Goal: Task Accomplishment & Management: Complete application form

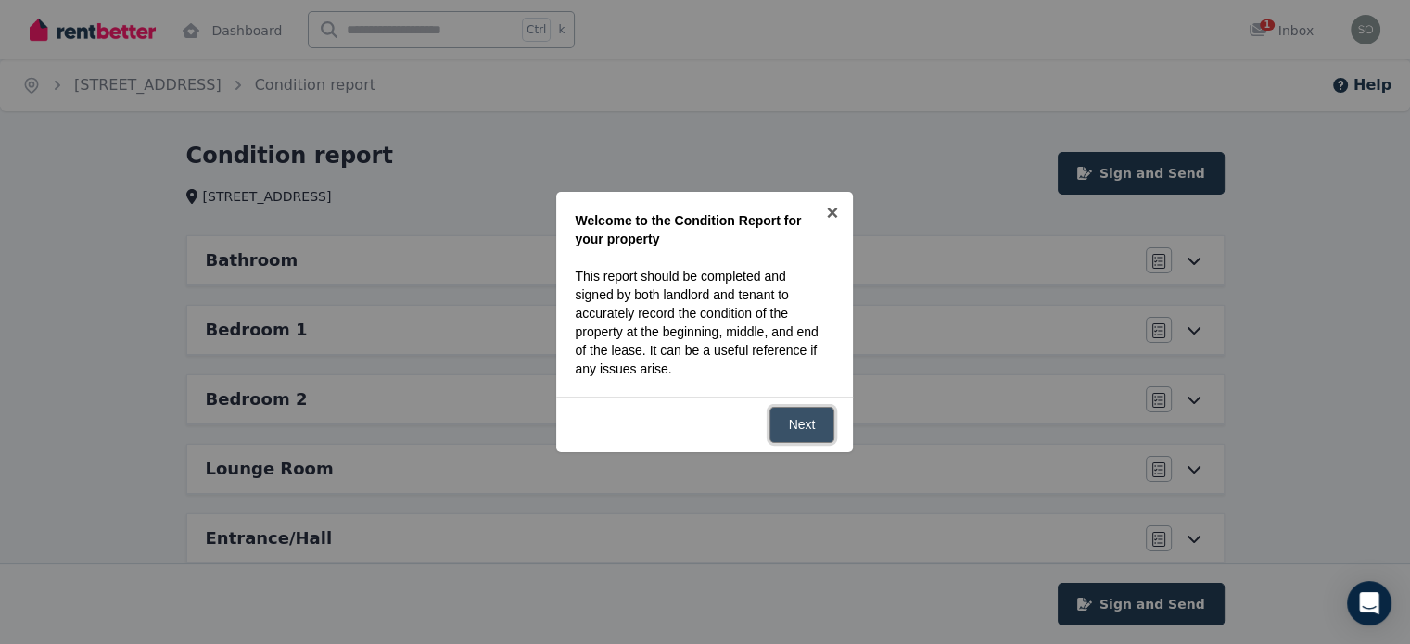
click at [804, 414] on link "Next" at bounding box center [802, 425] width 66 height 36
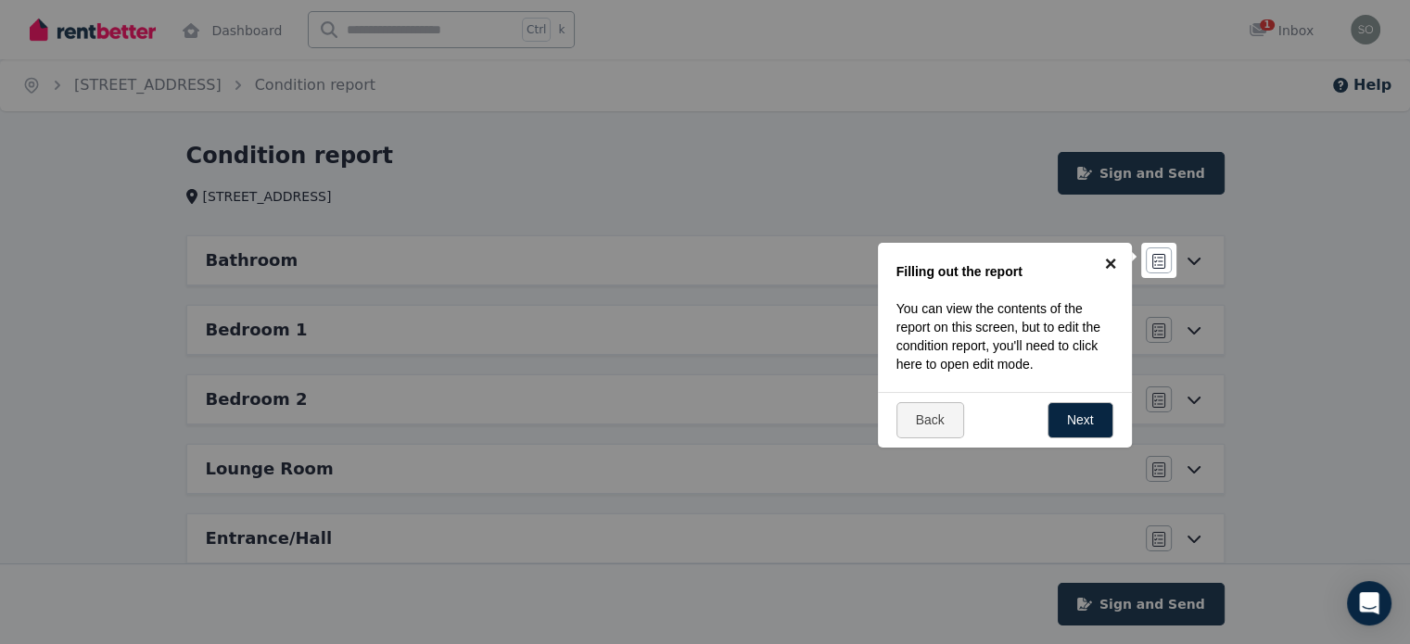
click at [1105, 261] on link "×" at bounding box center [1111, 264] width 42 height 42
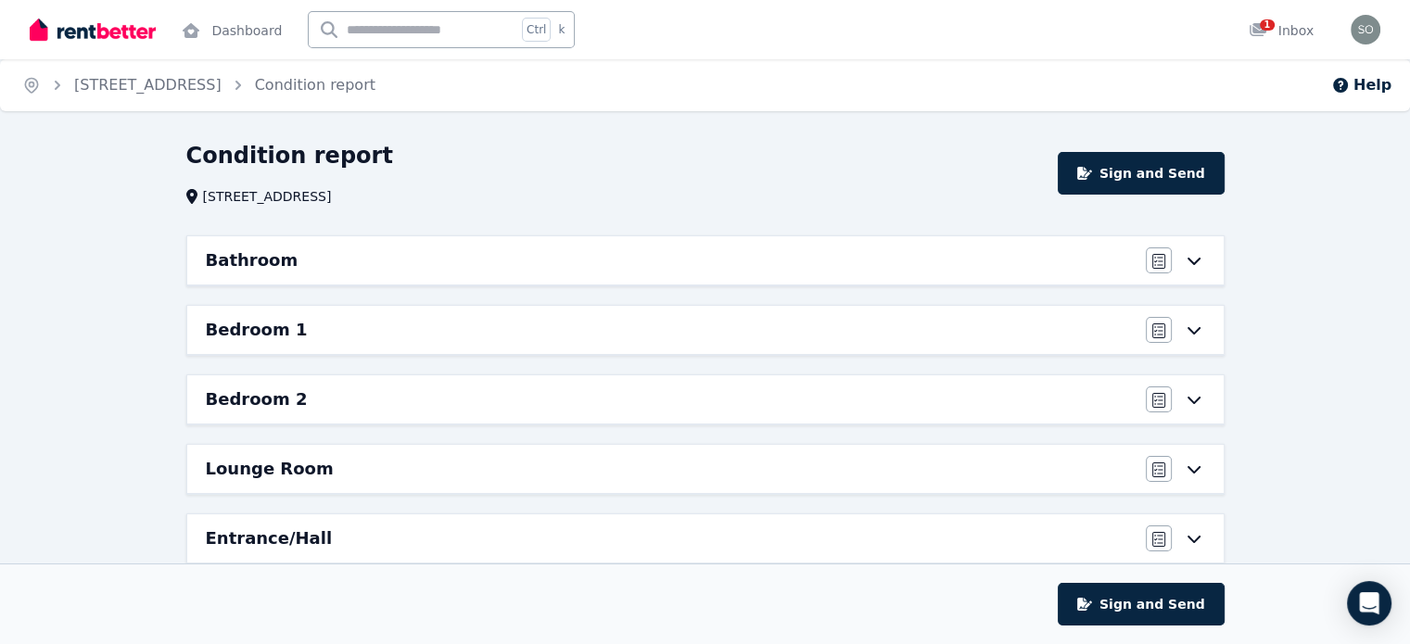
click at [1196, 326] on icon at bounding box center [1194, 330] width 22 height 15
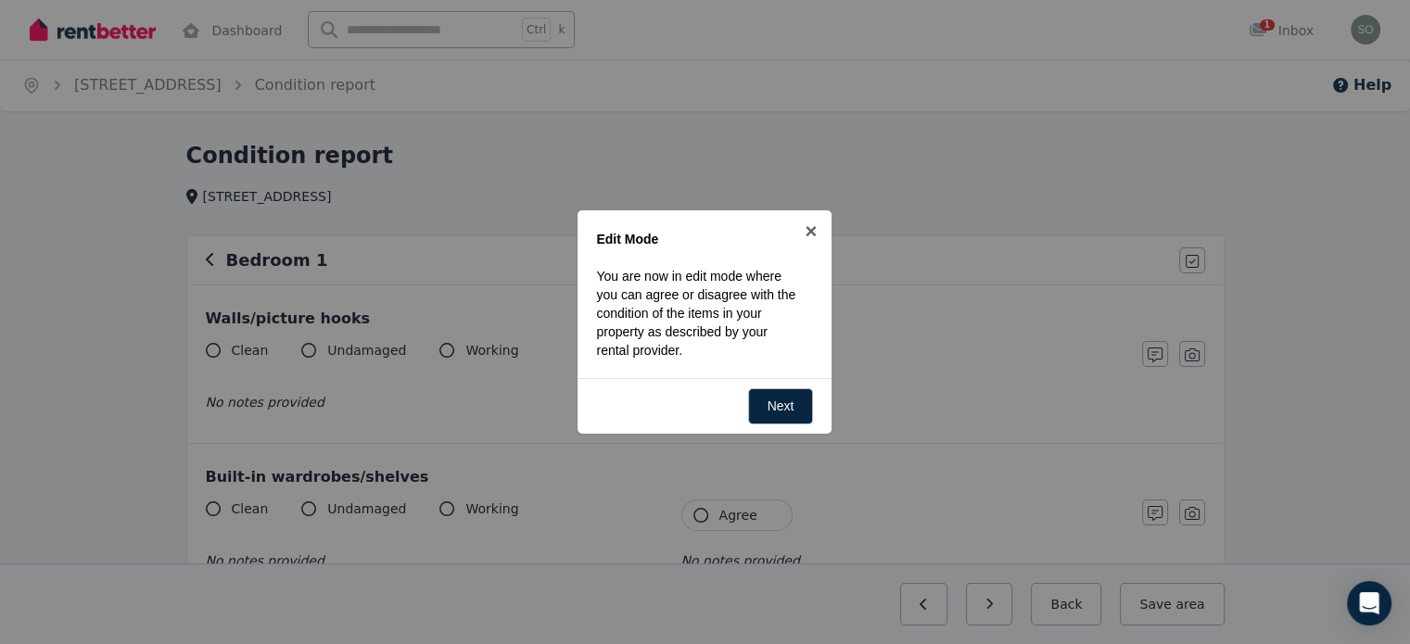
click at [1283, 243] on div at bounding box center [705, 322] width 1410 height 644
click at [816, 232] on link "×" at bounding box center [811, 231] width 42 height 42
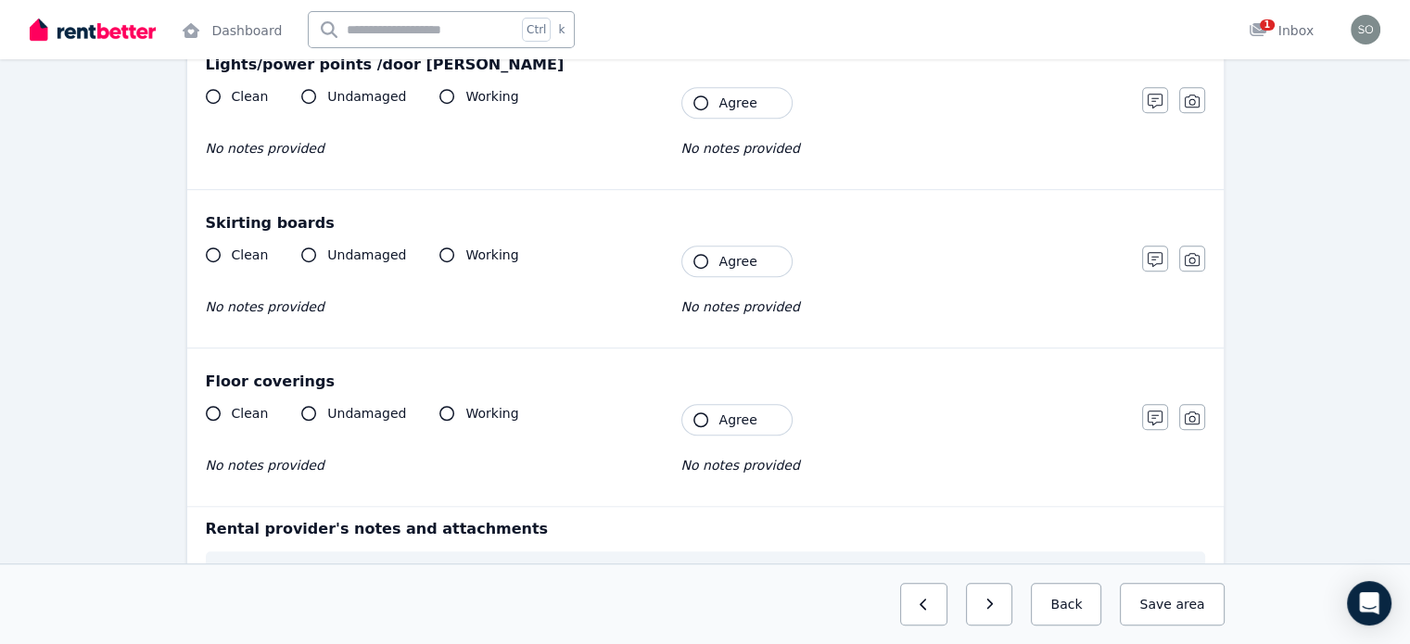
scroll to position [1497, 0]
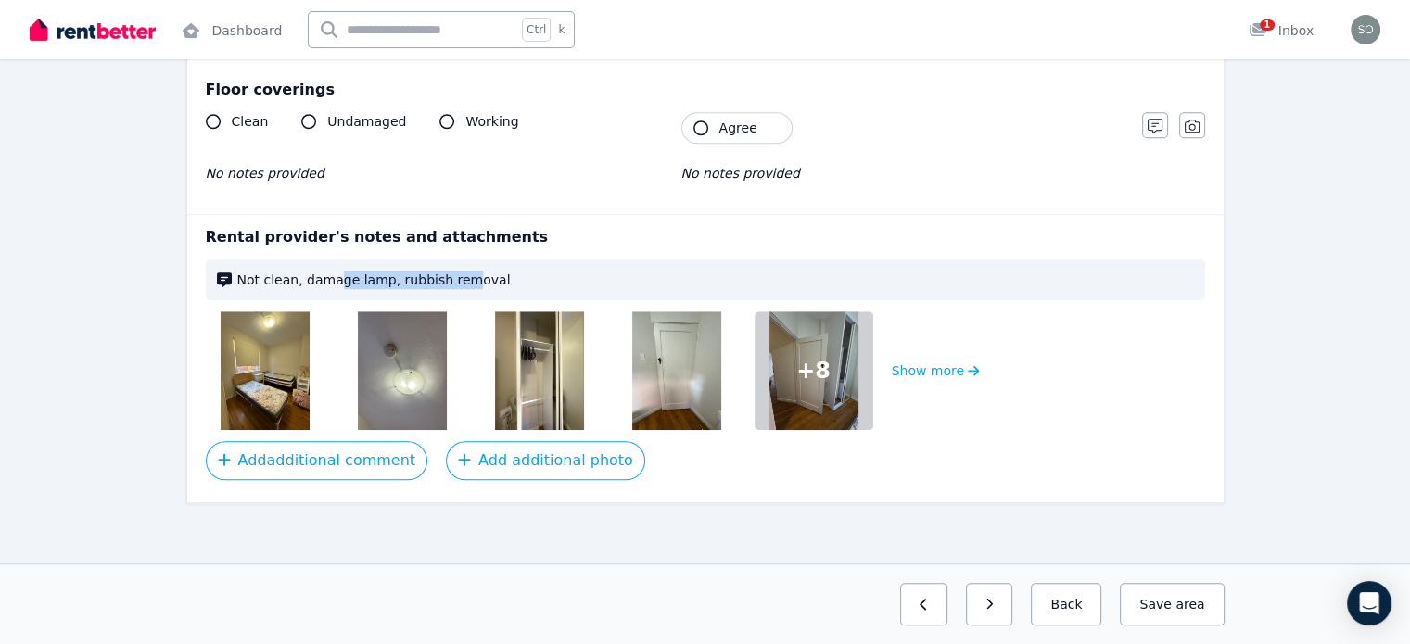
drag, startPoint x: 332, startPoint y: 277, endPoint x: 458, endPoint y: 272, distance: 126.1
click at [451, 273] on span "Not clean, damage lamp, rubbish removal" at bounding box center [715, 280] width 956 height 19
click at [499, 271] on span "Not clean, damage lamp, rubbish removal" at bounding box center [715, 280] width 956 height 19
click at [911, 373] on button "Show more" at bounding box center [936, 370] width 88 height 119
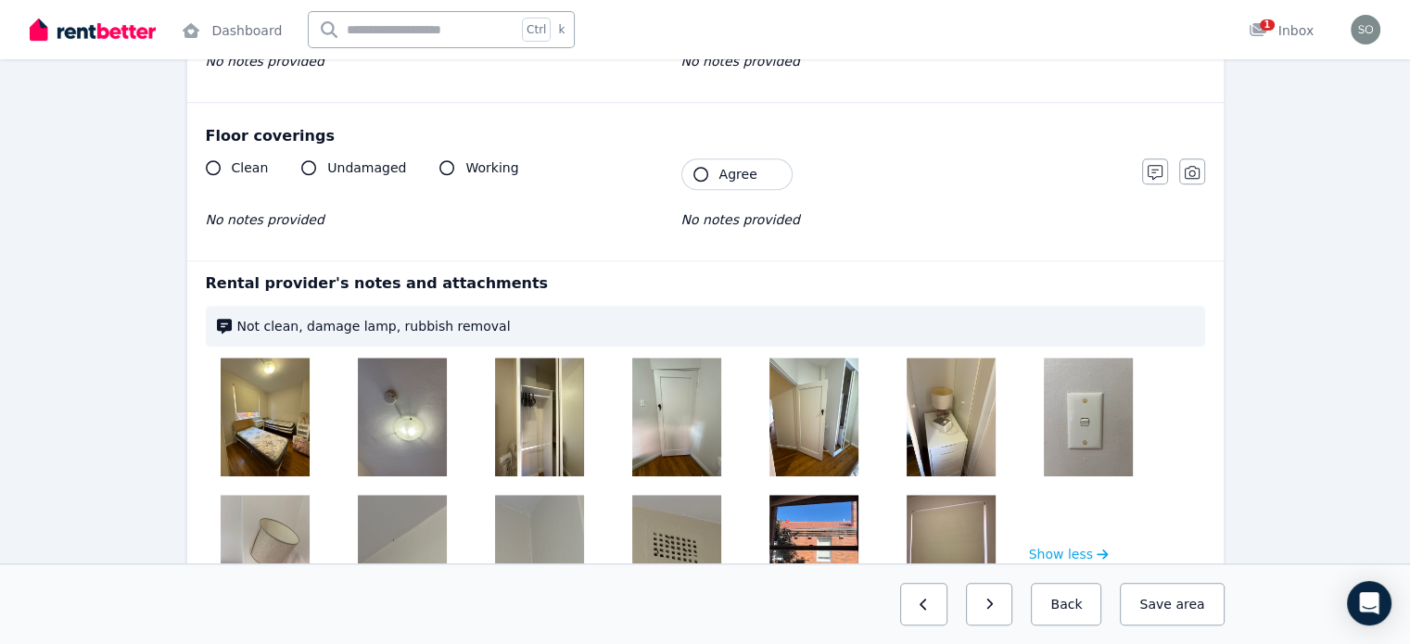
scroll to position [1449, 0]
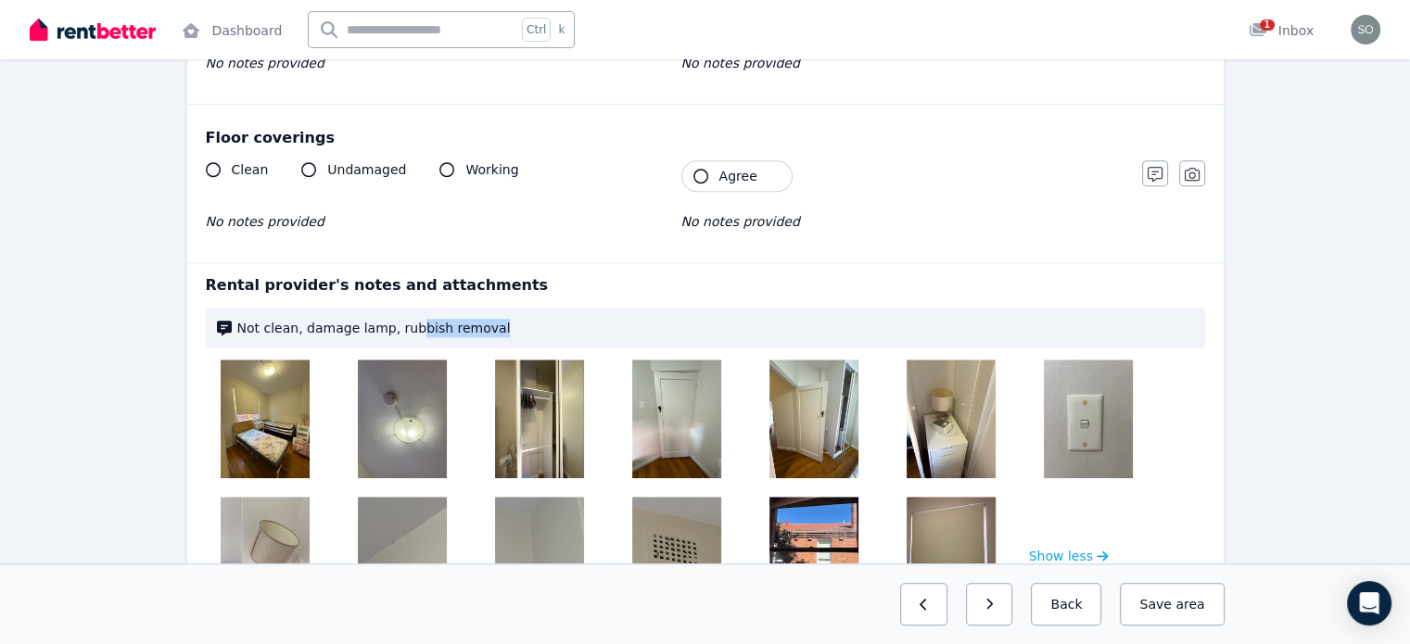
drag, startPoint x: 426, startPoint y: 325, endPoint x: 489, endPoint y: 327, distance: 63.0
click at [489, 327] on span "Not clean, damage lamp, rubbish removal" at bounding box center [715, 328] width 956 height 19
click at [510, 321] on span "Not clean, damage lamp, rubbish removal" at bounding box center [715, 328] width 956 height 19
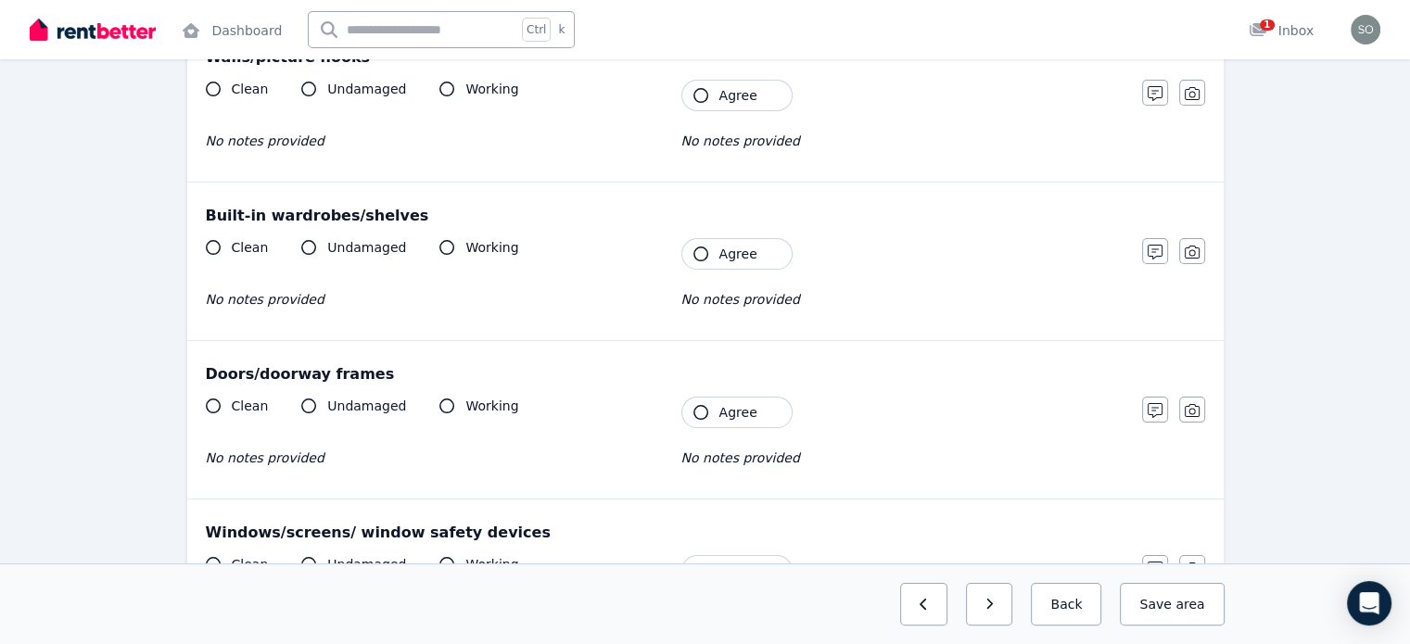
scroll to position [0, 0]
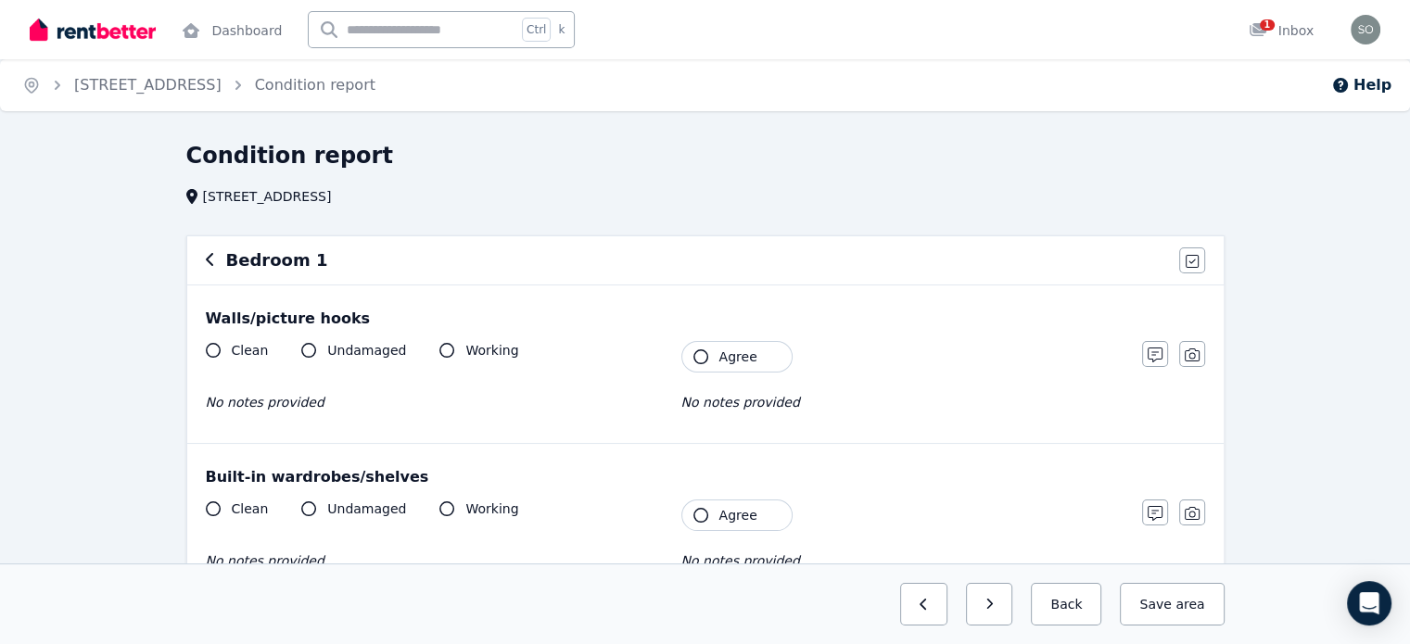
click at [207, 265] on div "Bedroom 1 Agree all items" at bounding box center [705, 260] width 1036 height 48
click at [208, 258] on icon "button" at bounding box center [209, 259] width 7 height 13
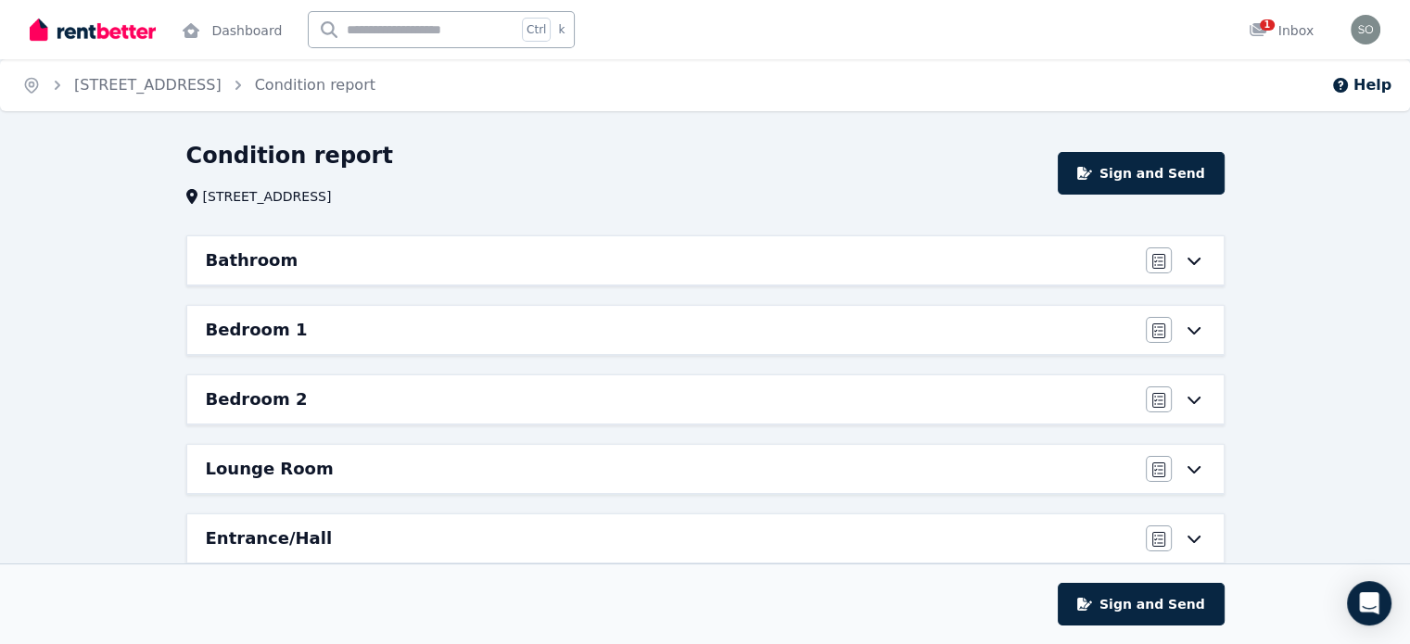
click at [285, 406] on h6 "Bedroom 2" at bounding box center [257, 399] width 102 height 26
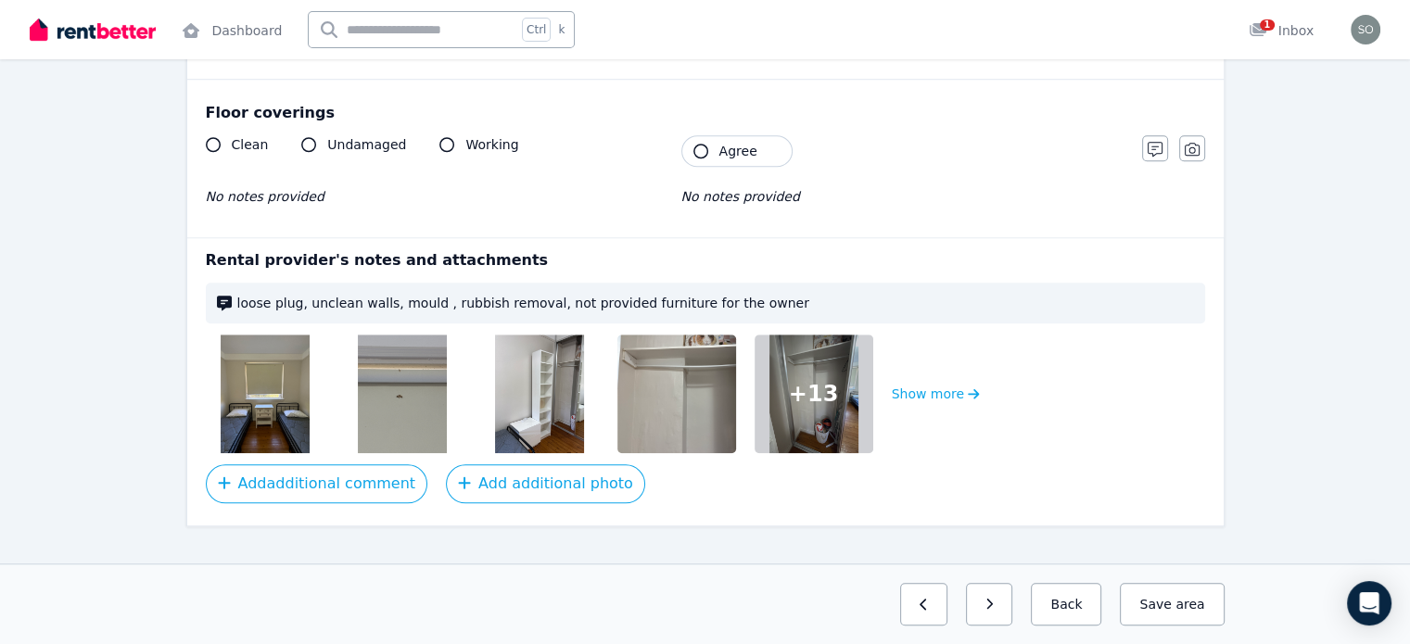
scroll to position [1497, 0]
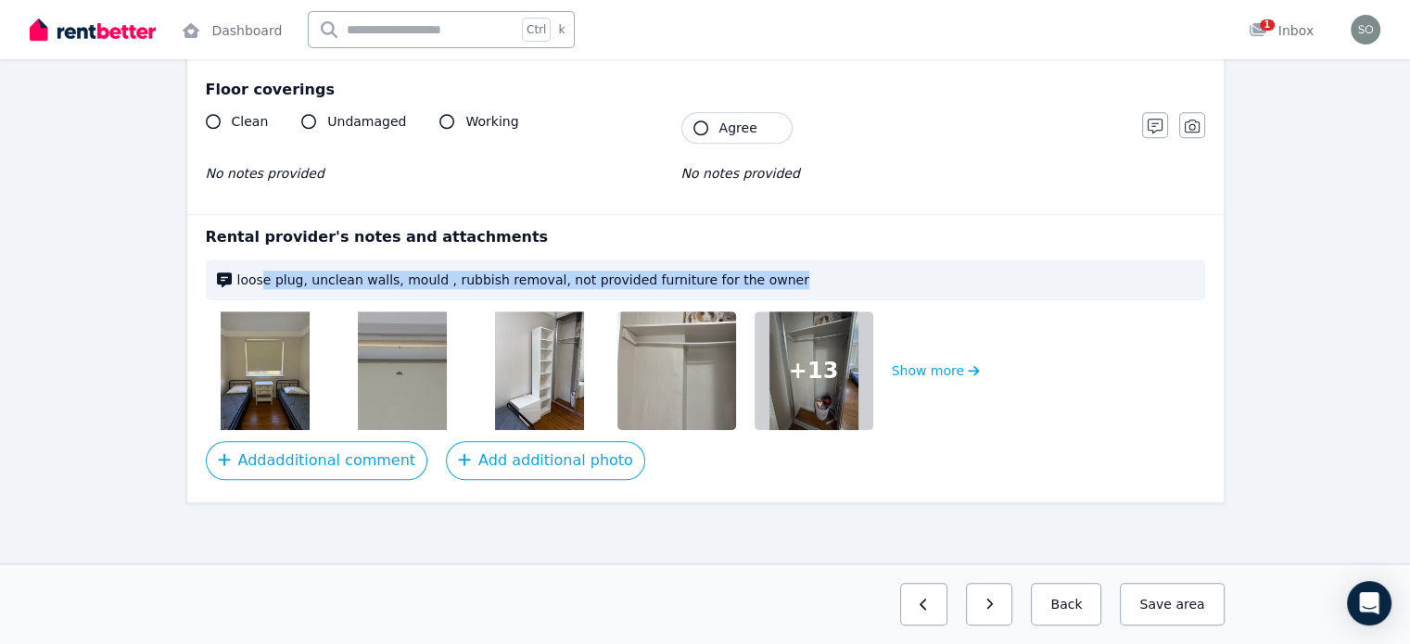
drag, startPoint x: 262, startPoint y: 272, endPoint x: 750, endPoint y: 276, distance: 487.5
click at [746, 276] on span "loose plug, unclean walls, mould , rubbish removal, not provided furniture for …" at bounding box center [715, 280] width 956 height 19
click at [728, 273] on span "loose plug, unclean walls, mould , rubbish removal, not provided furniture for …" at bounding box center [715, 280] width 956 height 19
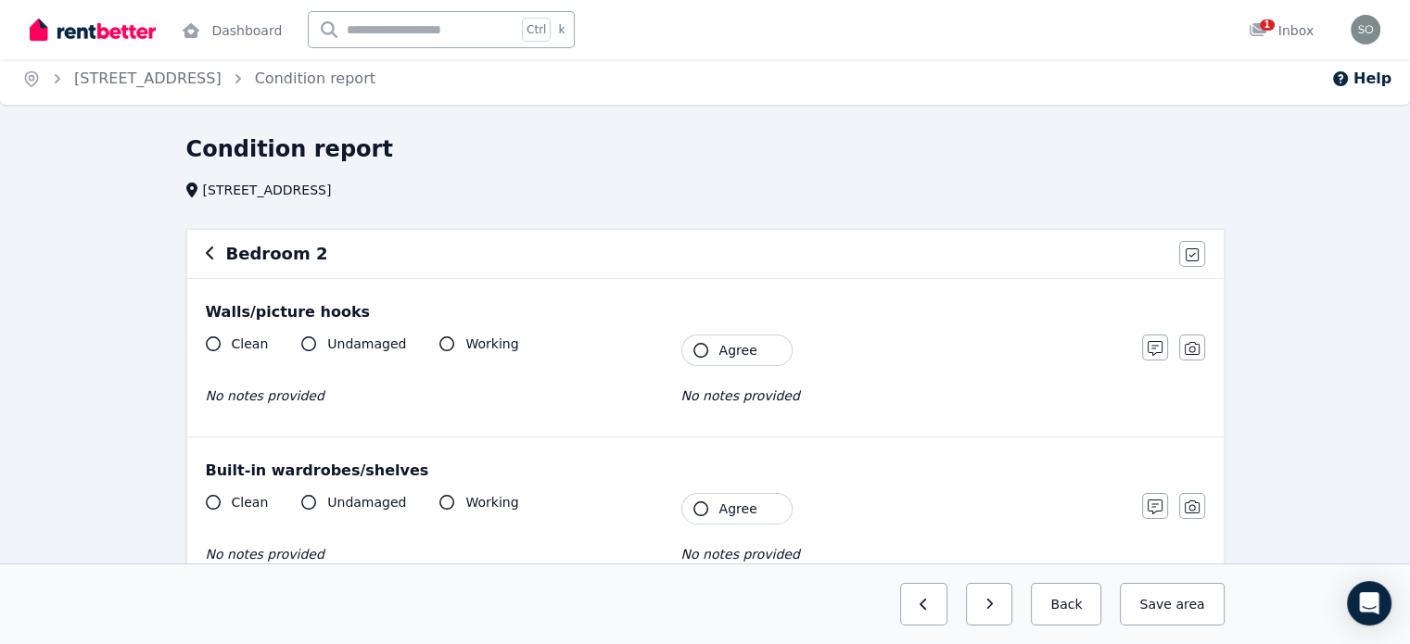
scroll to position [0, 0]
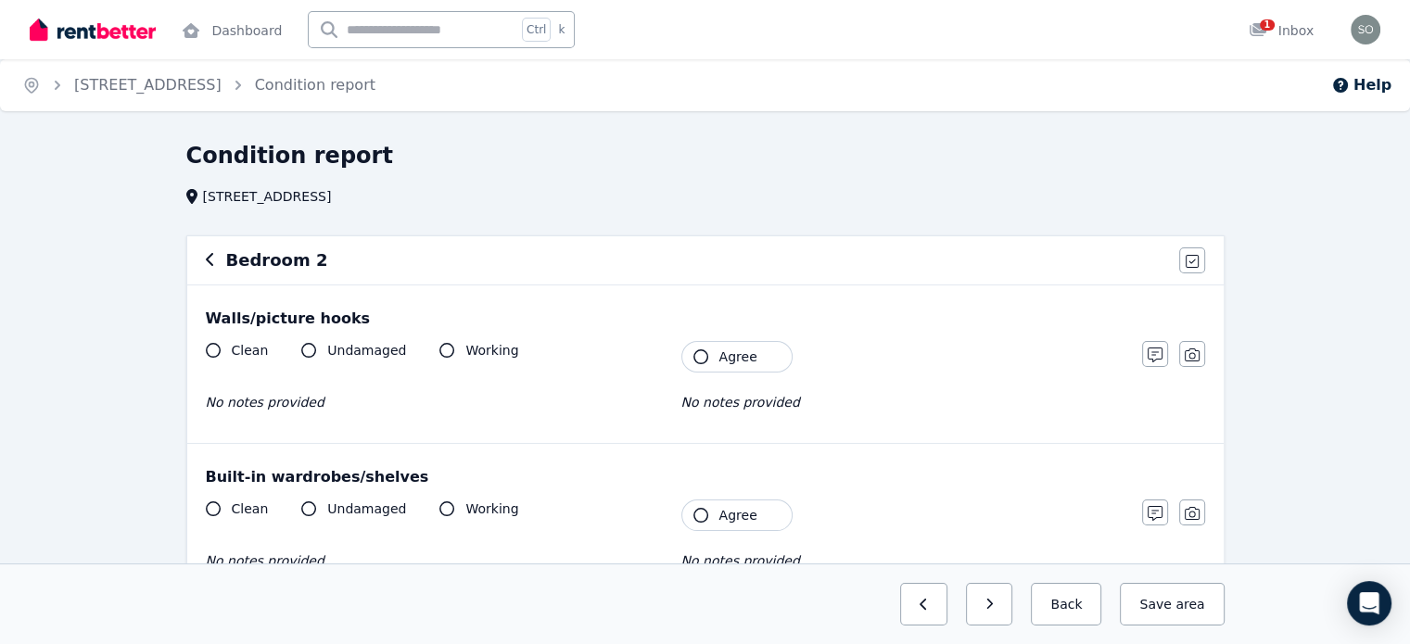
click at [206, 259] on icon "button" at bounding box center [210, 259] width 9 height 15
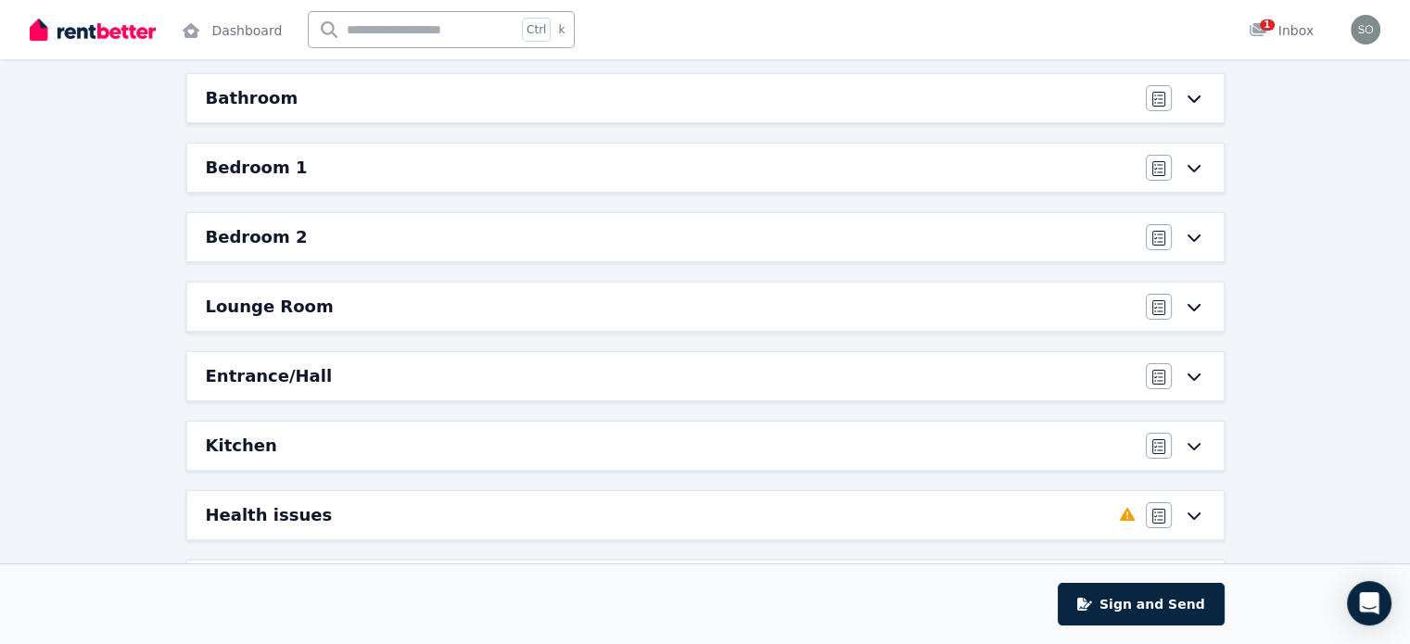
scroll to position [185, 0]
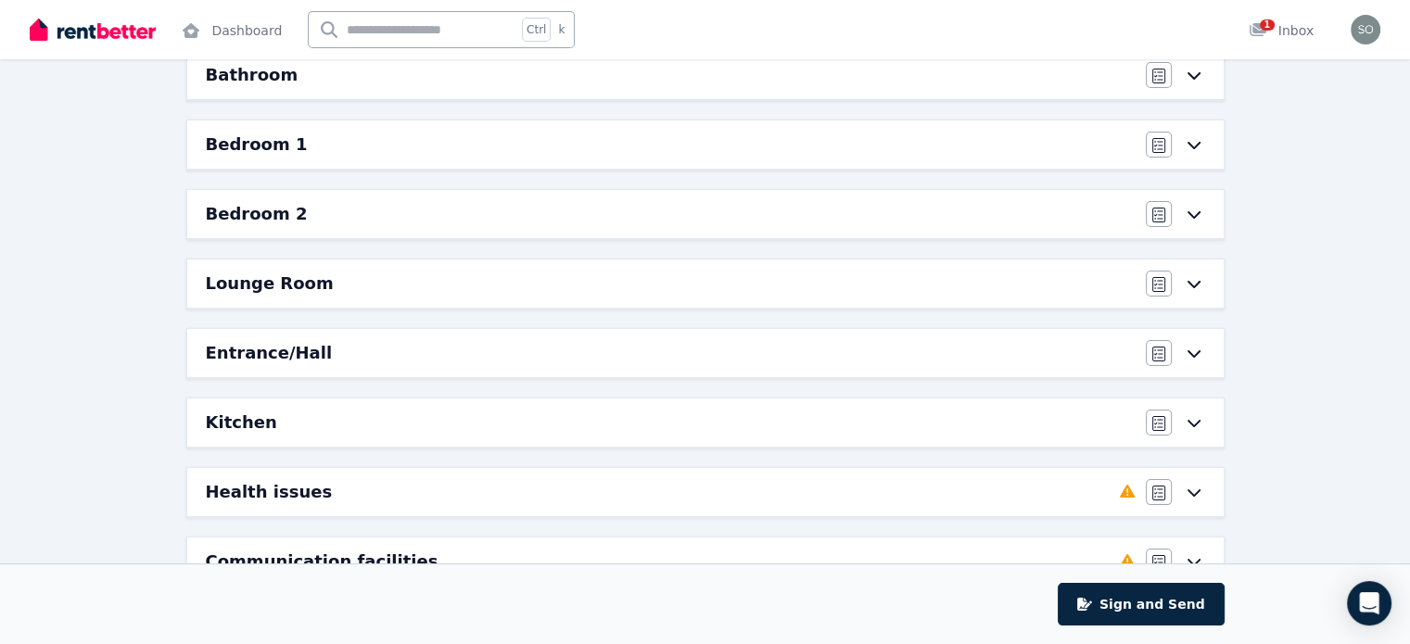
click at [293, 289] on h6 "Lounge Room" at bounding box center [270, 284] width 128 height 26
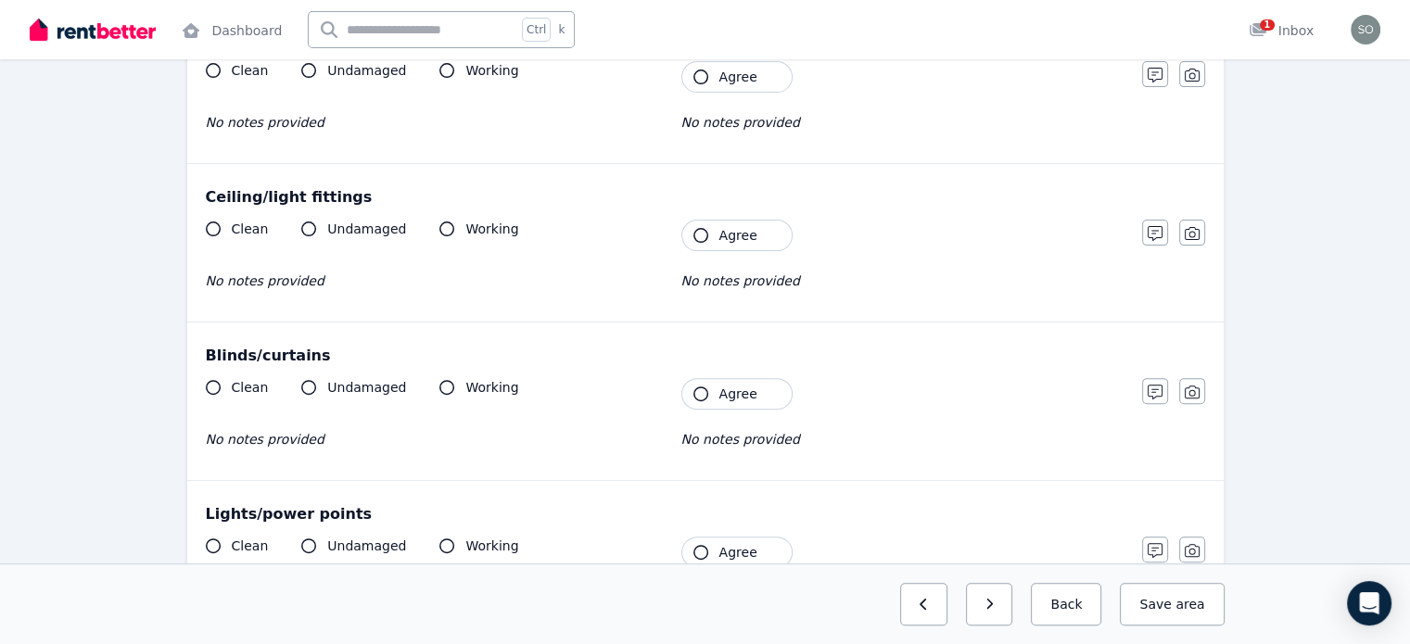
scroll to position [0, 0]
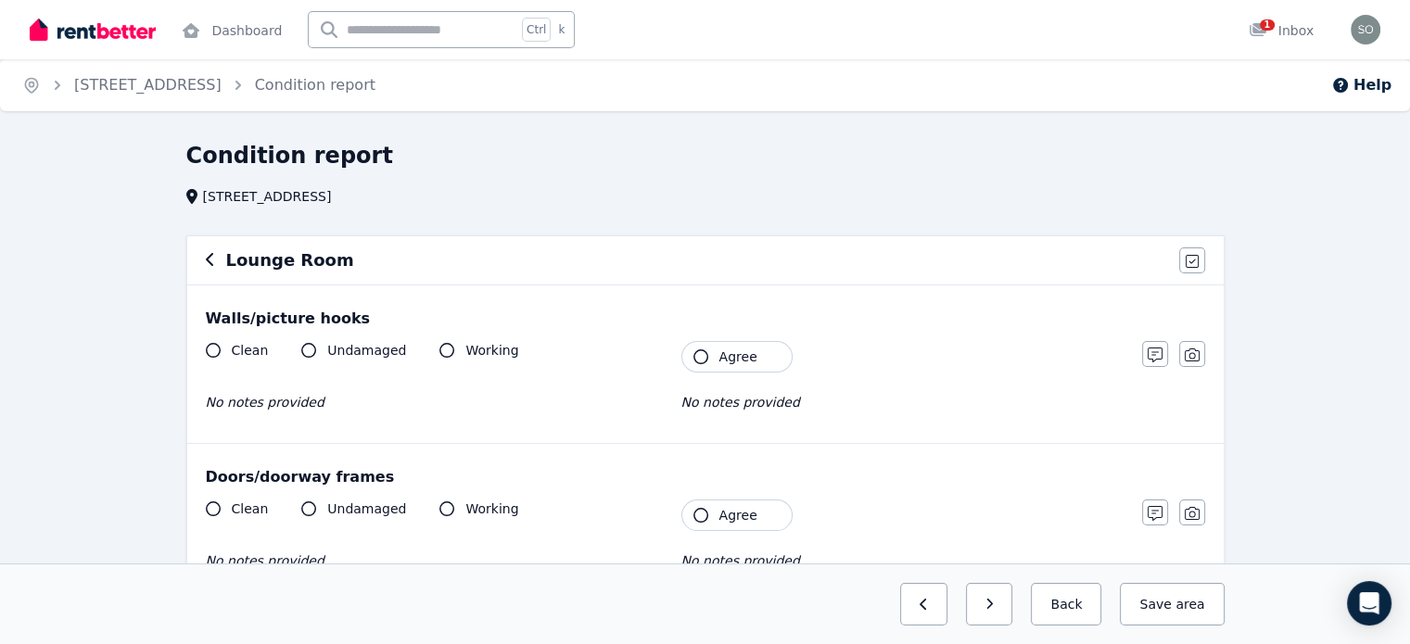
click at [217, 263] on div "Lounge Room" at bounding box center [687, 260] width 962 height 26
click at [210, 263] on icon "button" at bounding box center [210, 259] width 9 height 15
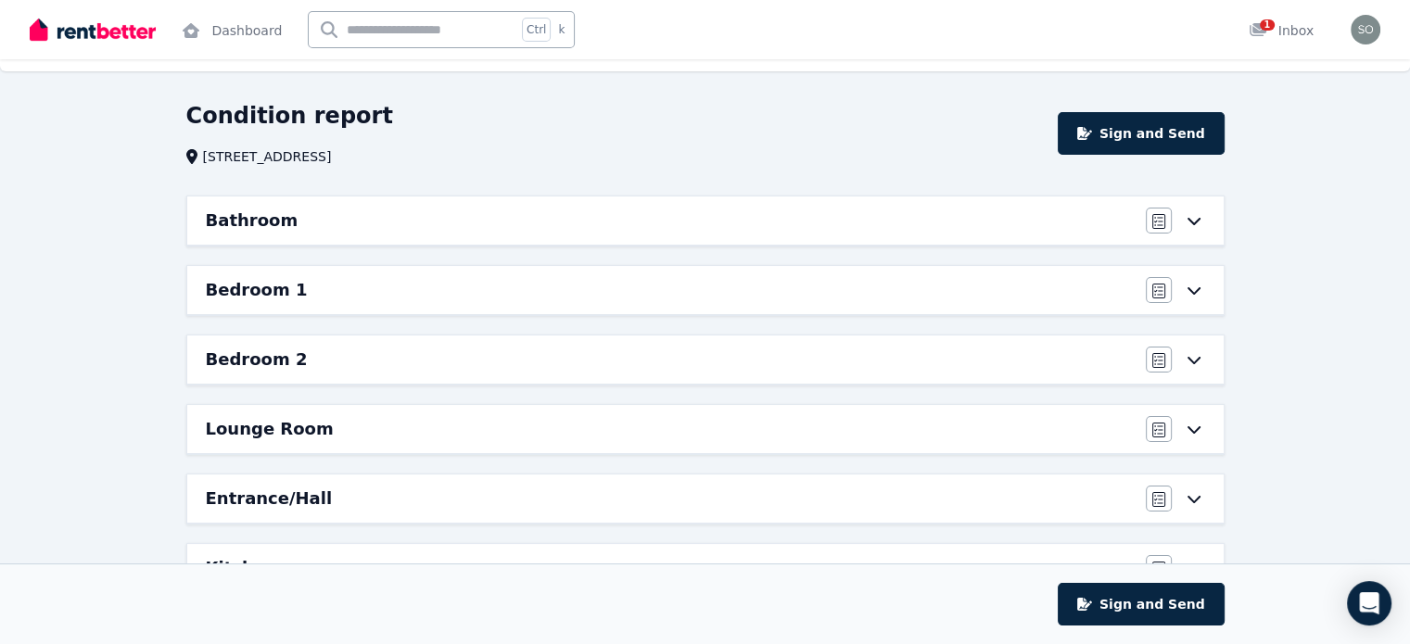
scroll to position [185, 0]
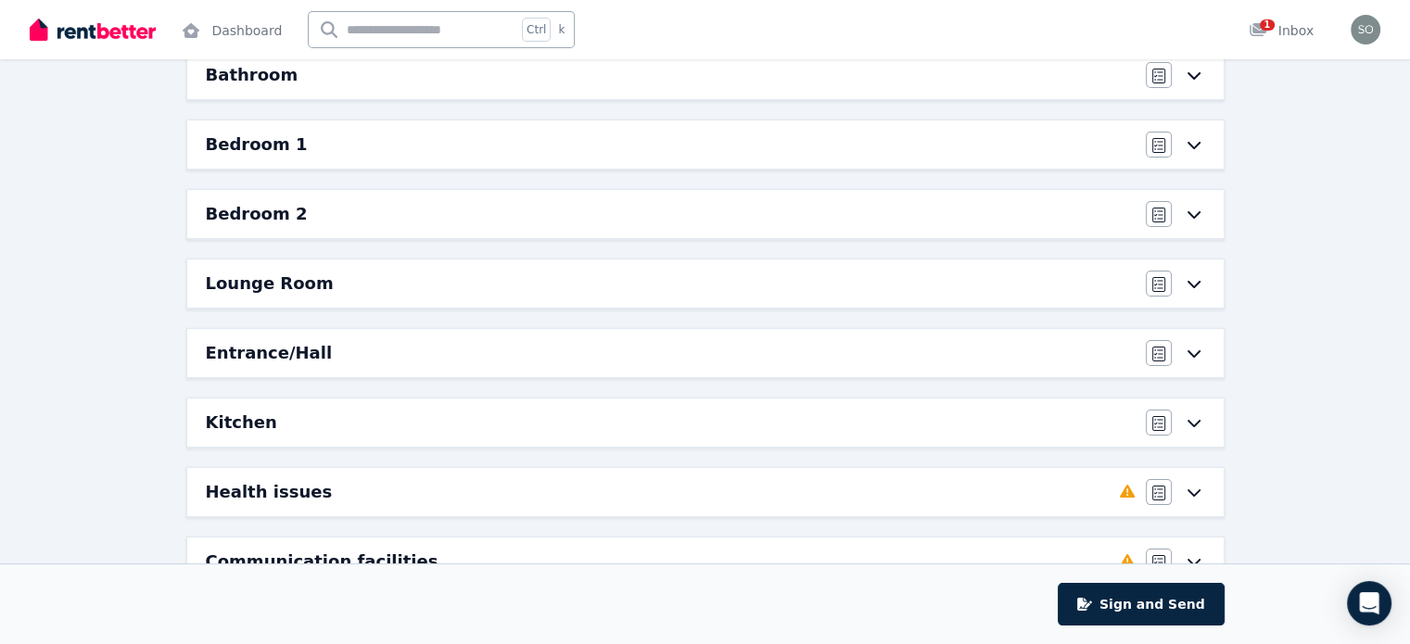
click at [252, 361] on h6 "Entrance/Hall" at bounding box center [269, 353] width 127 height 26
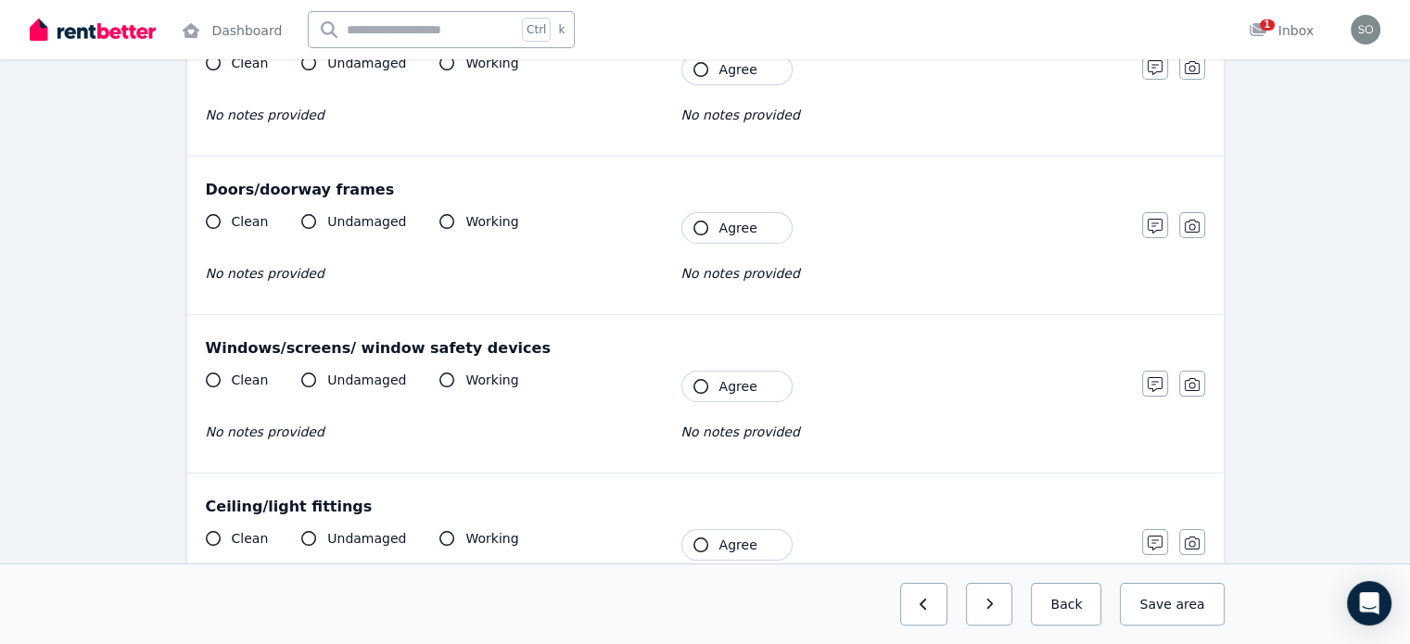
scroll to position [0, 0]
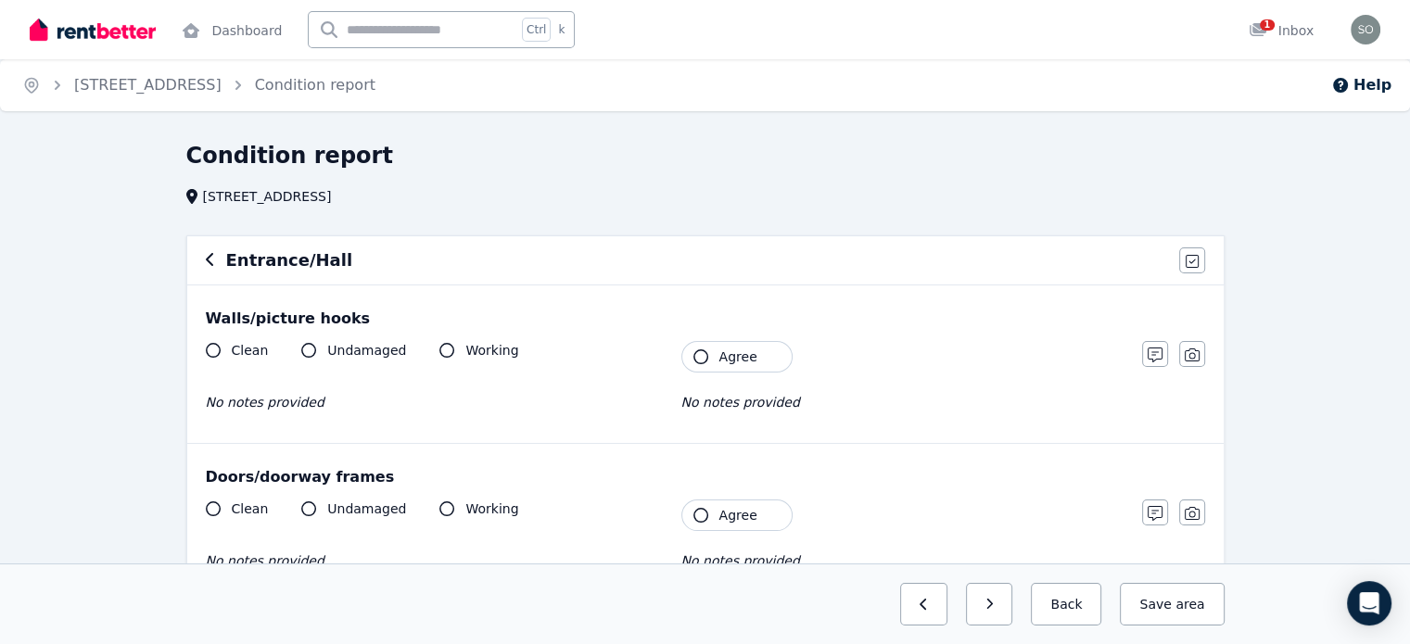
click at [206, 259] on icon "button" at bounding box center [210, 259] width 9 height 15
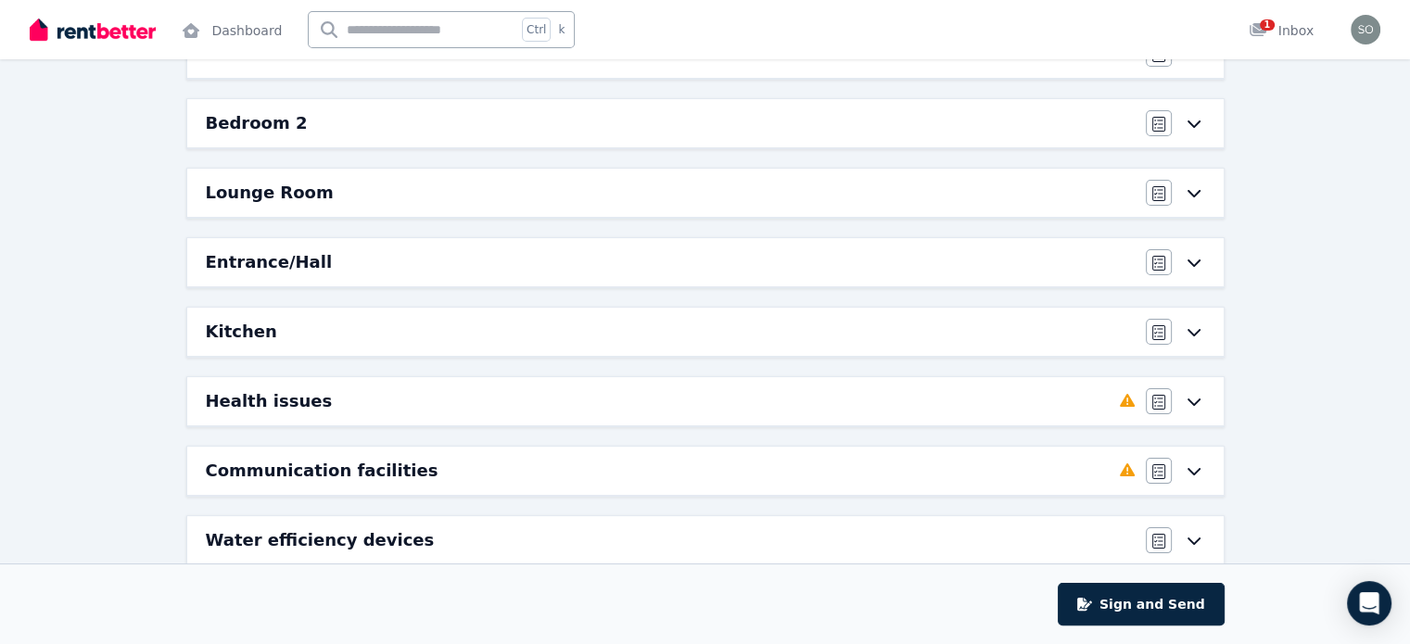
scroll to position [278, 0]
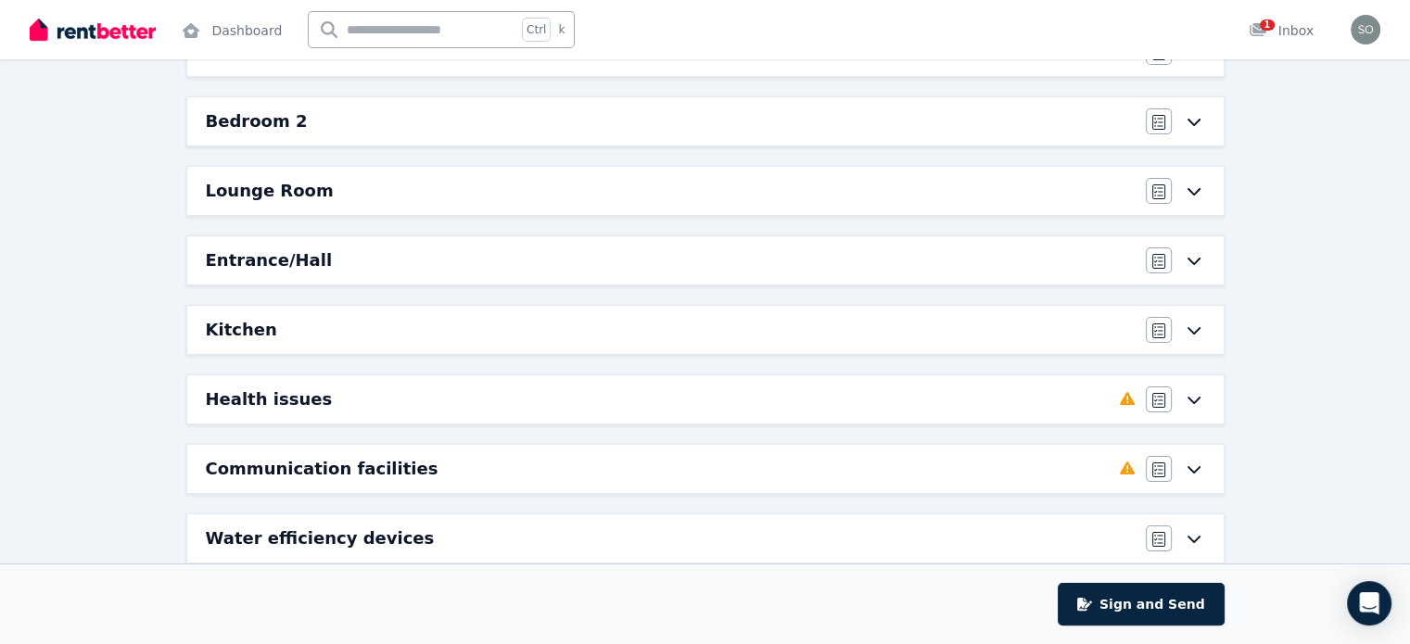
click at [234, 319] on h6 "Kitchen" at bounding box center [241, 330] width 71 height 26
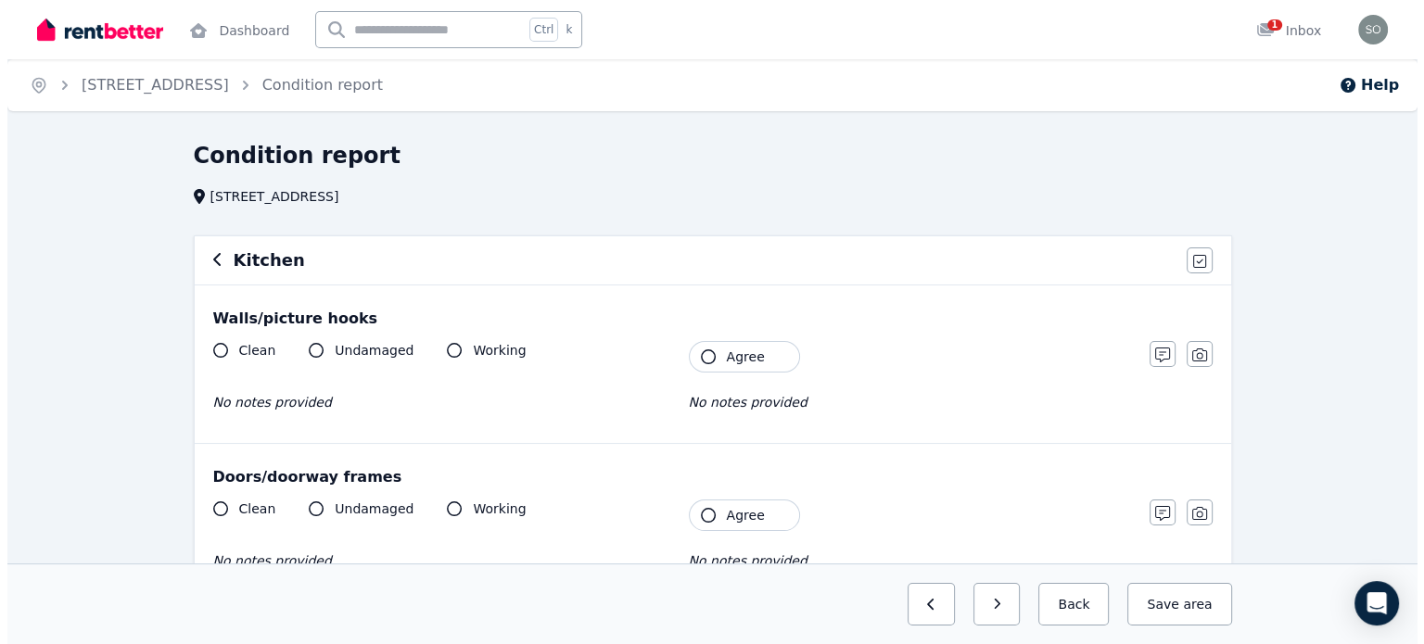
scroll to position [0, 0]
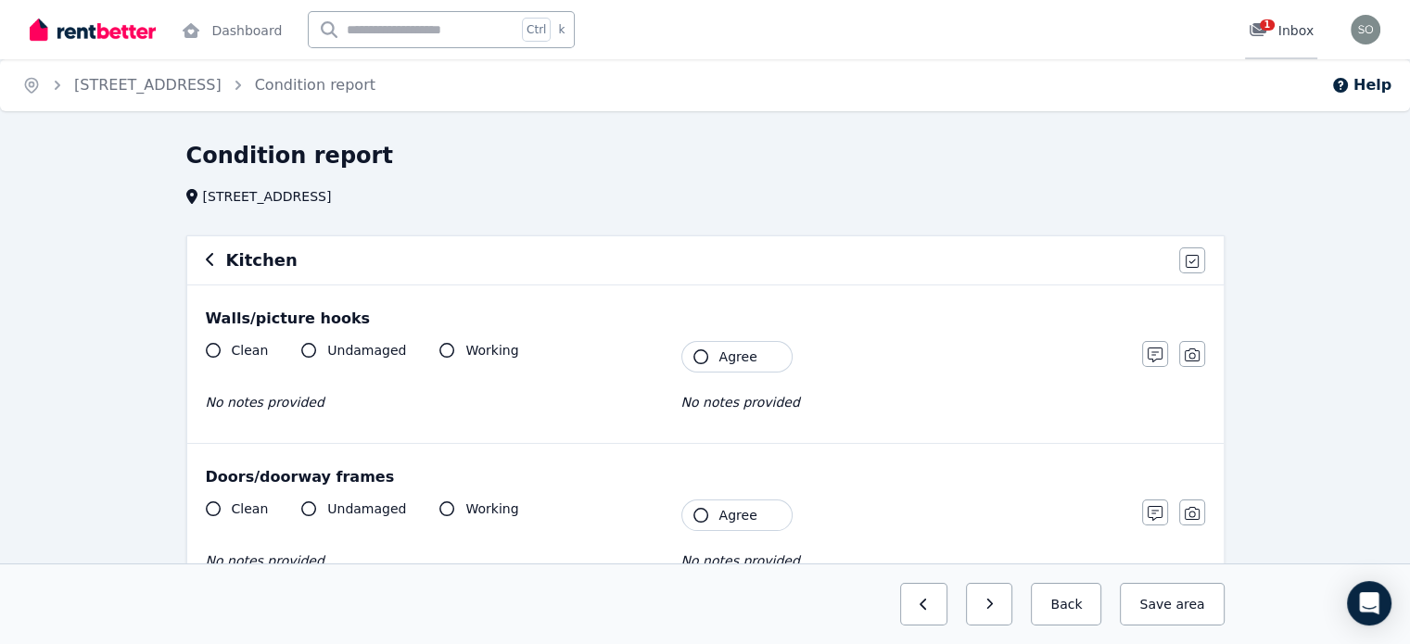
click at [1272, 36] on div "1" at bounding box center [1263, 30] width 30 height 19
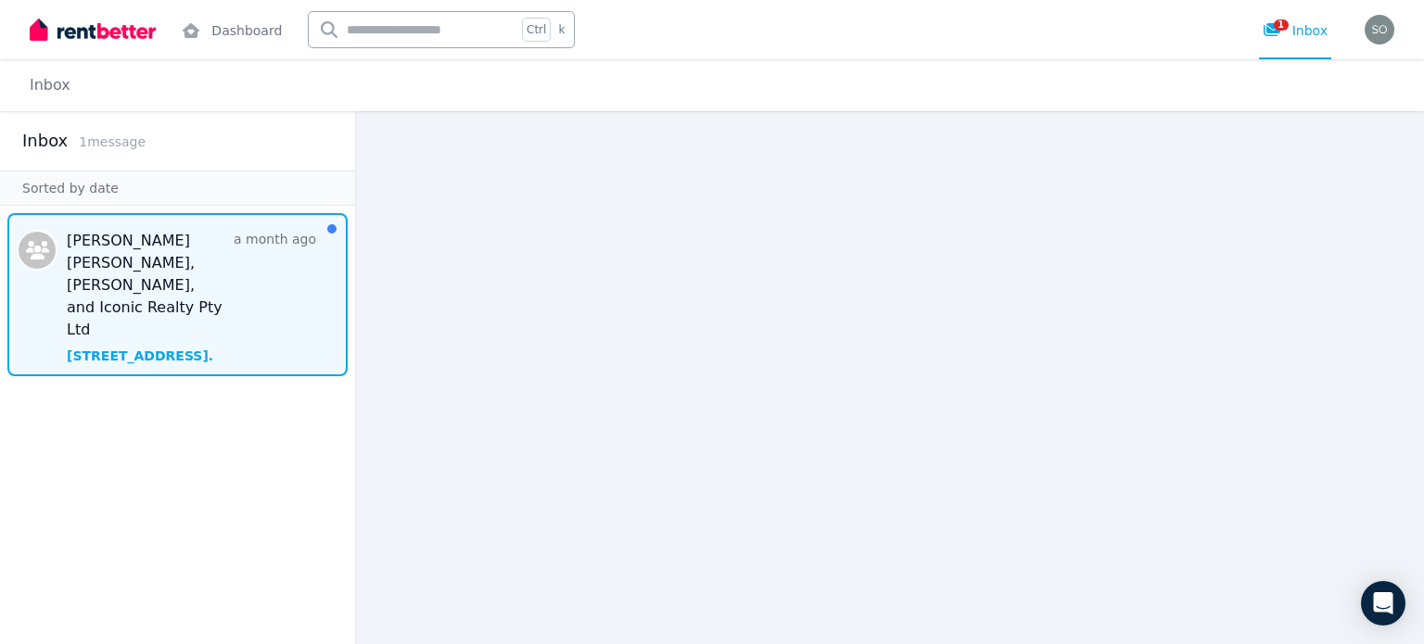
click at [268, 284] on span "Message list" at bounding box center [177, 294] width 355 height 163
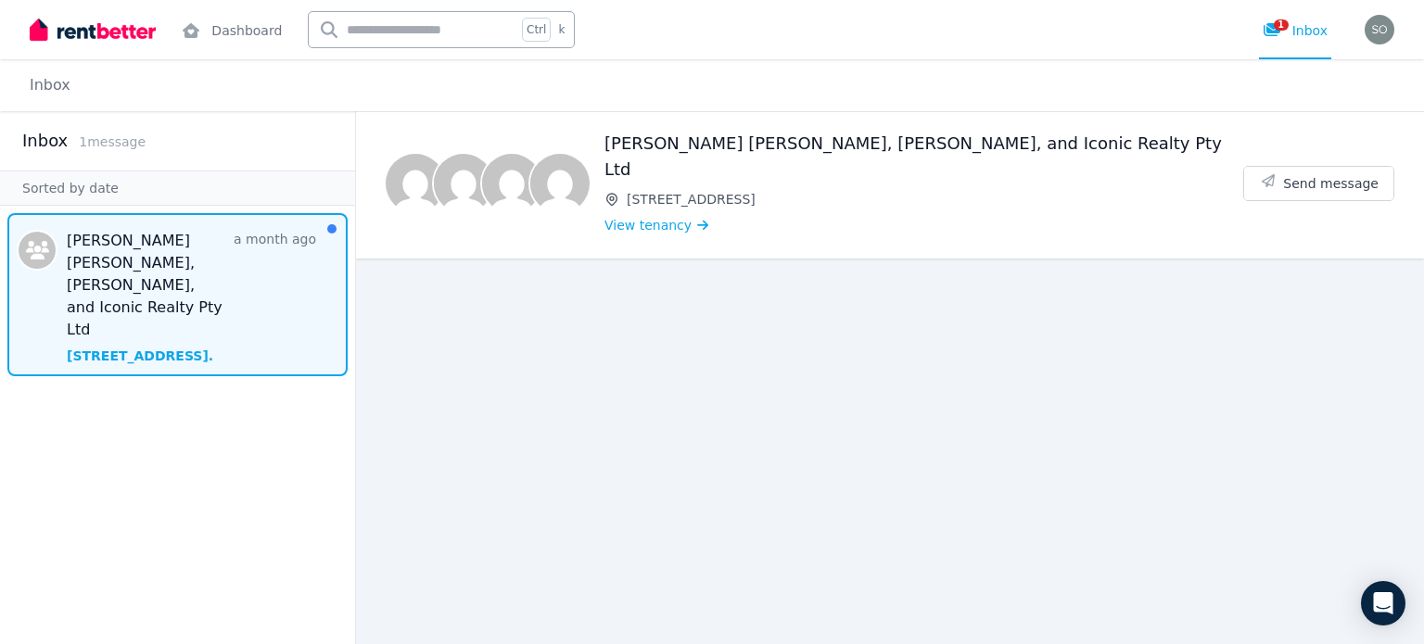
click at [868, 184] on div "Luz Aylen Di Zeo, María Eugenia Belossi, Antonio Molinari, and Iconic Realty Pt…" at bounding box center [923, 184] width 639 height 106
click at [835, 136] on h1 "Luz Aylen Di Zeo, María Eugenia Belossi, Antonio Molinari, and Iconic Realty Pt…" at bounding box center [923, 157] width 639 height 52
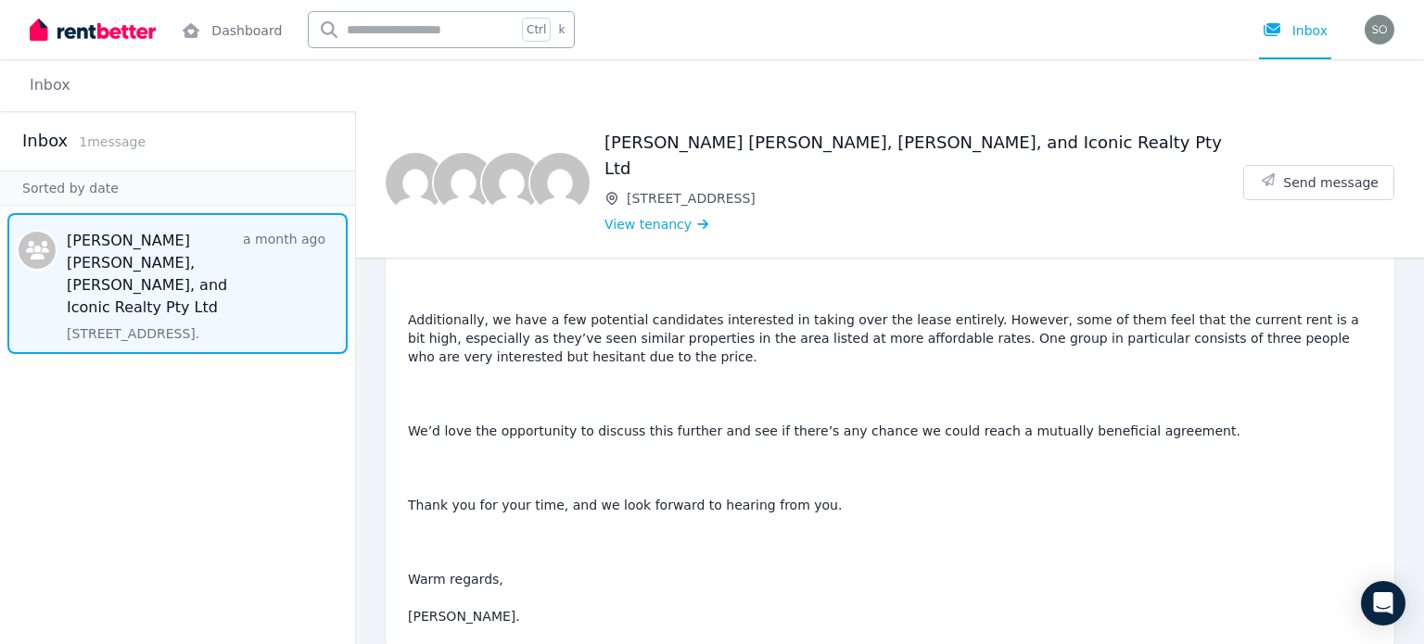
scroll to position [388, 0]
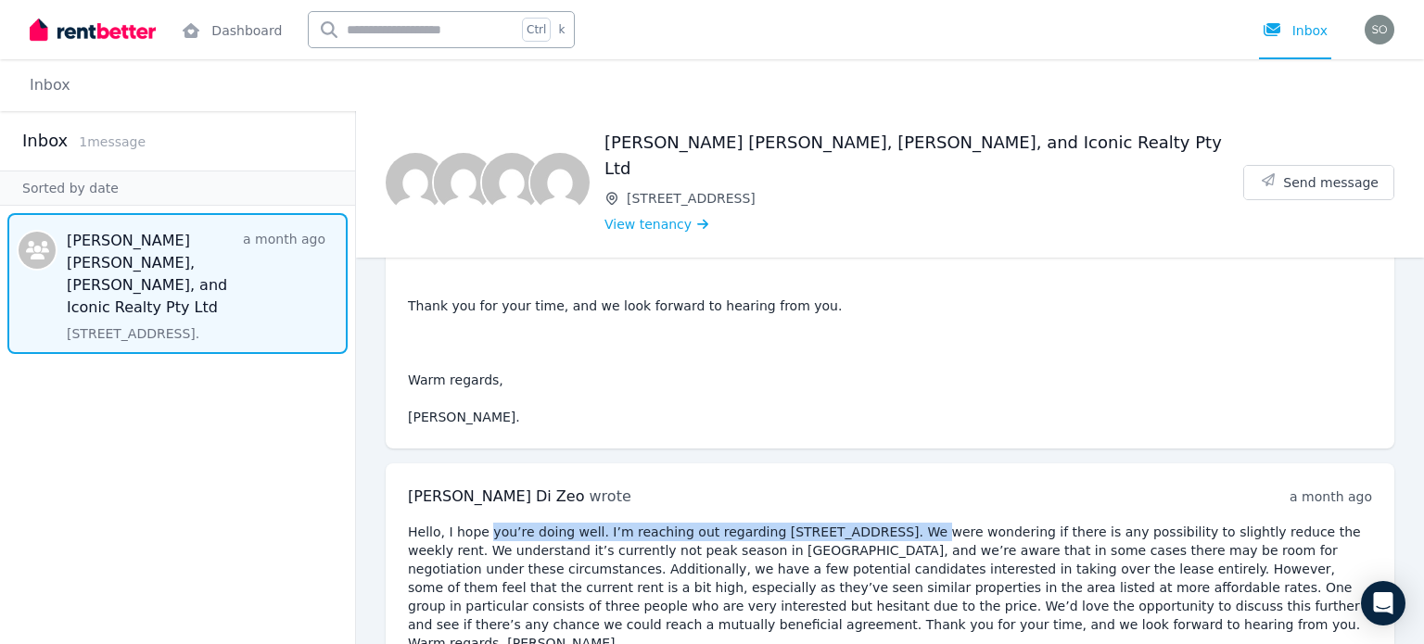
drag, startPoint x: 482, startPoint y: 501, endPoint x: 879, endPoint y: 500, distance: 396.7
click at [879, 523] on pre "Hello, I hope you’re doing well. I’m reaching out regarding Unit 12 at 167 Vict…" at bounding box center [890, 588] width 964 height 130
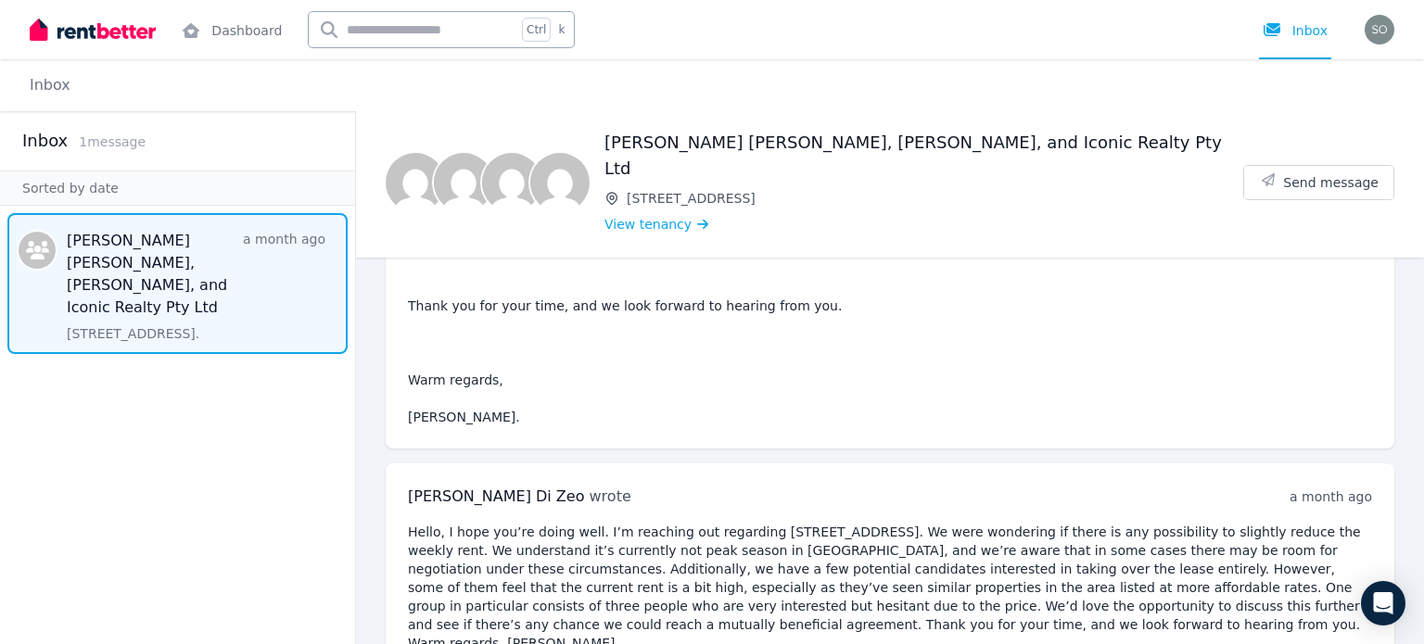
click at [753, 537] on pre "Hello, I hope you’re doing well. I’m reaching out regarding Unit 12 at 167 Vict…" at bounding box center [890, 588] width 964 height 130
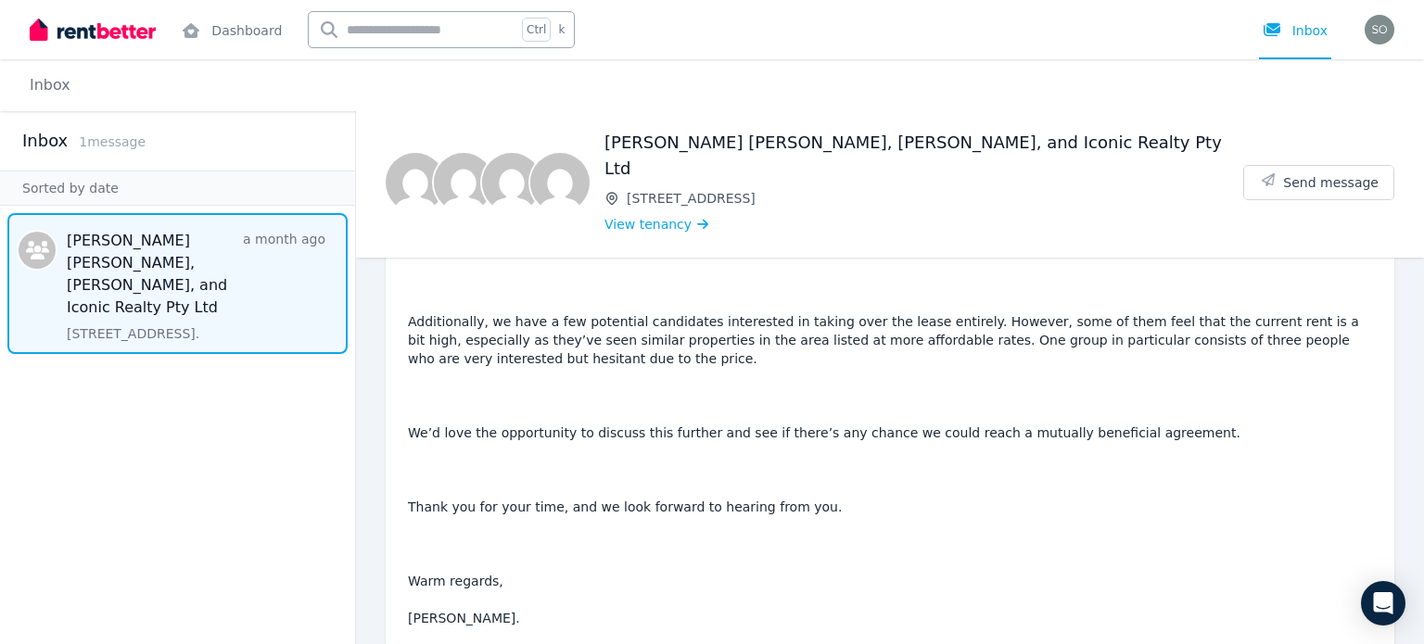
scroll to position [0, 0]
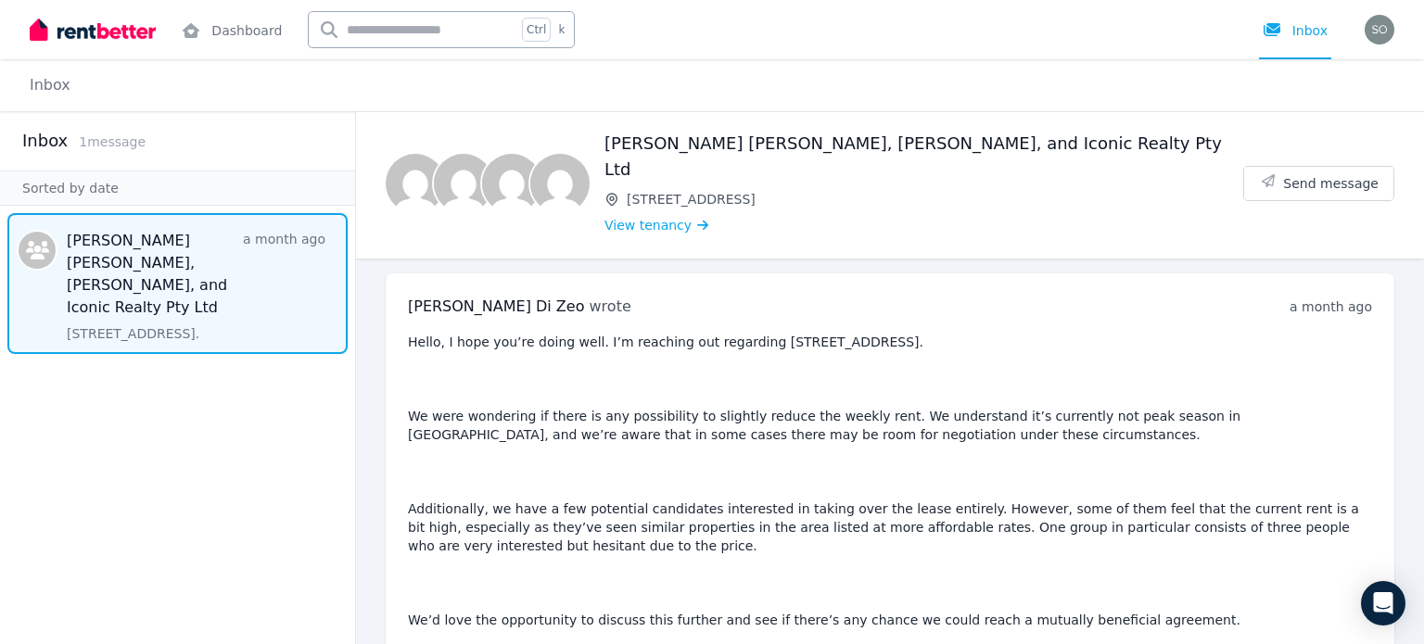
click at [573, 177] on img at bounding box center [559, 183] width 59 height 59
drag, startPoint x: 52, startPoint y: 160, endPoint x: 44, endPoint y: 142, distance: 20.0
click at [52, 160] on div "Inbox 1 message" at bounding box center [177, 140] width 355 height 59
click at [44, 142] on h2 "Inbox" at bounding box center [44, 141] width 45 height 26
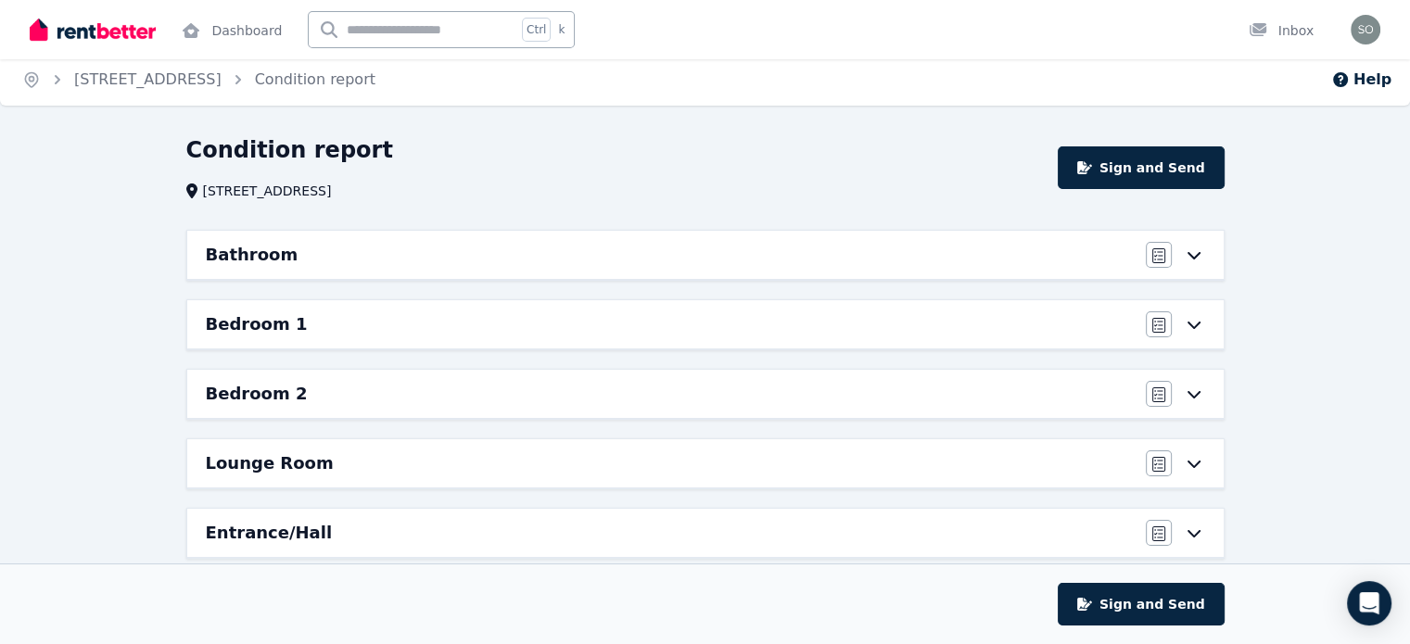
scroll to position [375, 0]
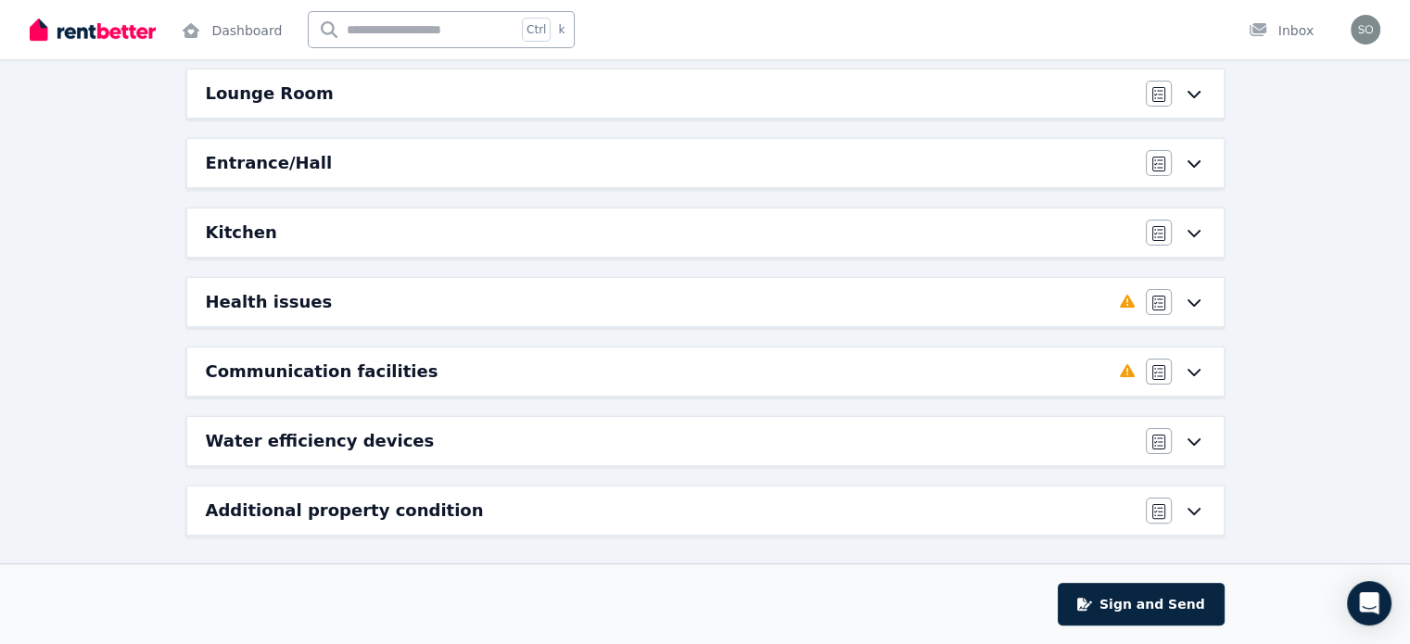
click at [283, 505] on h6 "Additional property condition" at bounding box center [345, 511] width 278 height 26
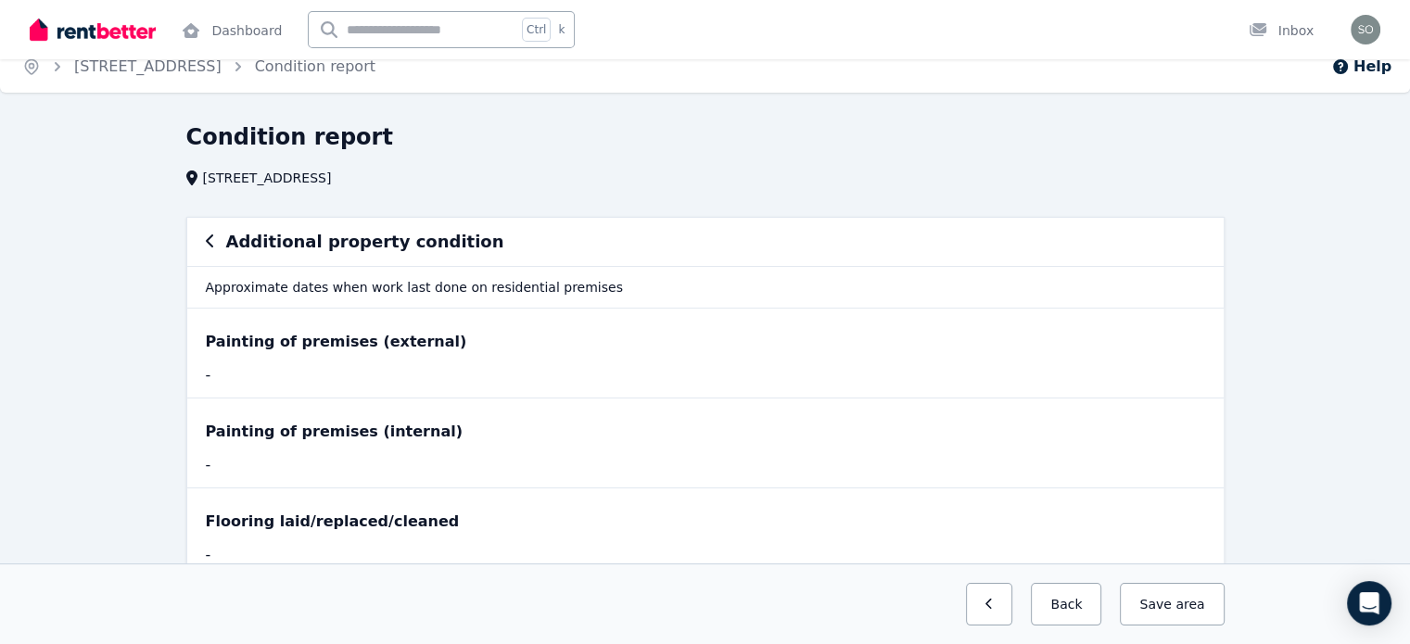
scroll to position [0, 0]
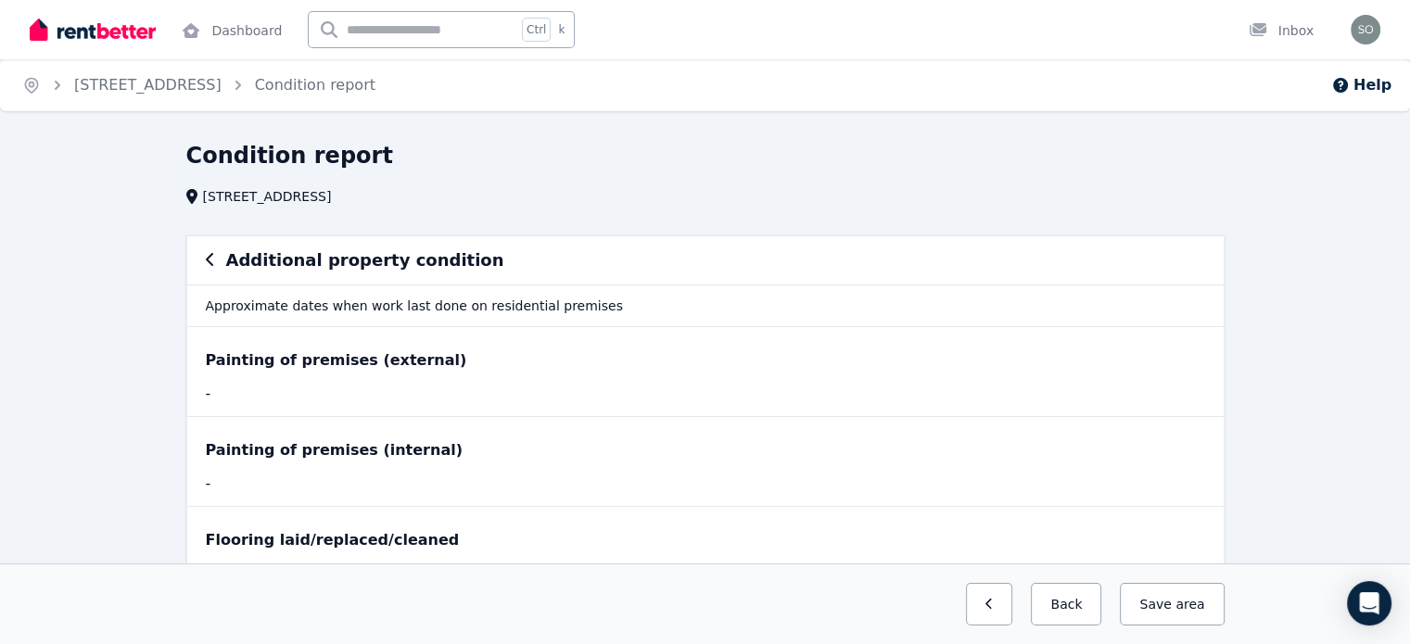
click at [215, 250] on div "Additional property condition" at bounding box center [705, 260] width 999 height 26
click at [208, 261] on icon "button" at bounding box center [210, 259] width 9 height 15
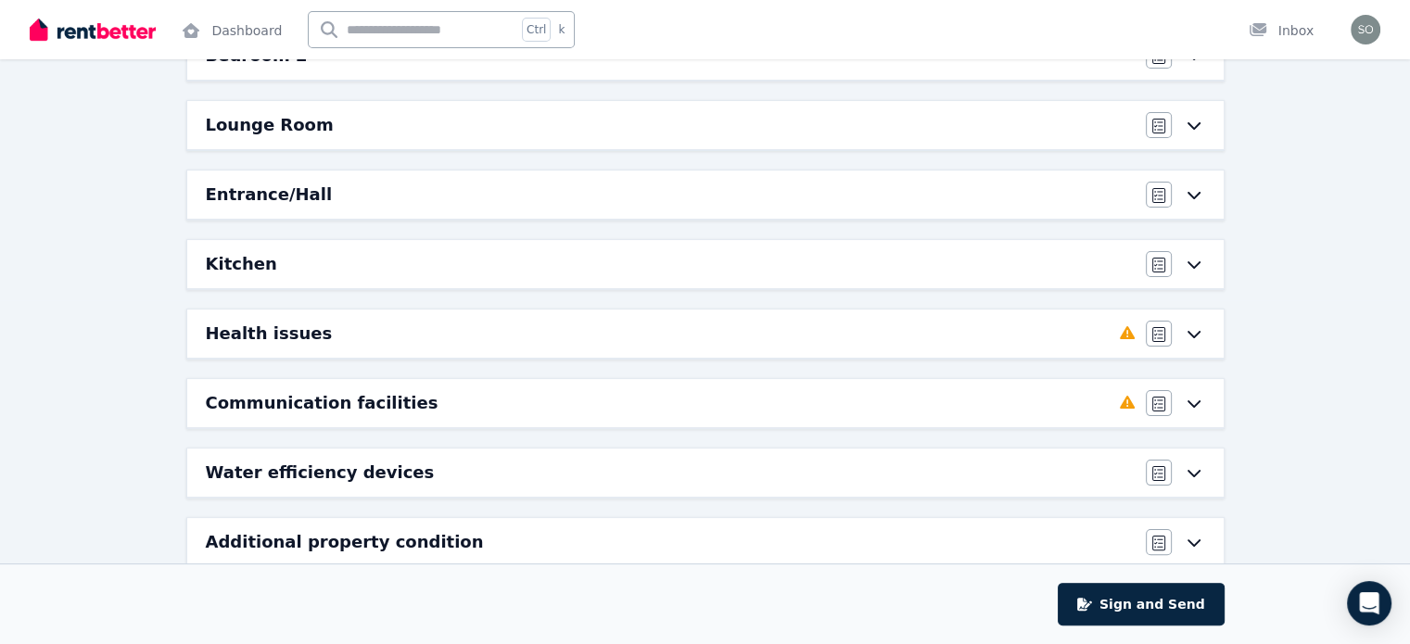
scroll to position [375, 0]
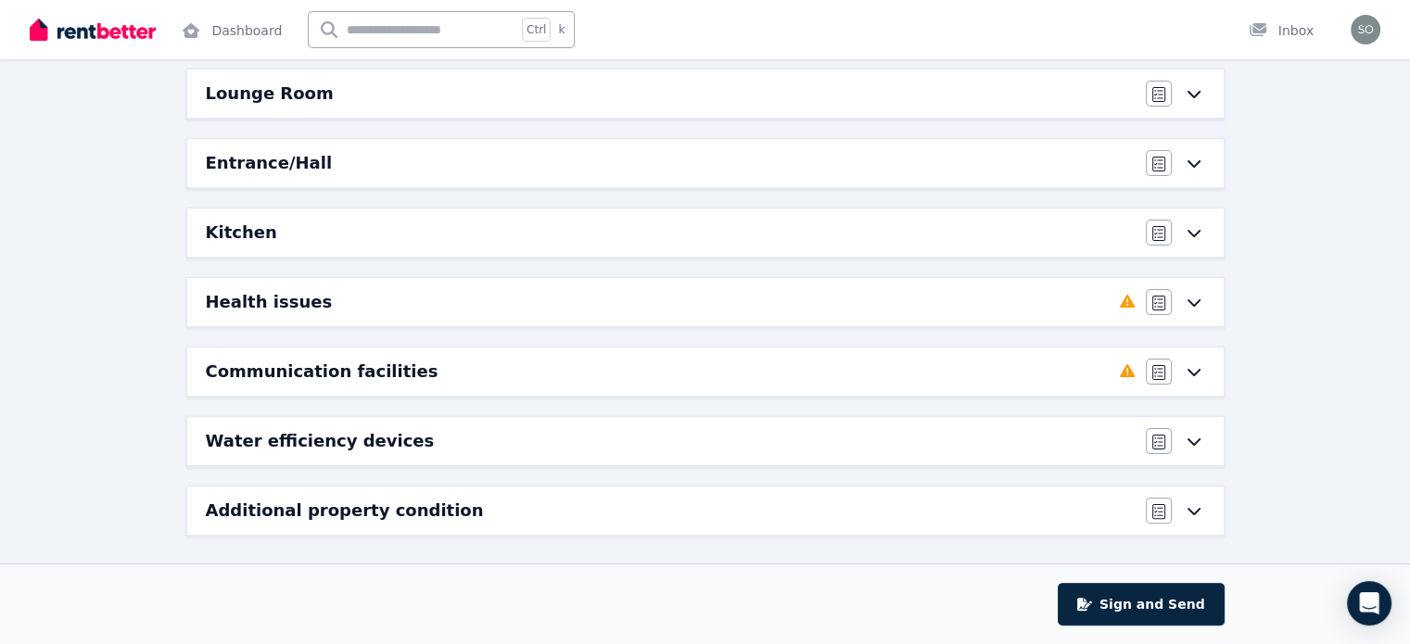
click at [290, 438] on h6 "Water efficiency devices" at bounding box center [320, 441] width 229 height 26
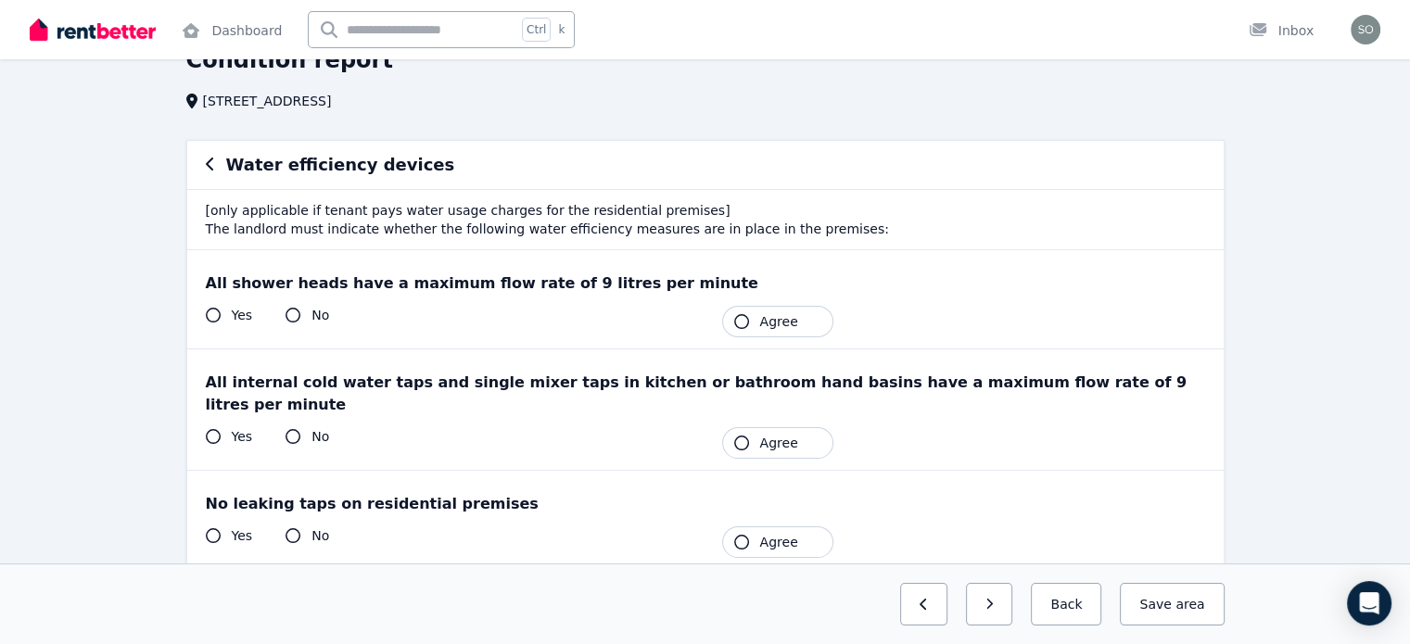
scroll to position [0, 0]
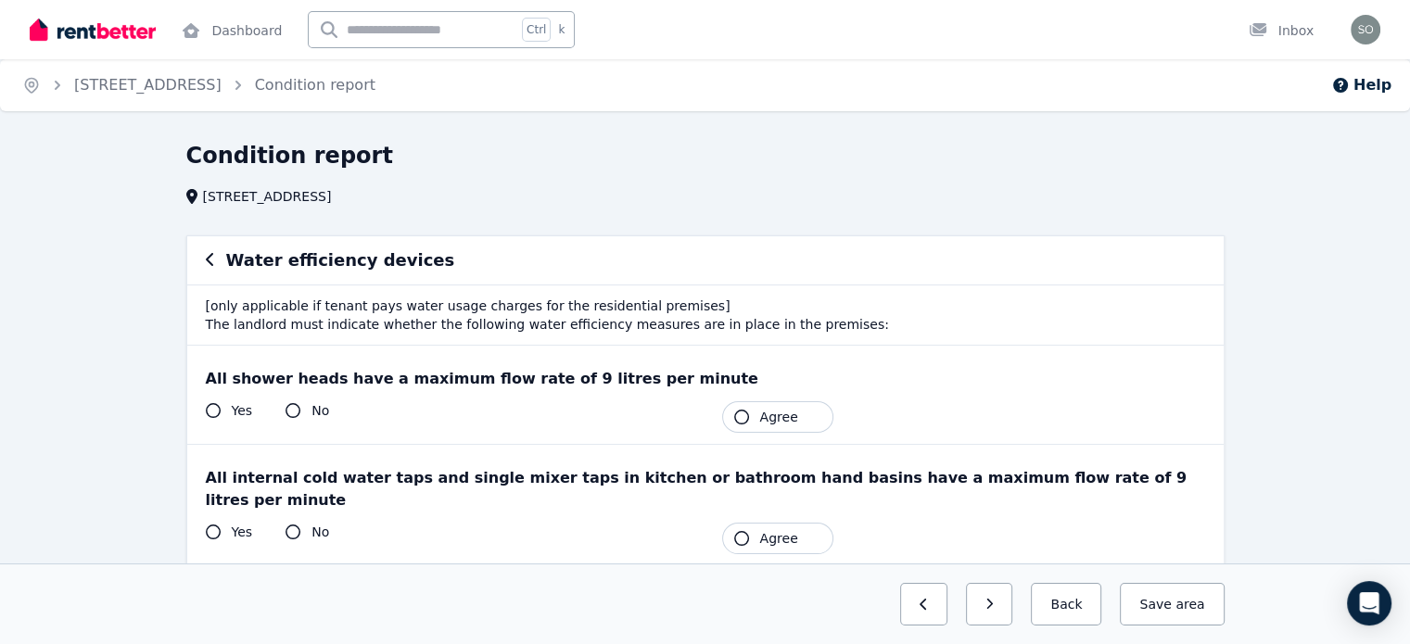
click at [203, 259] on div "Water efficiency devices" at bounding box center [705, 260] width 1036 height 48
click at [211, 259] on icon "button" at bounding box center [210, 259] width 9 height 15
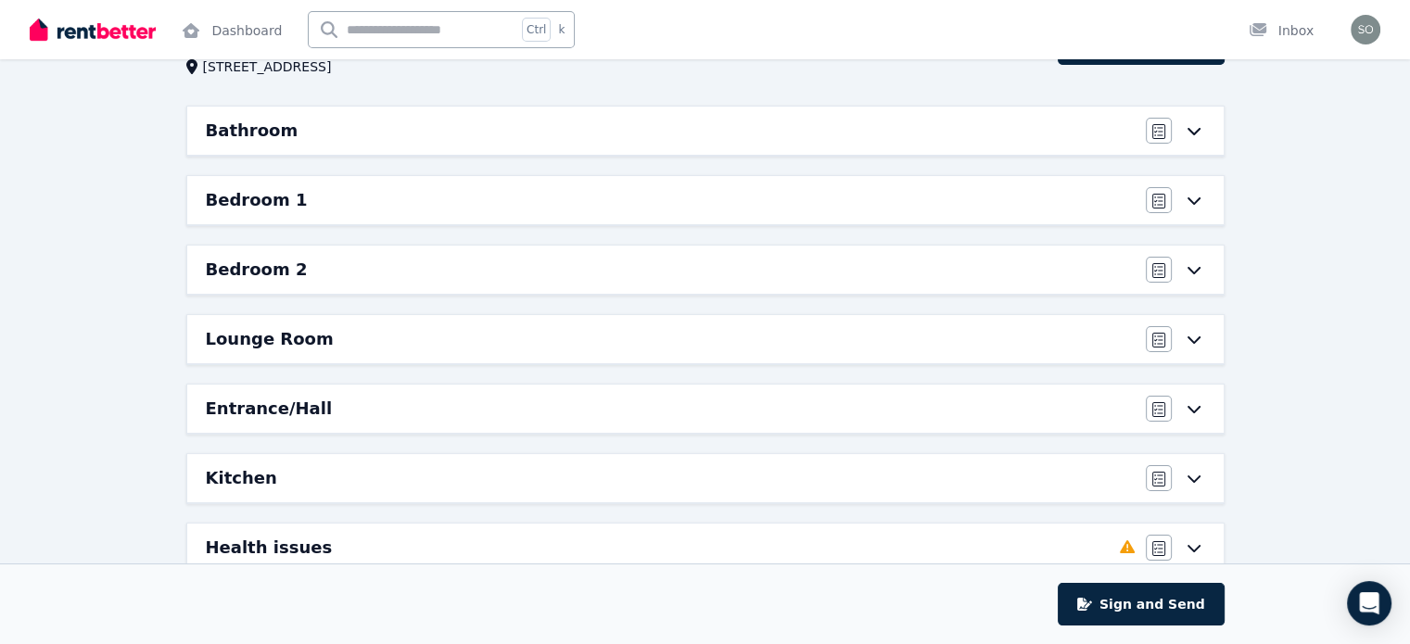
scroll to position [371, 0]
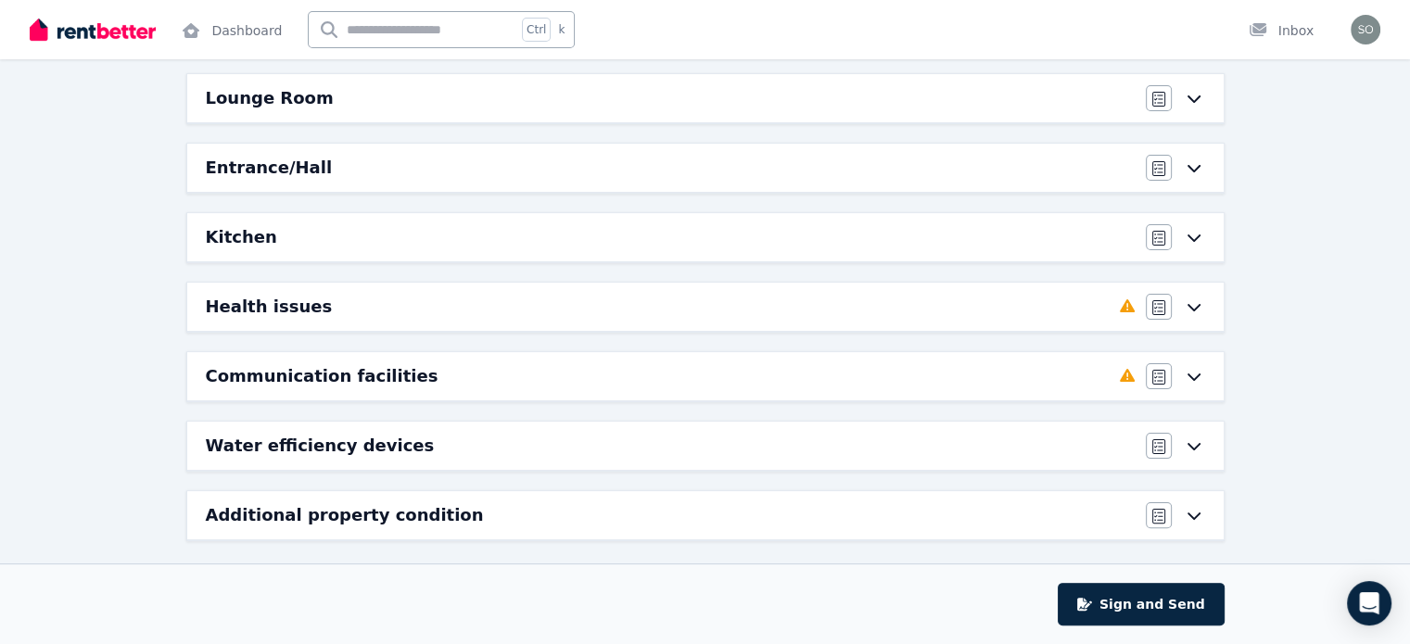
click at [297, 244] on div "Kitchen" at bounding box center [670, 237] width 929 height 26
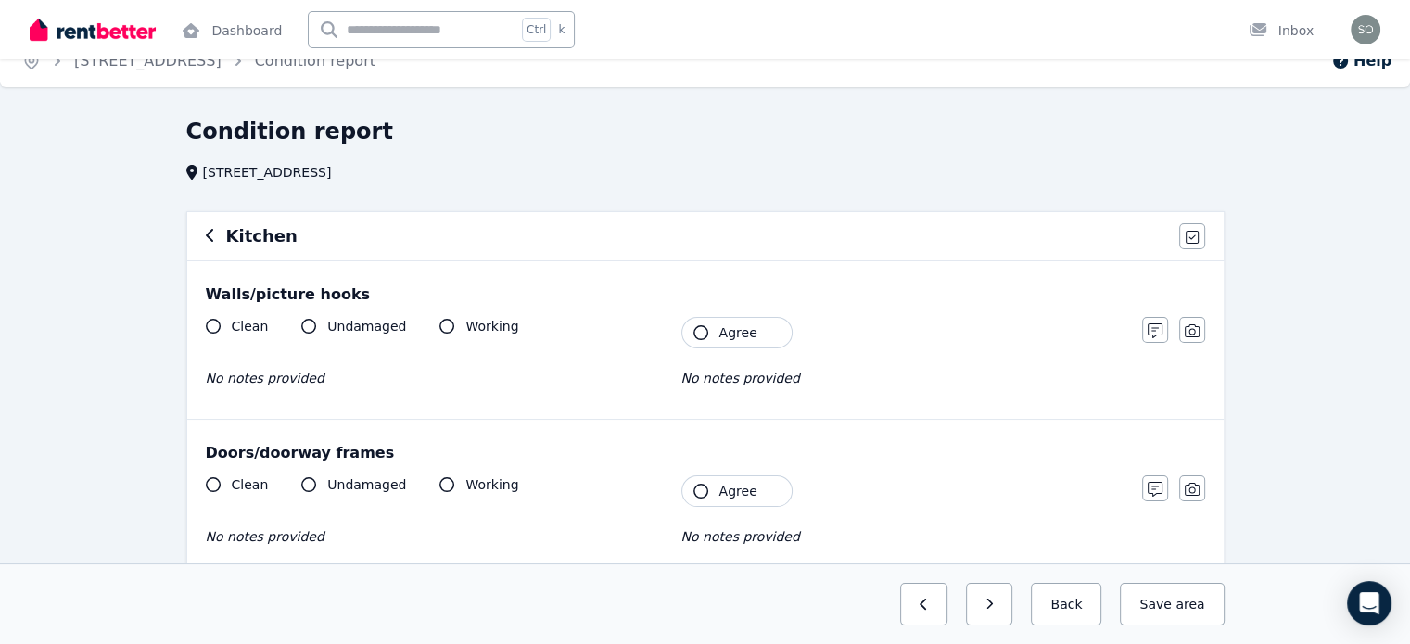
scroll to position [0, 0]
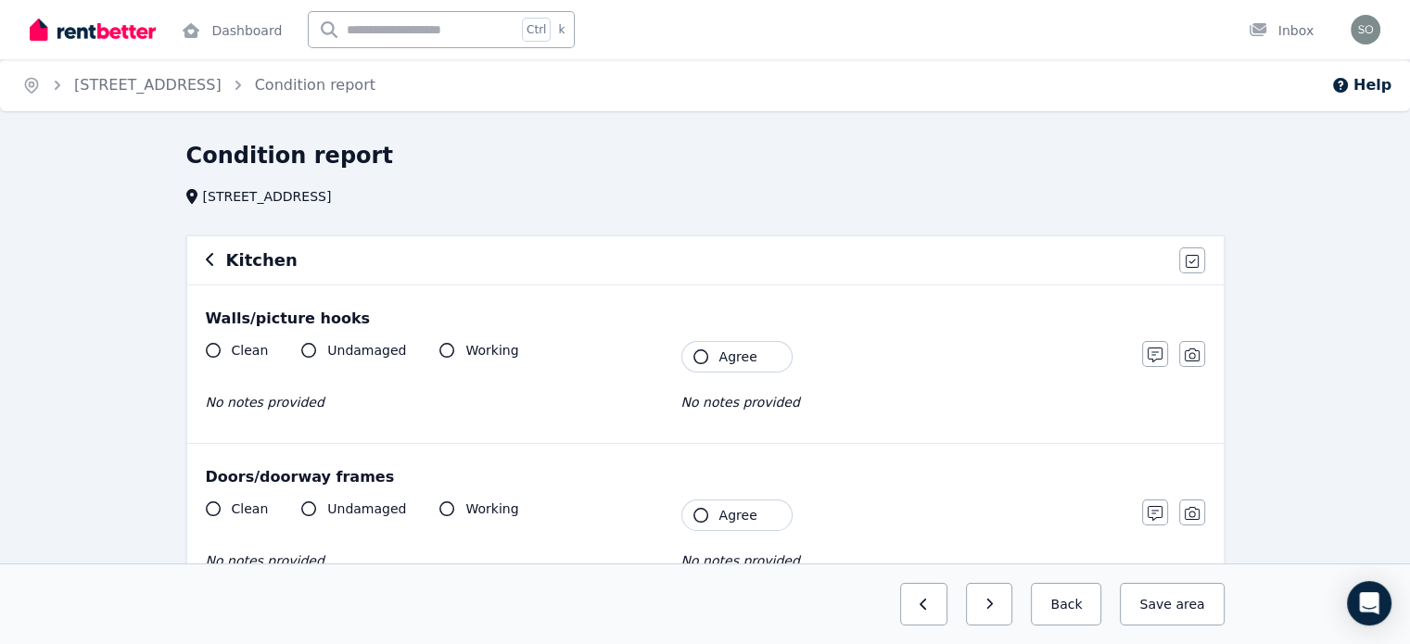
click at [203, 255] on div "Kitchen Agree all items" at bounding box center [705, 260] width 1036 height 48
click at [212, 259] on icon "button" at bounding box center [210, 259] width 9 height 15
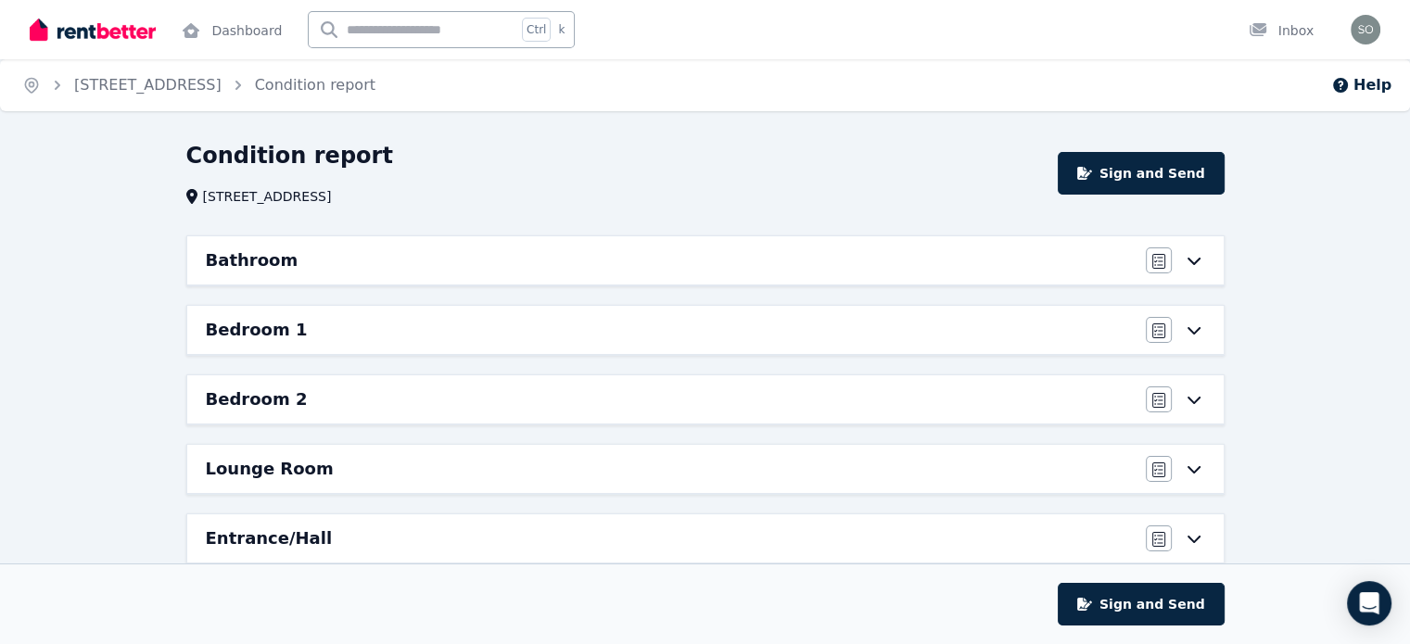
click at [293, 338] on div "Bedroom 1" at bounding box center [670, 330] width 929 height 26
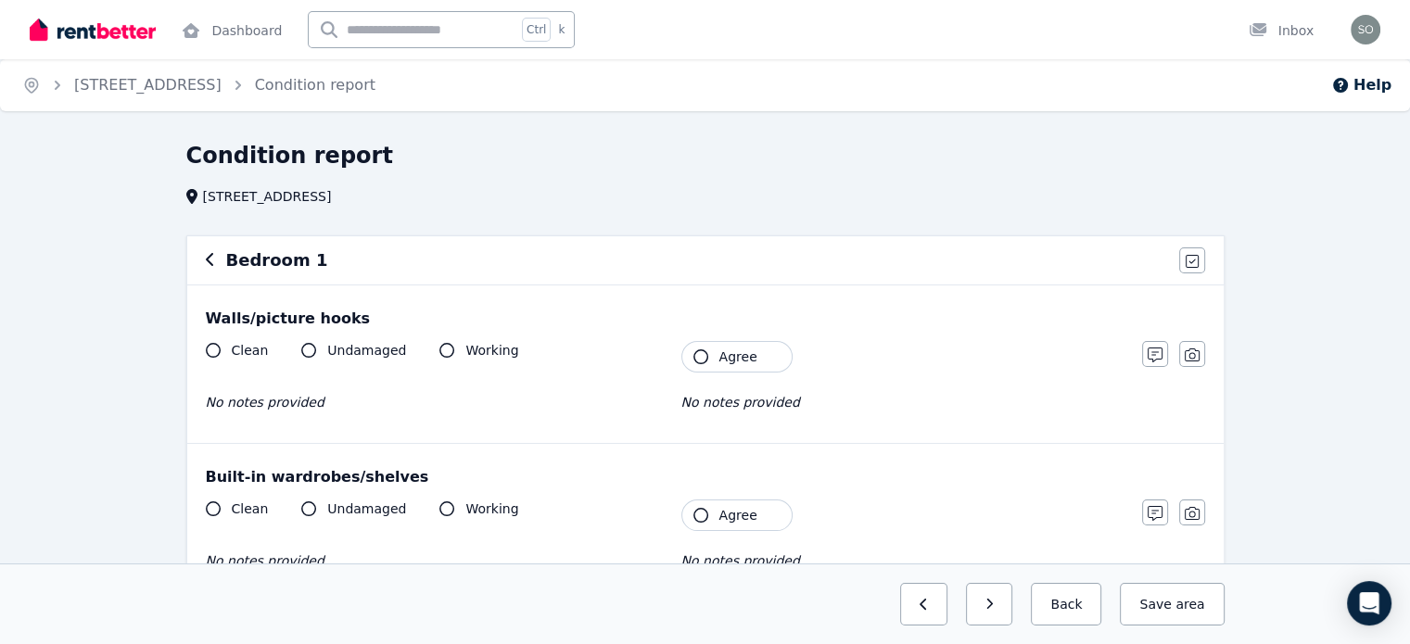
click at [209, 259] on icon "button" at bounding box center [210, 259] width 9 height 15
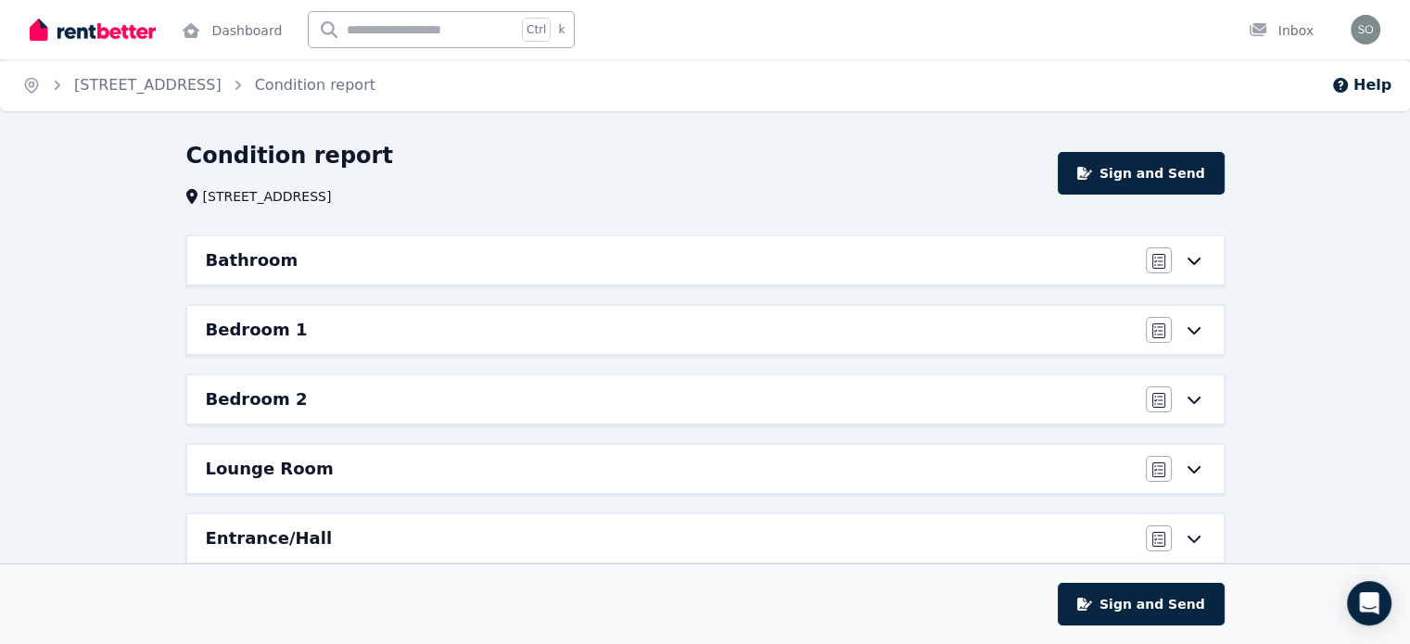
click at [287, 263] on div "Bathroom" at bounding box center [670, 260] width 929 height 26
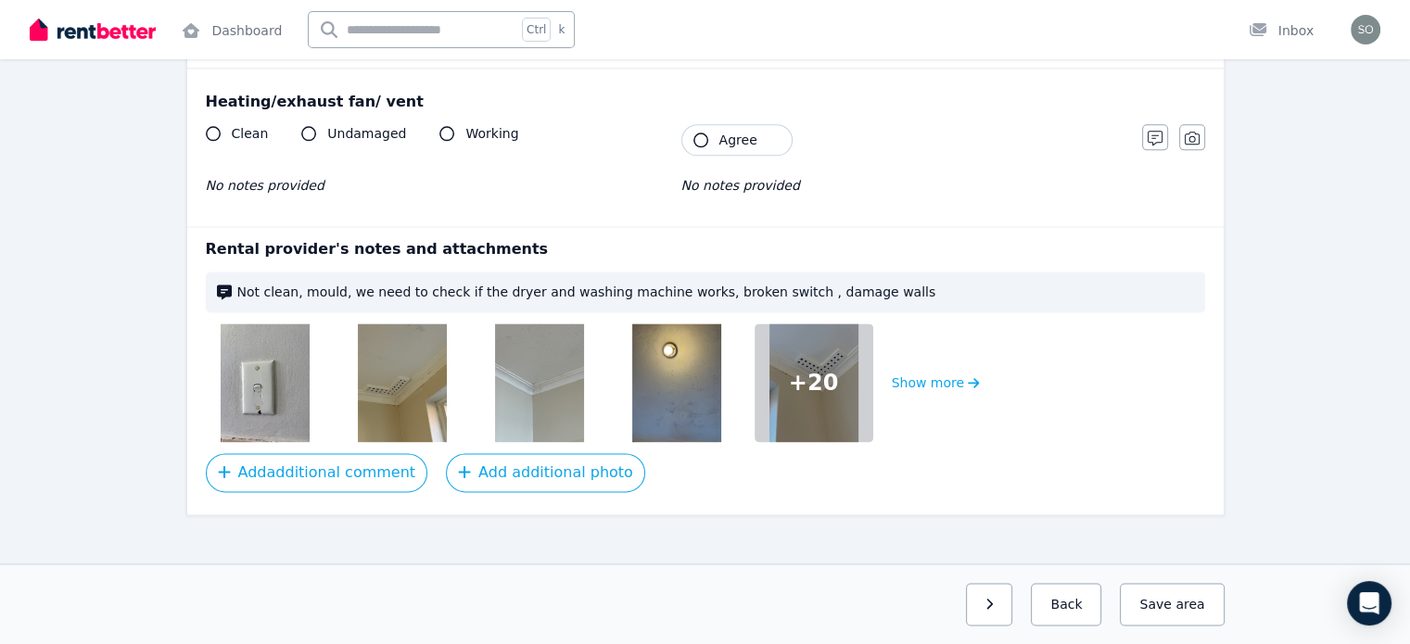
scroll to position [2444, 0]
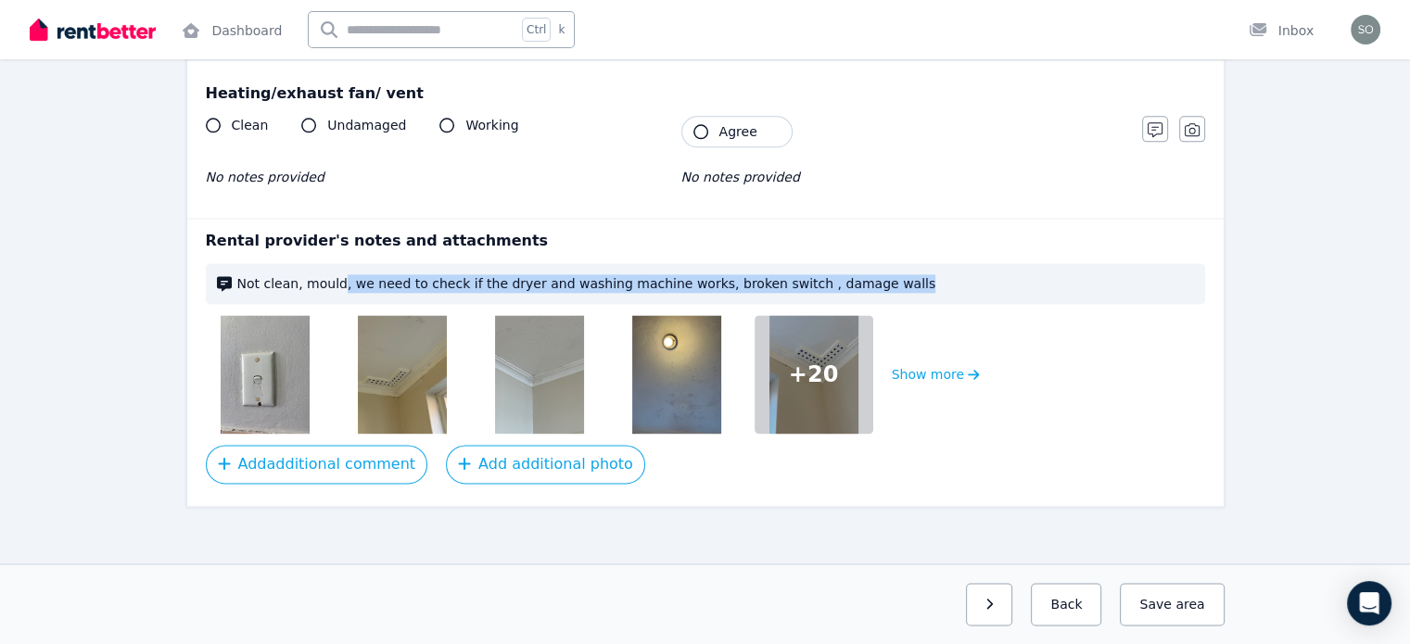
drag, startPoint x: 346, startPoint y: 286, endPoint x: 877, endPoint y: 274, distance: 531.2
click at [877, 274] on div "Not clean, mould, we need to check if the dryer and washing machine works, brok…" at bounding box center [705, 283] width 999 height 41
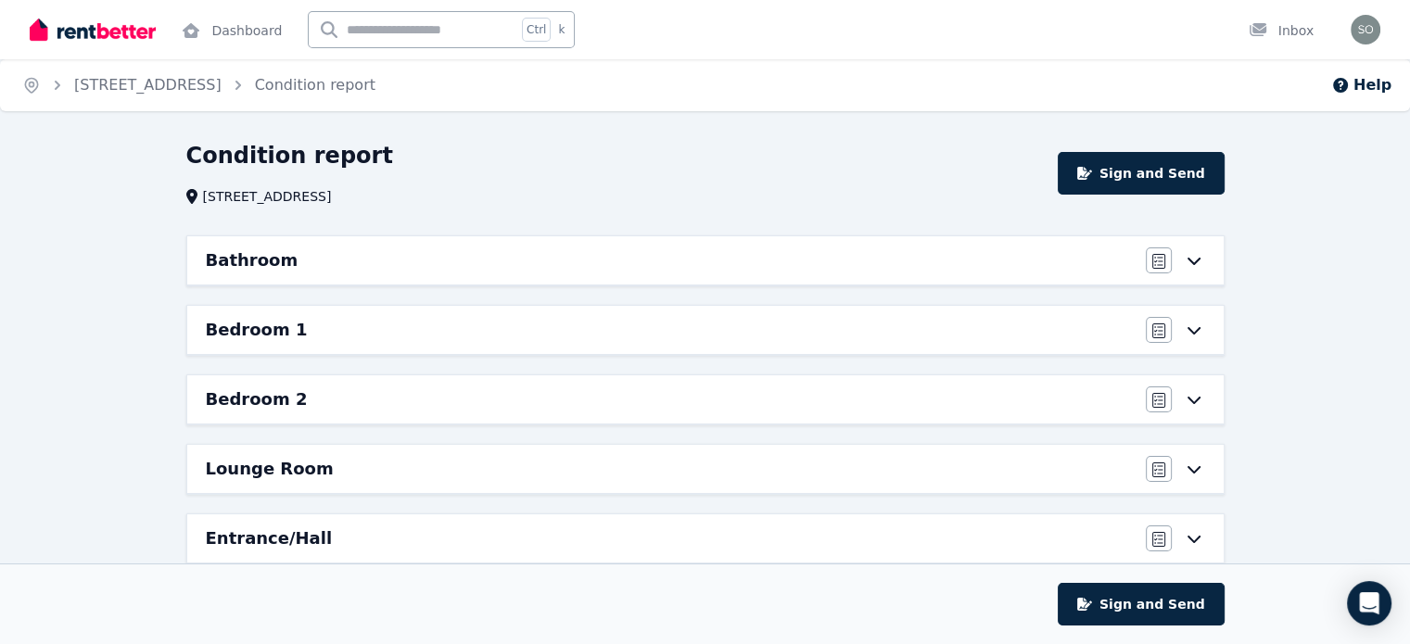
scroll to position [375, 0]
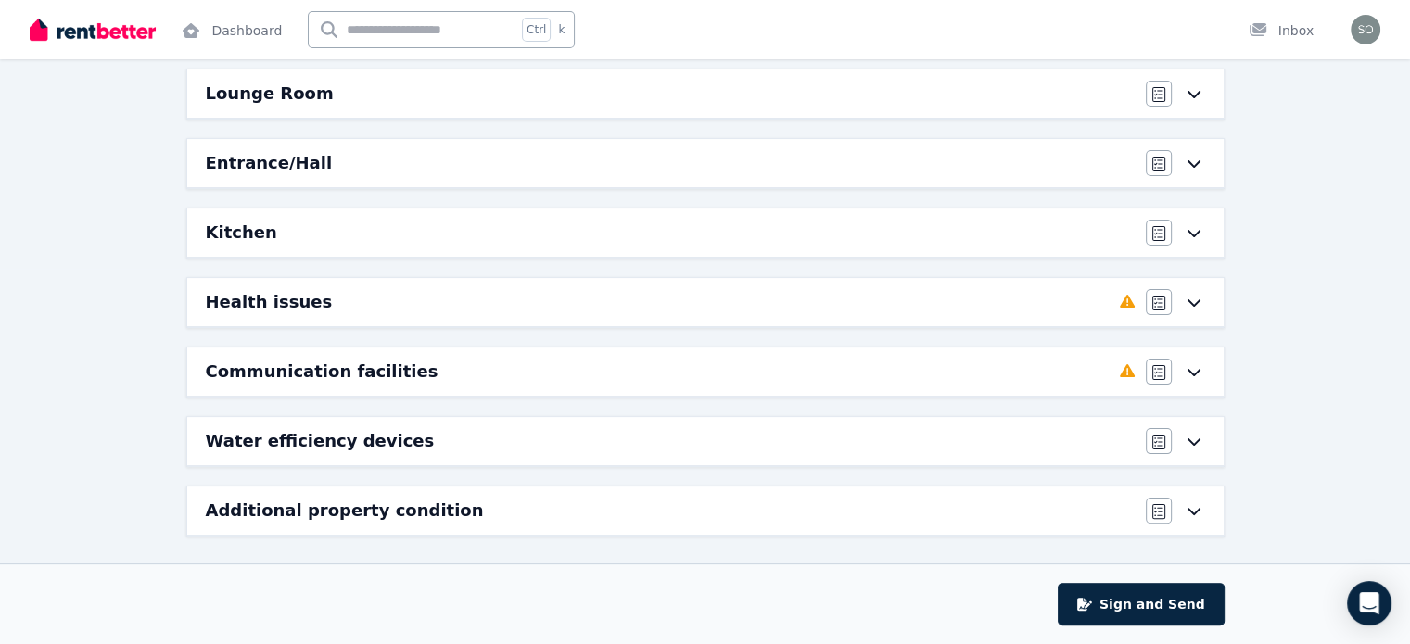
click at [1199, 303] on icon at bounding box center [1194, 302] width 22 height 15
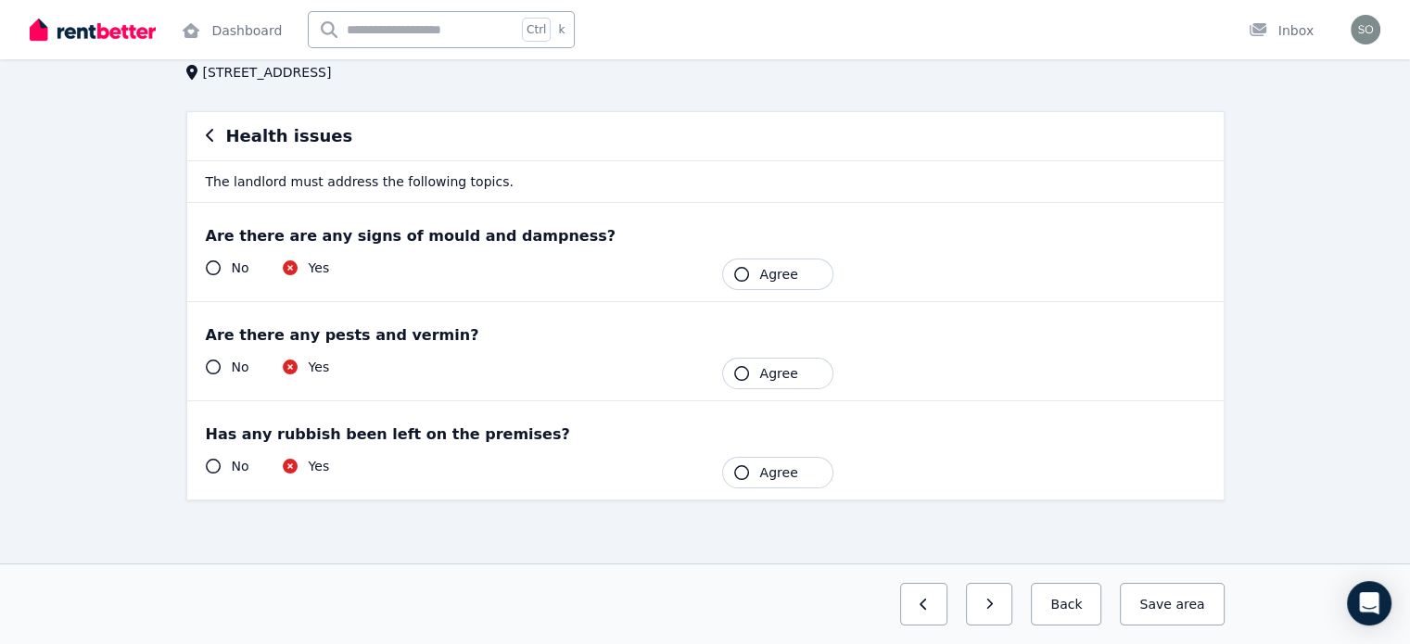
scroll to position [125, 0]
click at [215, 134] on div "Health issues" at bounding box center [705, 135] width 999 height 26
click at [202, 133] on div "Health issues" at bounding box center [705, 135] width 1036 height 48
click at [209, 132] on icon "button" at bounding box center [209, 134] width 7 height 13
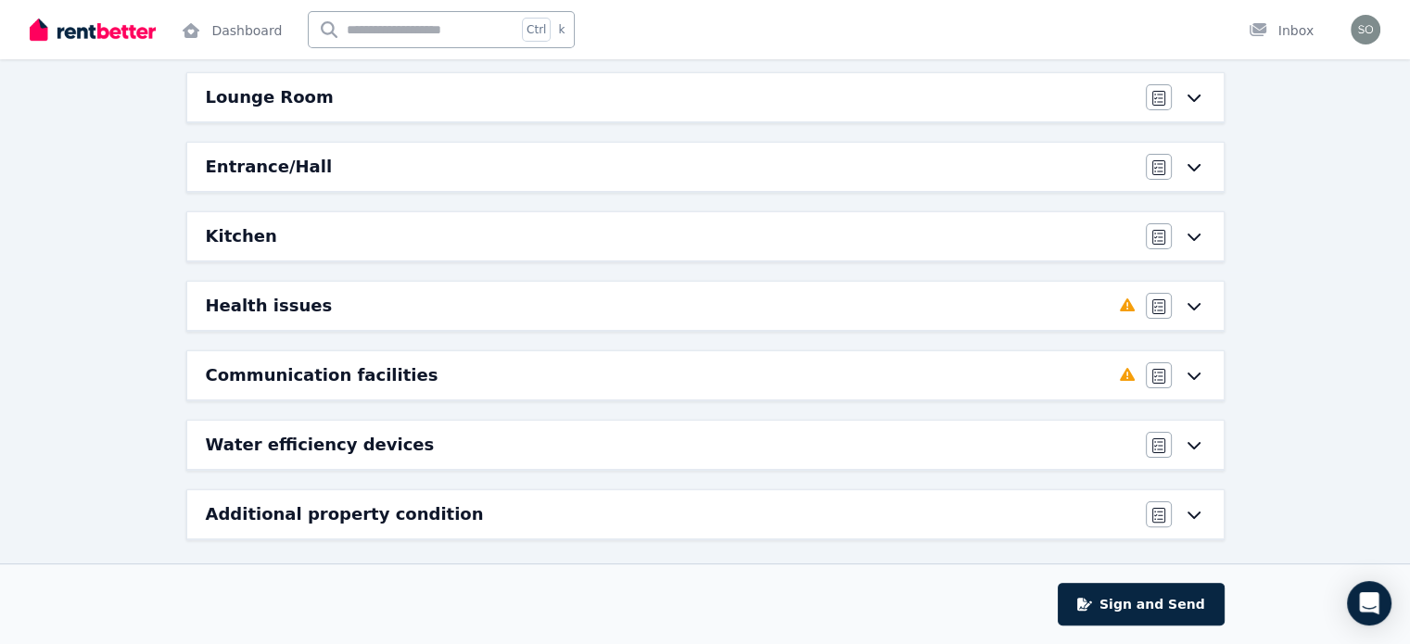
scroll to position [375, 0]
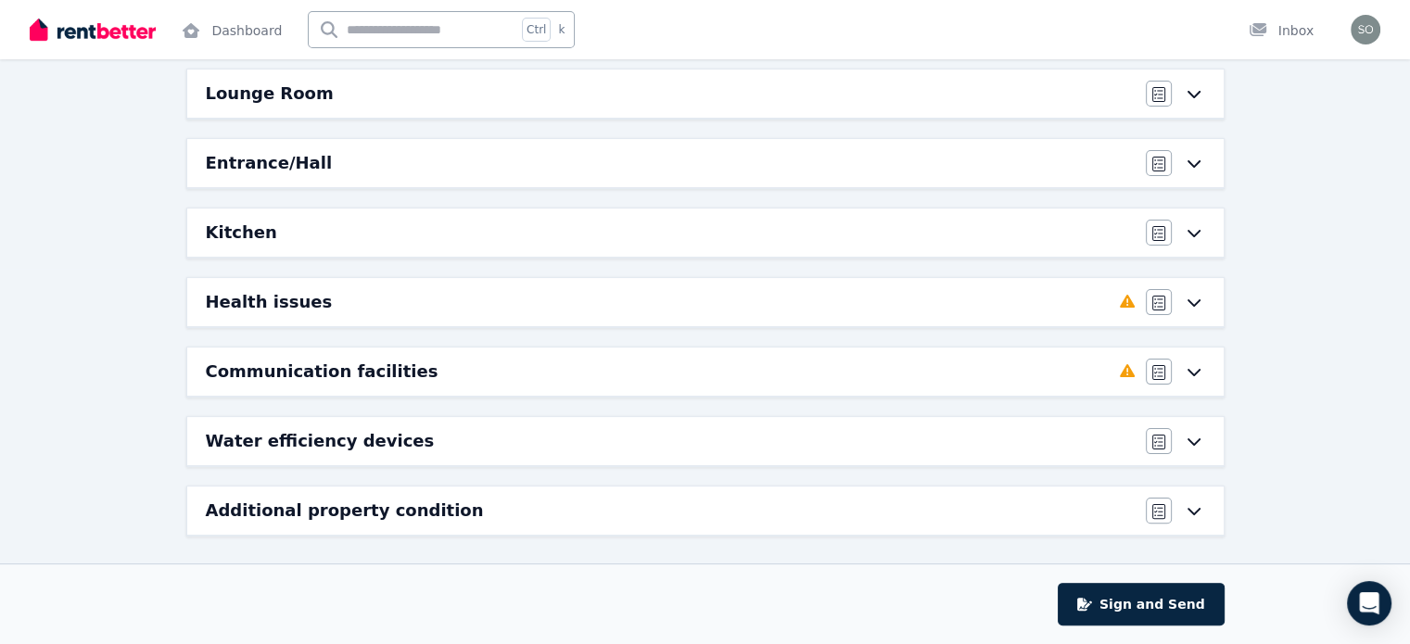
click at [1199, 372] on icon at bounding box center [1194, 371] width 22 height 15
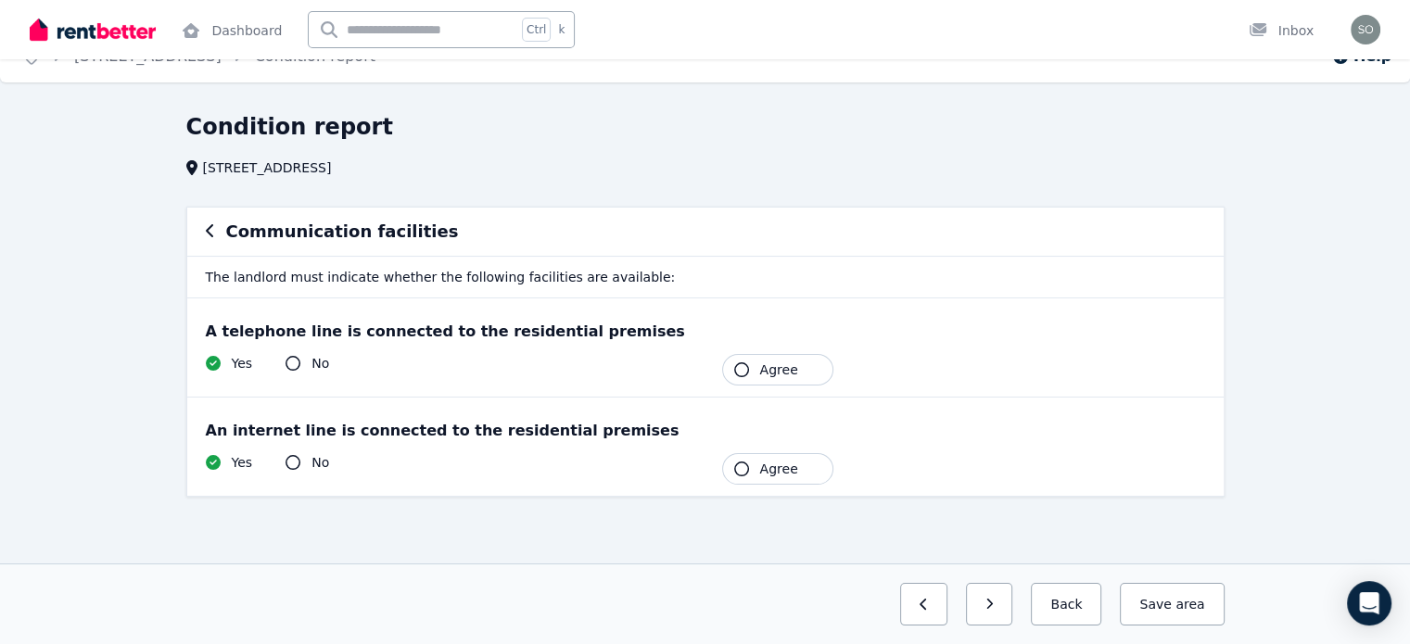
scroll to position [0, 0]
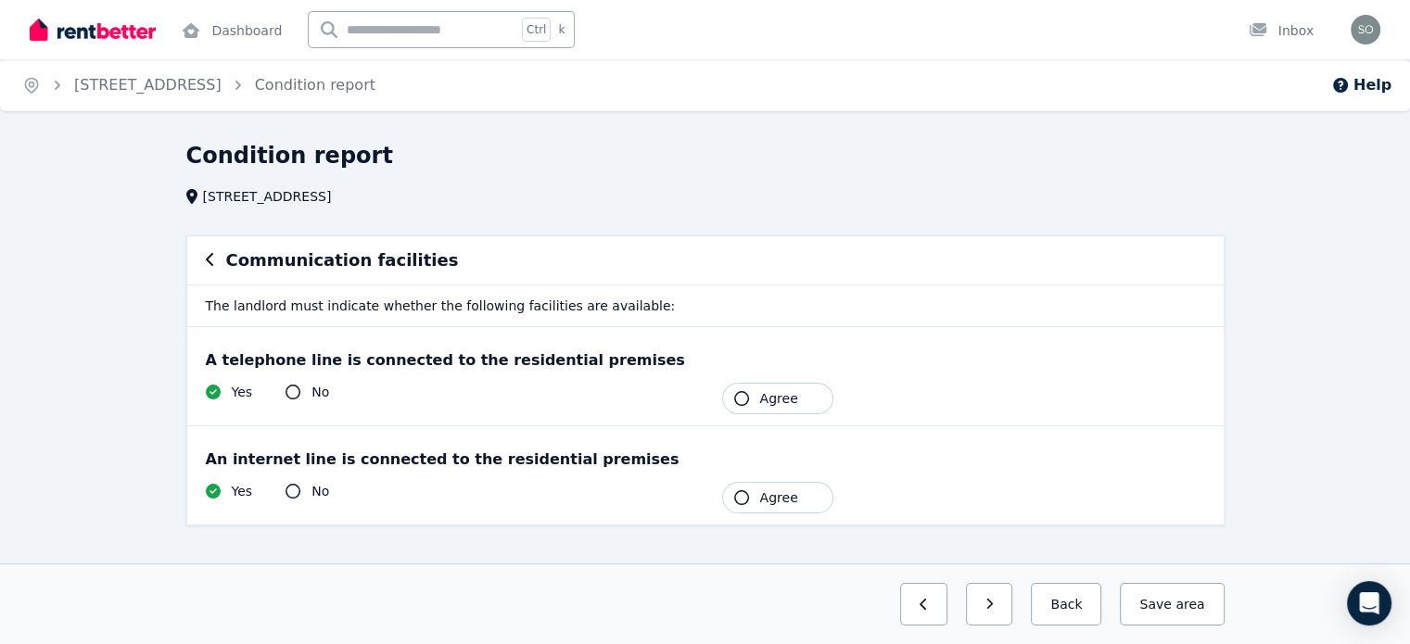
click at [203, 259] on div "Communication facilities" at bounding box center [705, 260] width 1036 height 48
click at [209, 265] on icon "button" at bounding box center [210, 259] width 9 height 15
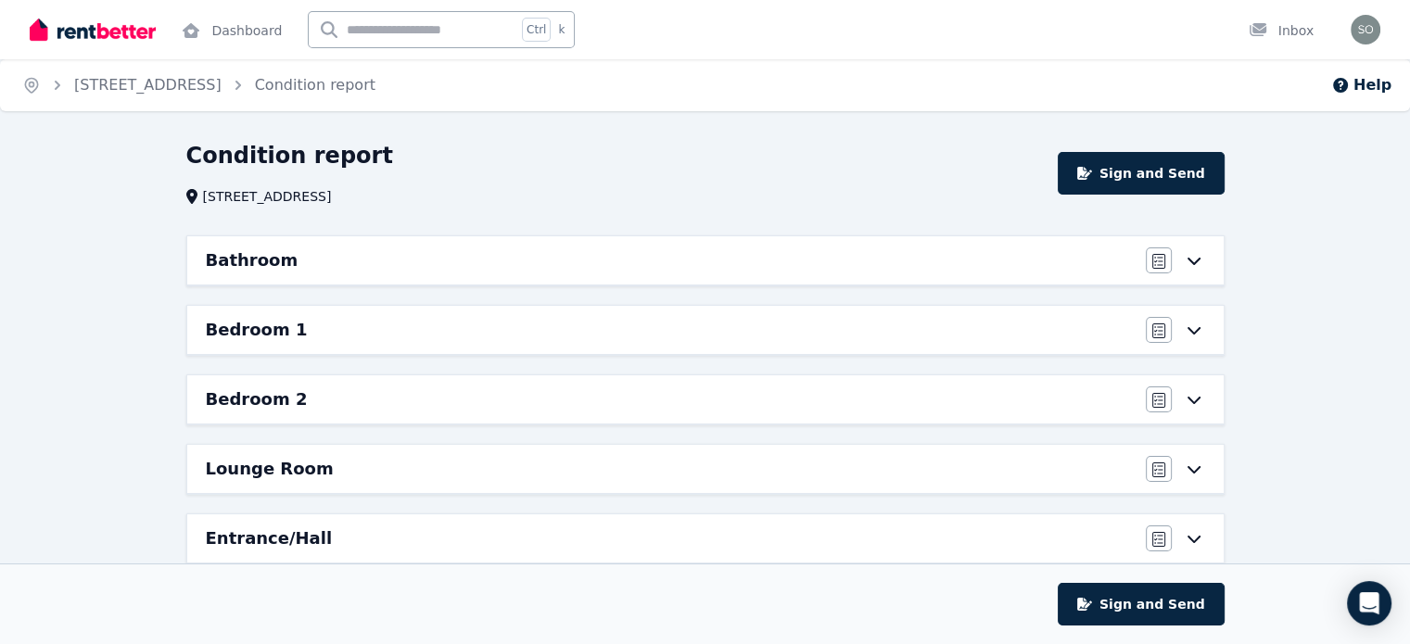
click at [1197, 265] on icon at bounding box center [1194, 260] width 22 height 15
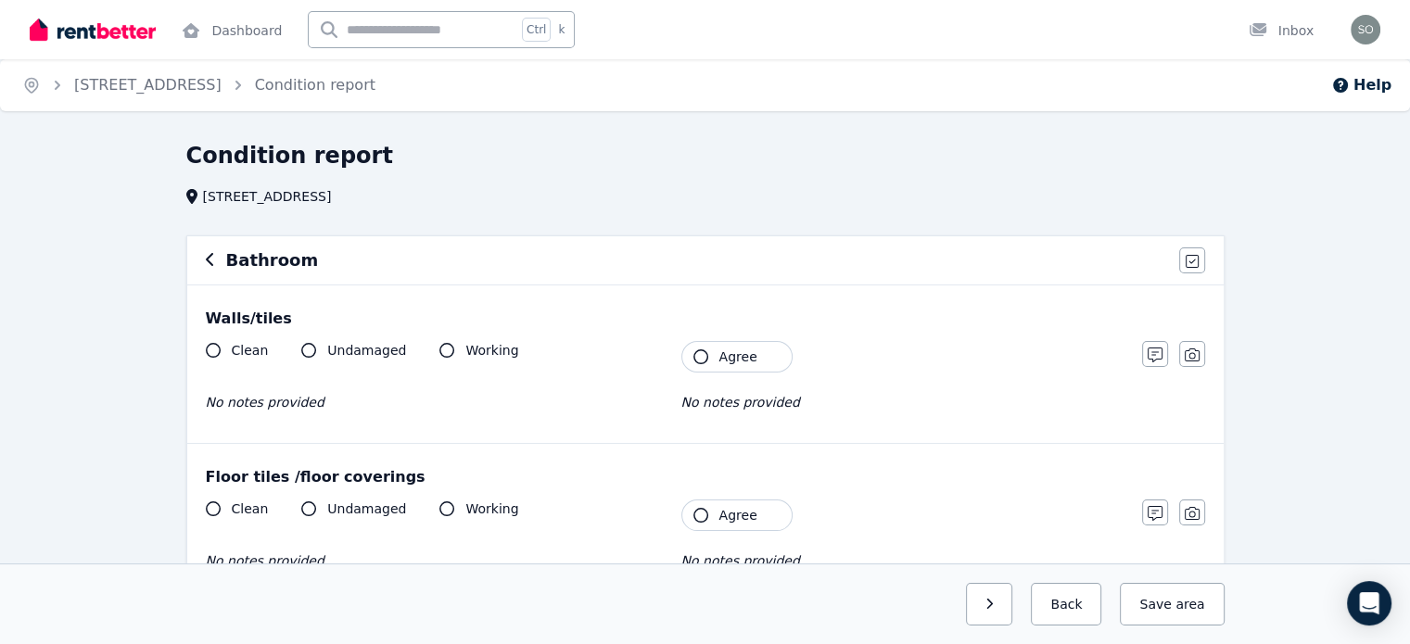
click at [208, 266] on icon "button" at bounding box center [210, 259] width 9 height 15
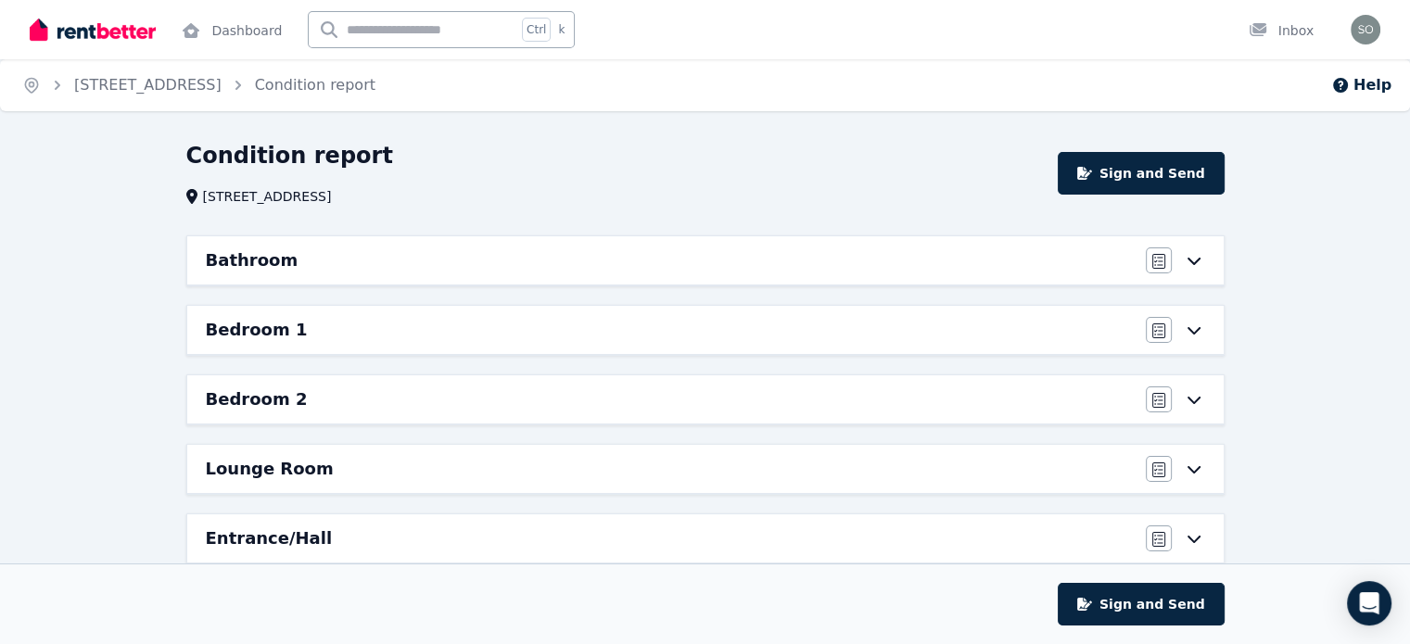
click at [271, 335] on h6 "Bedroom 1" at bounding box center [257, 330] width 102 height 26
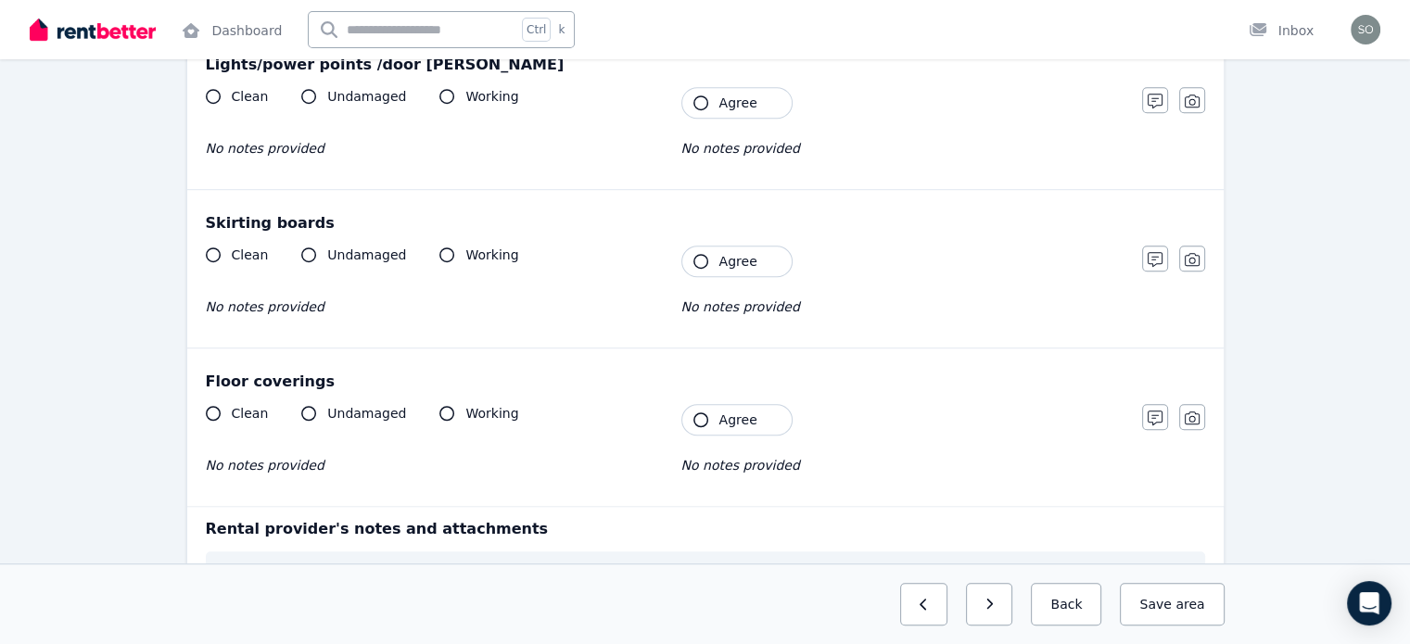
scroll to position [1497, 0]
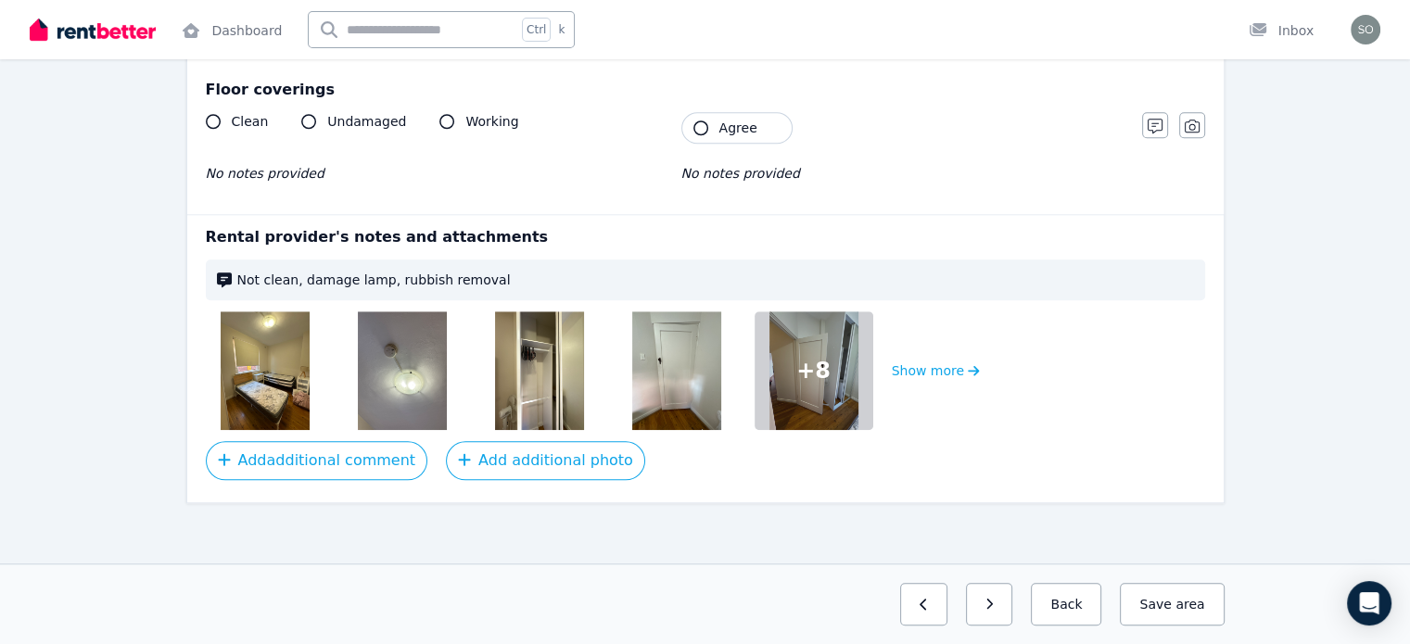
click at [309, 354] on div at bounding box center [265, 370] width 119 height 119
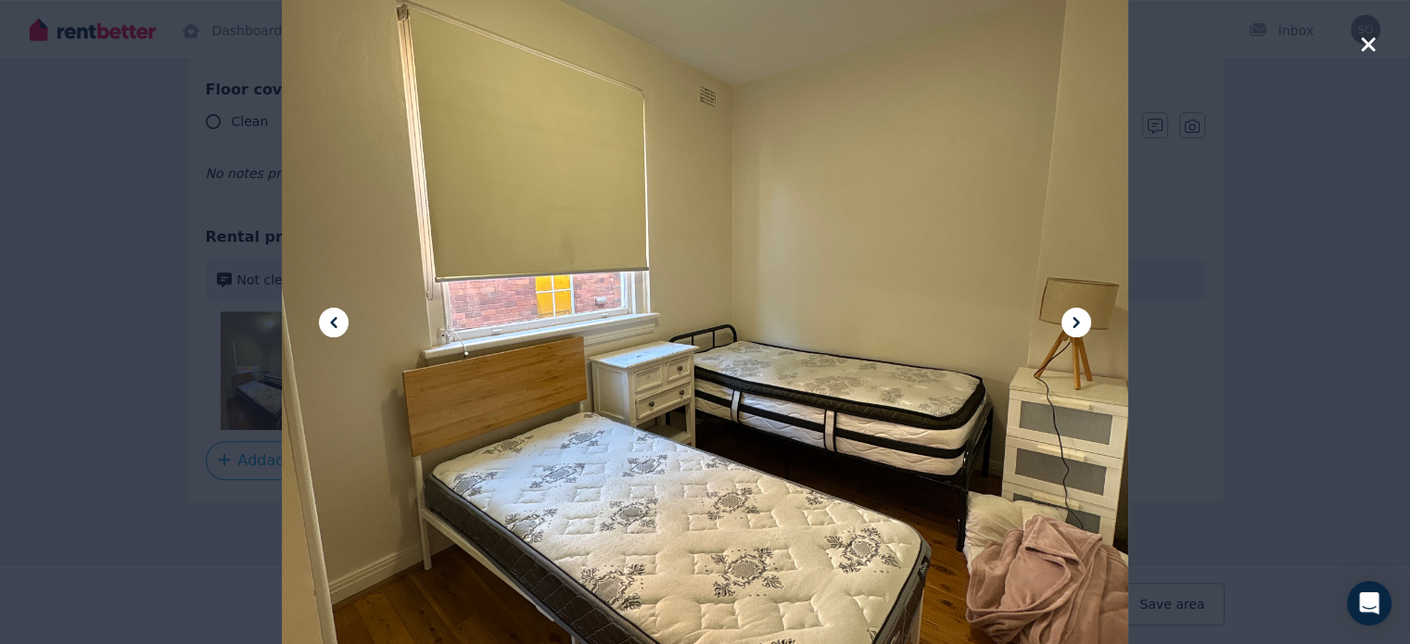
click at [1369, 51] on icon "button" at bounding box center [1368, 44] width 17 height 22
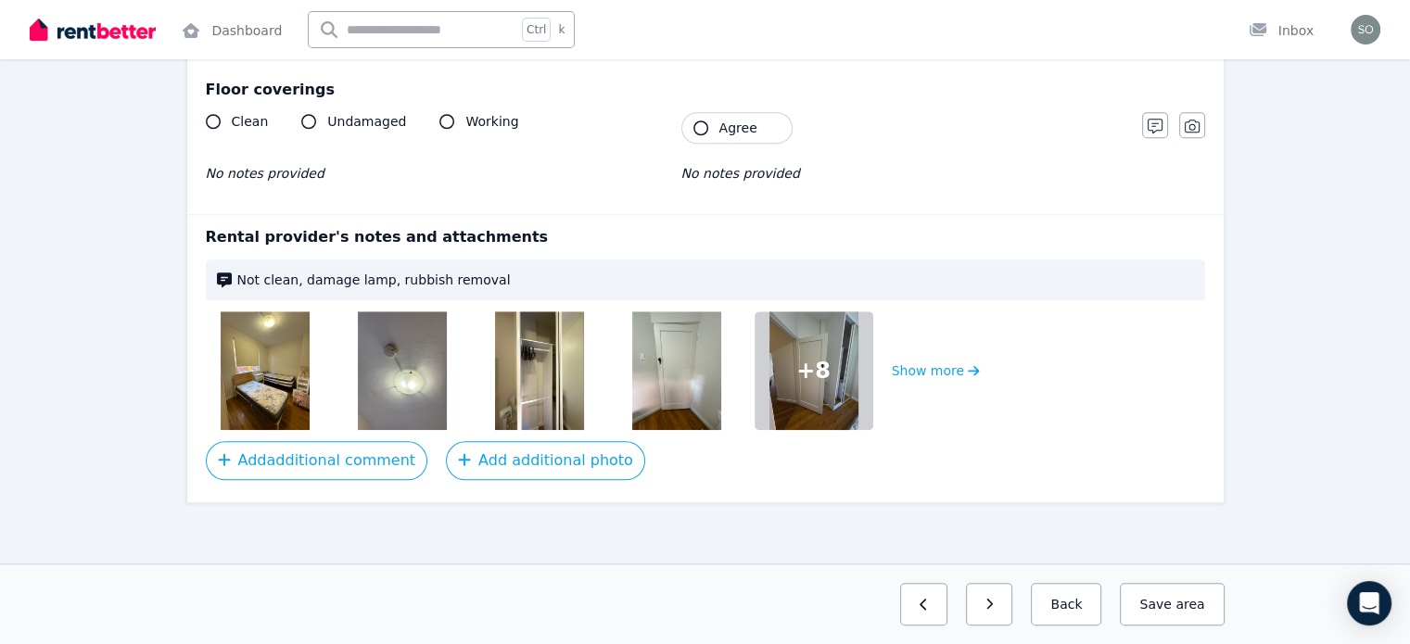
click at [397, 398] on img at bounding box center [402, 370] width 89 height 119
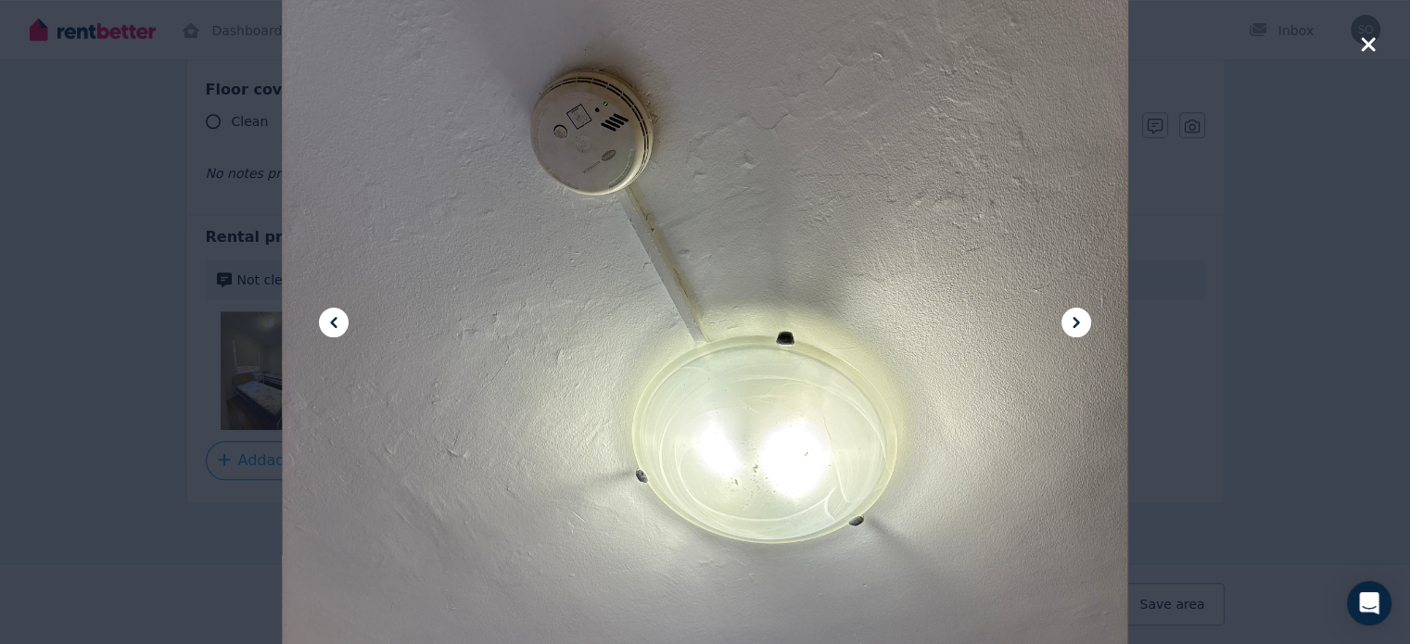
click at [1361, 44] on icon "button" at bounding box center [1368, 44] width 17 height 22
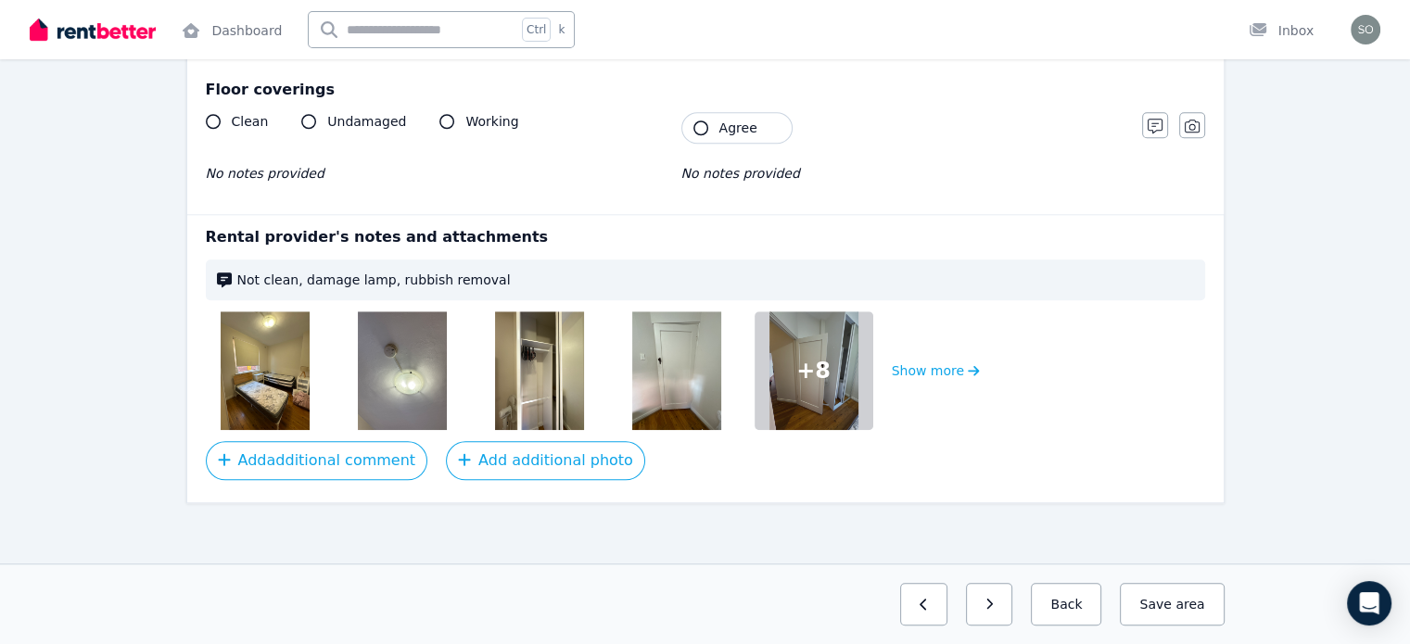
click at [549, 371] on img at bounding box center [539, 370] width 89 height 119
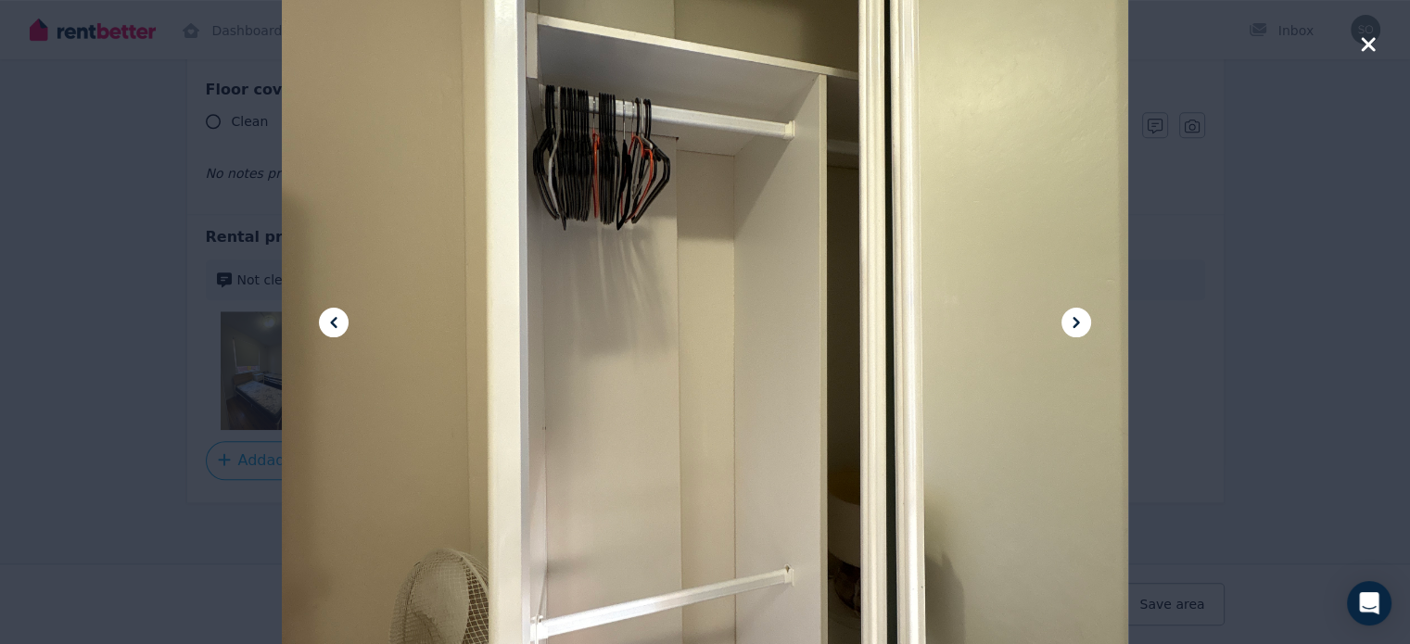
click at [1368, 45] on icon "button" at bounding box center [1368, 44] width 14 height 14
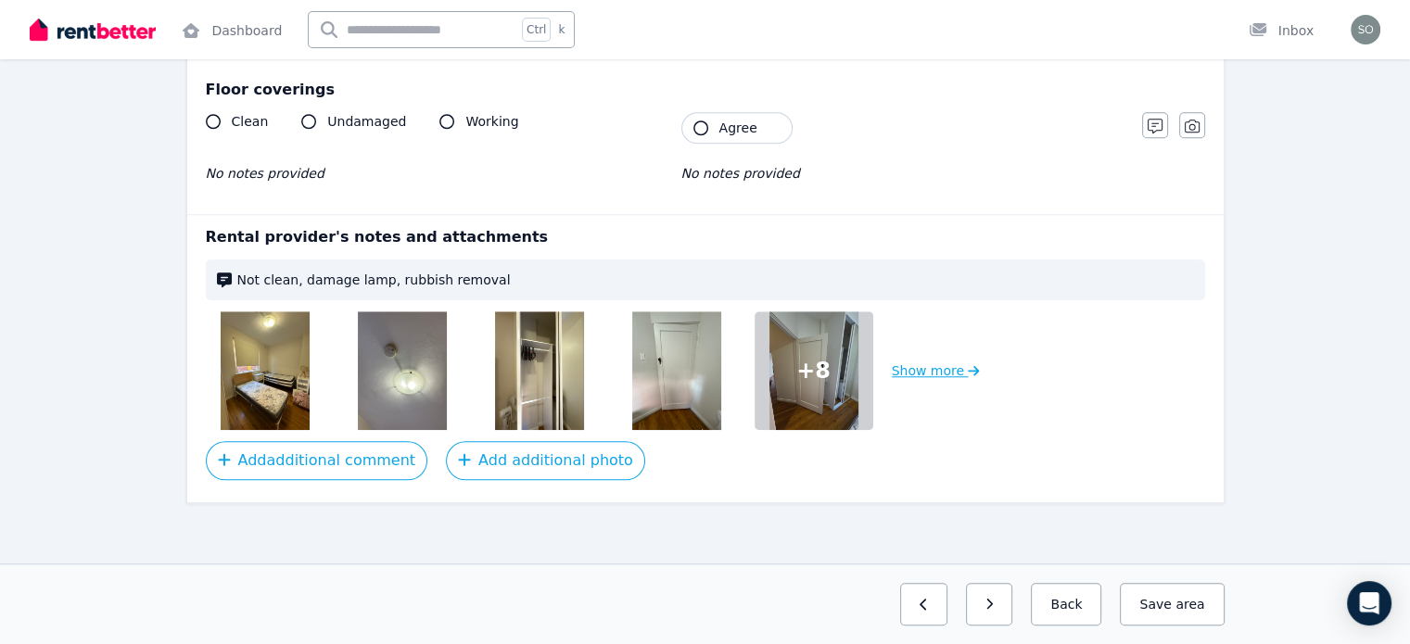
click at [908, 365] on button "Show more" at bounding box center [936, 370] width 88 height 119
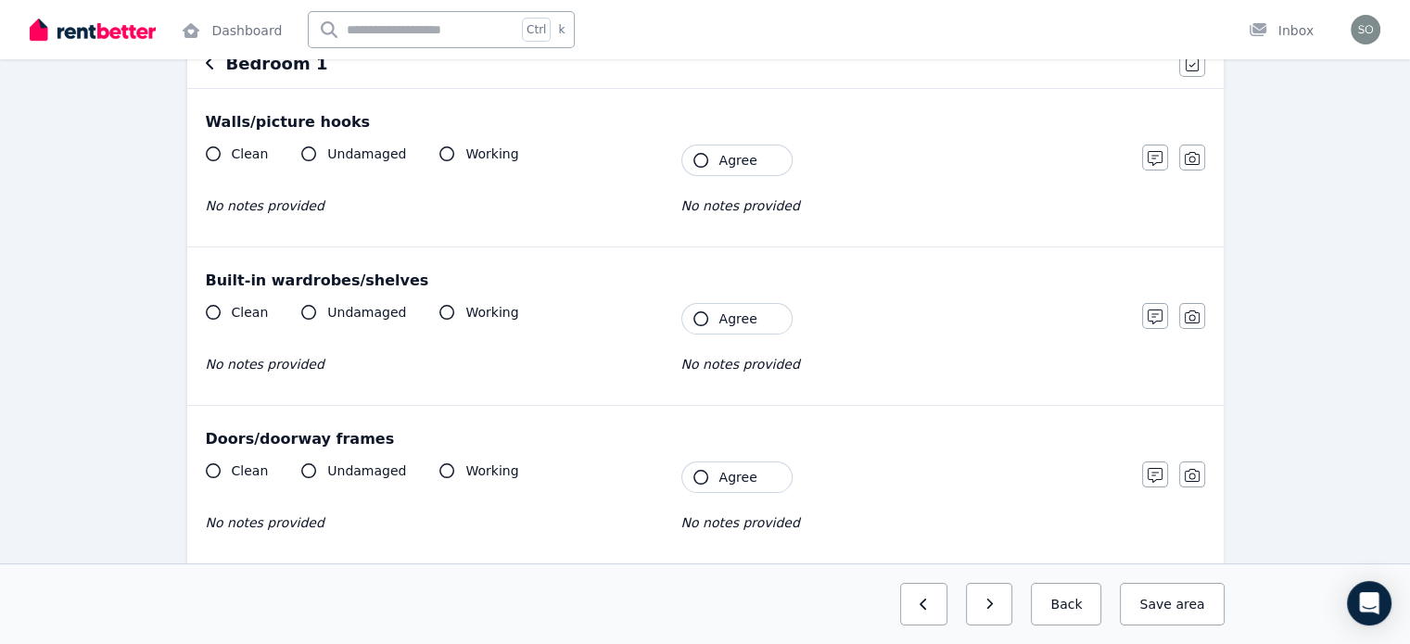
scroll to position [0, 0]
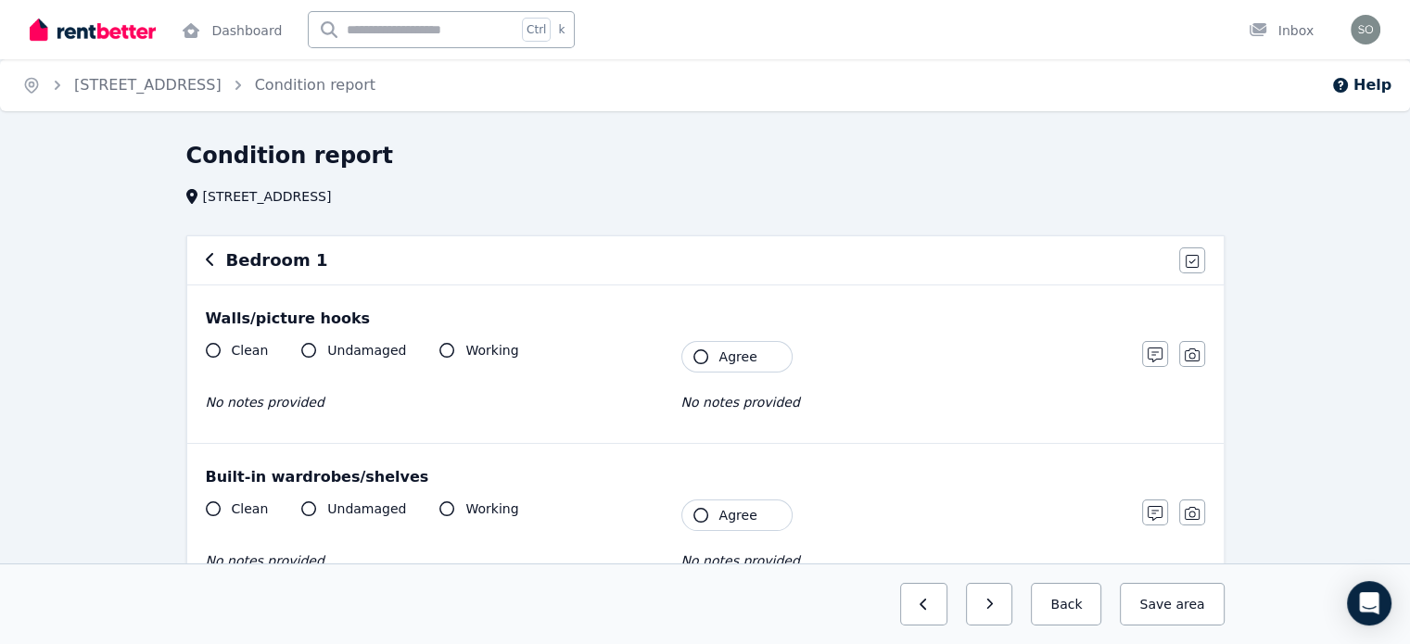
click at [209, 261] on icon "button" at bounding box center [210, 259] width 9 height 15
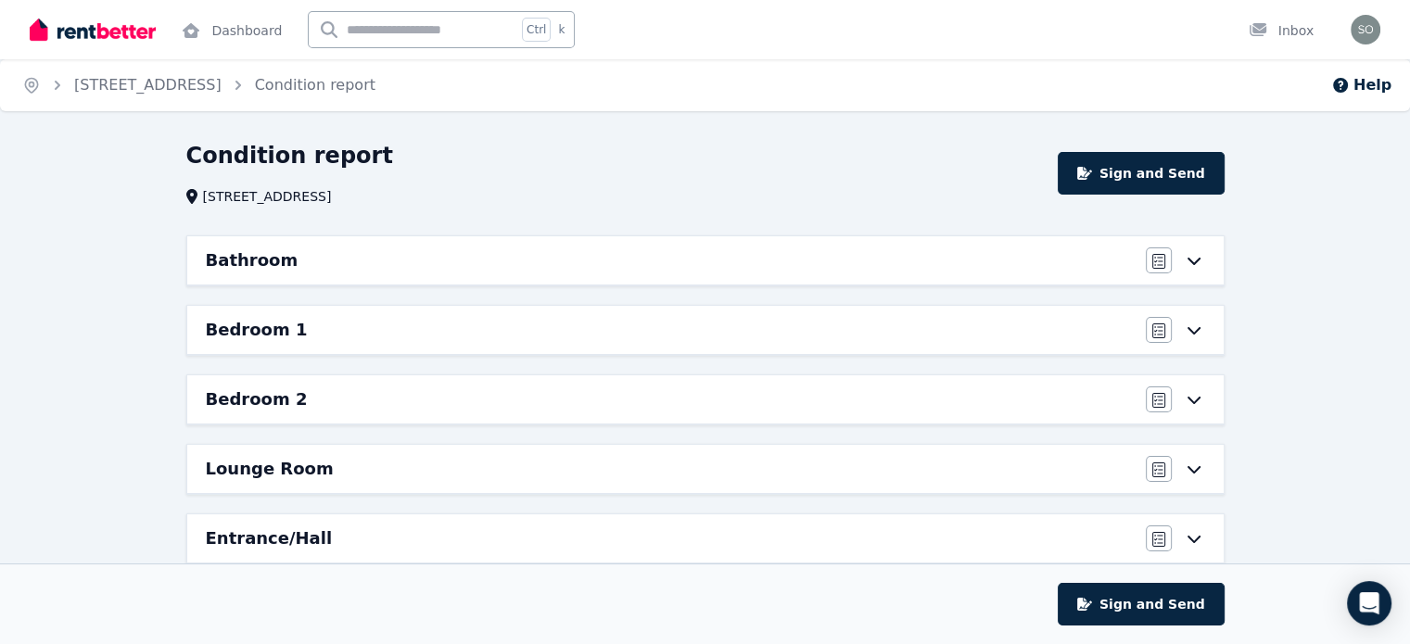
click at [287, 451] on div "Lounge Room Agree/Disagree" at bounding box center [705, 469] width 1036 height 48
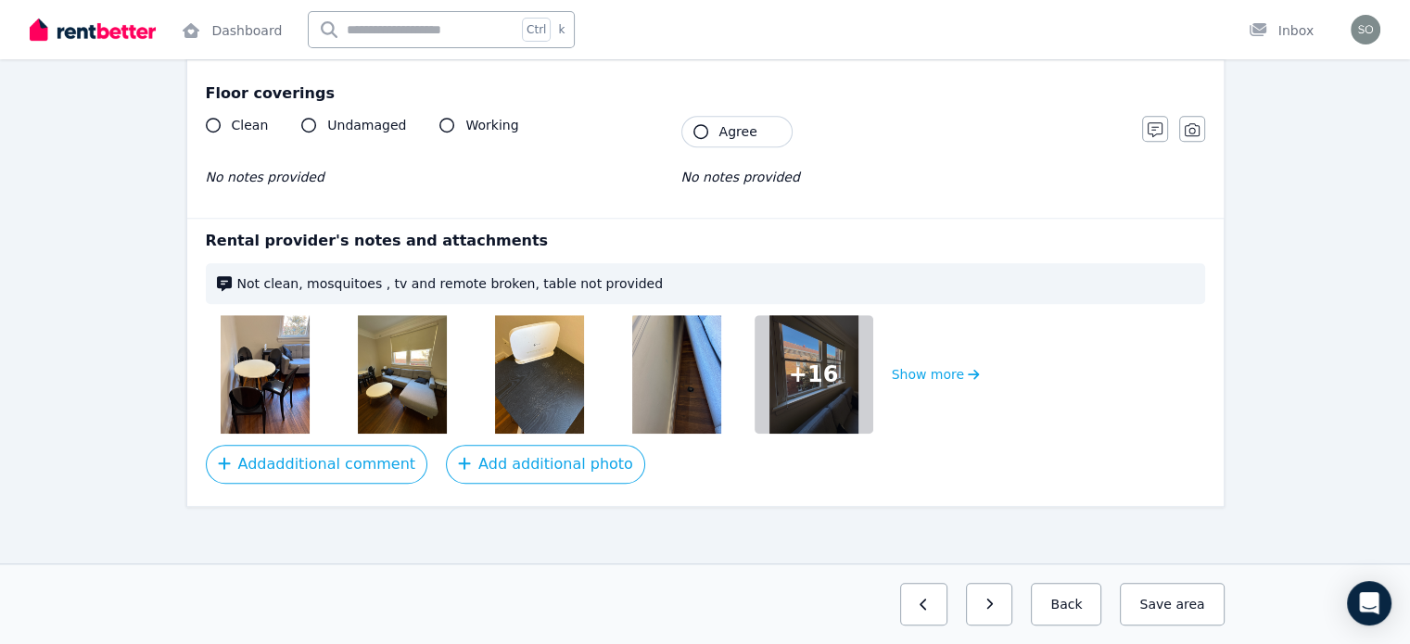
scroll to position [1338, 0]
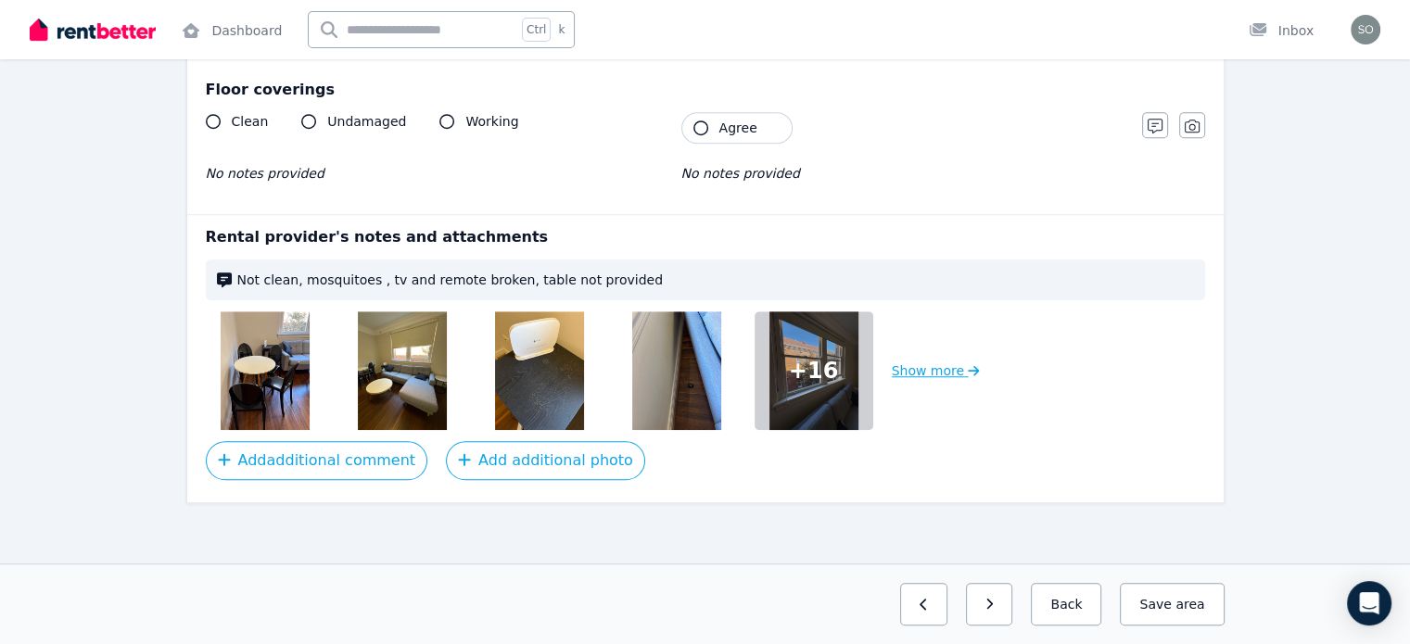
click at [923, 376] on button "Show more" at bounding box center [936, 370] width 88 height 119
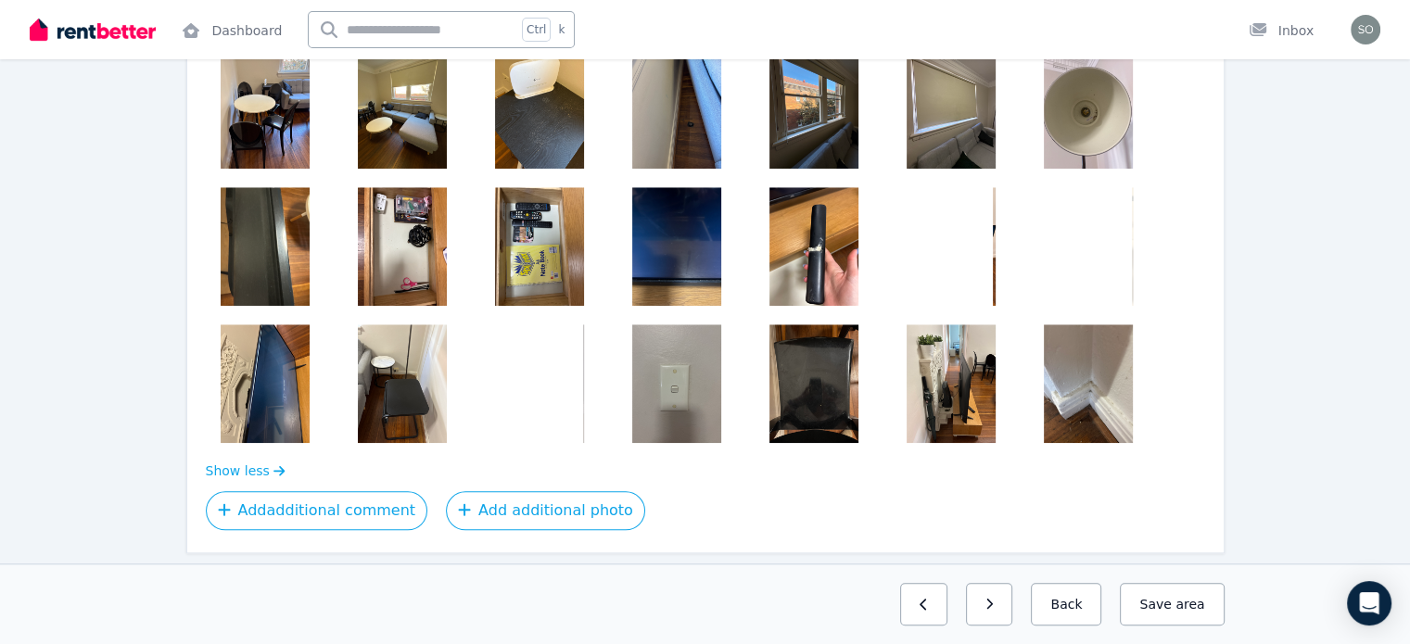
scroll to position [1650, 0]
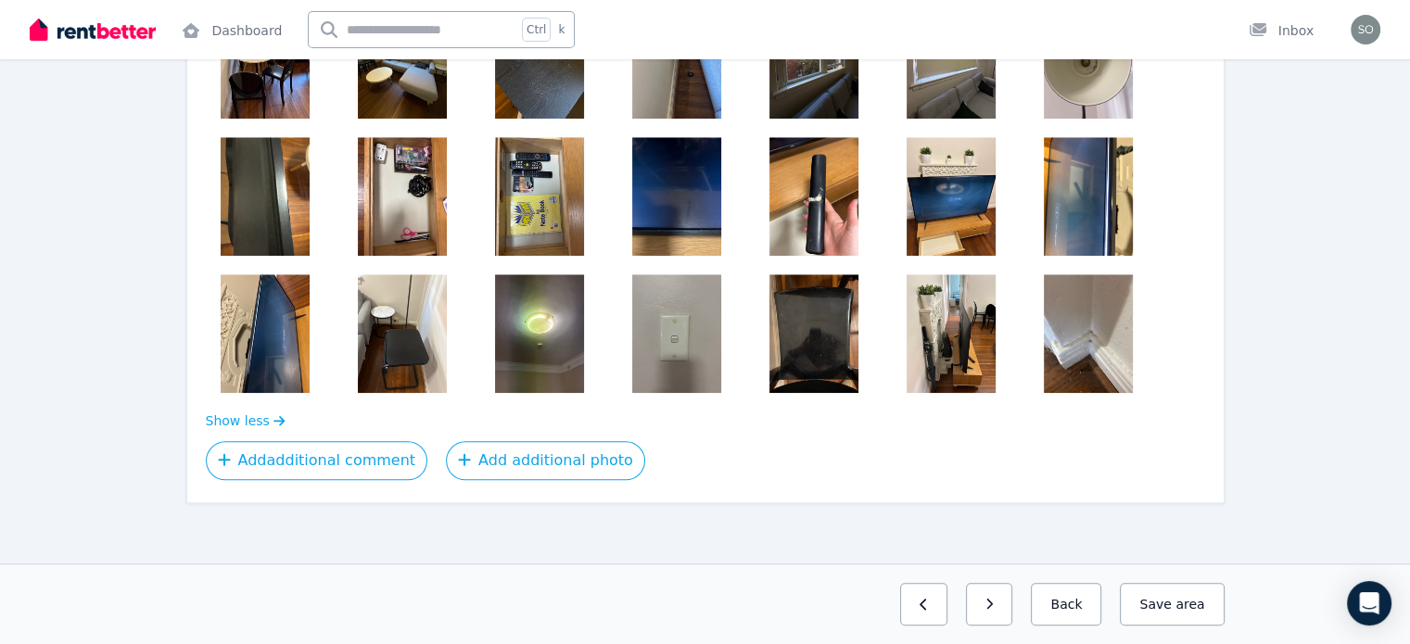
click at [667, 214] on img at bounding box center [676, 196] width 89 height 119
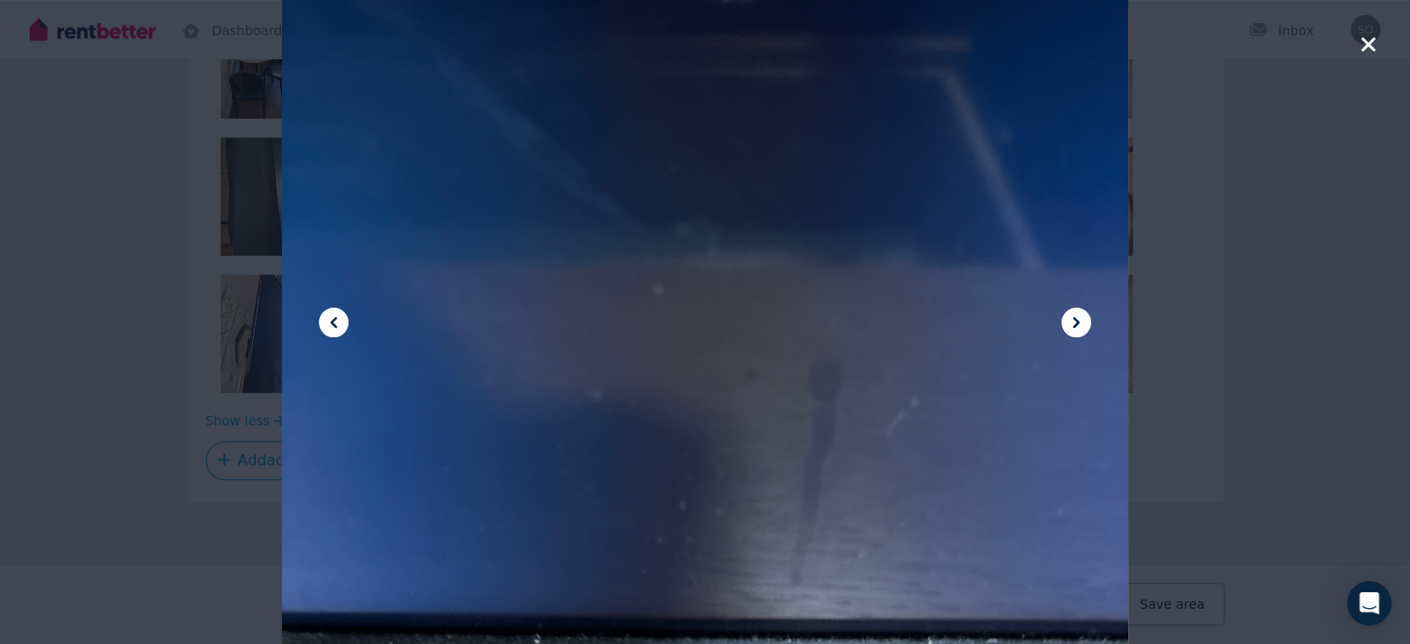
click at [1259, 175] on div at bounding box center [705, 322] width 1410 height 644
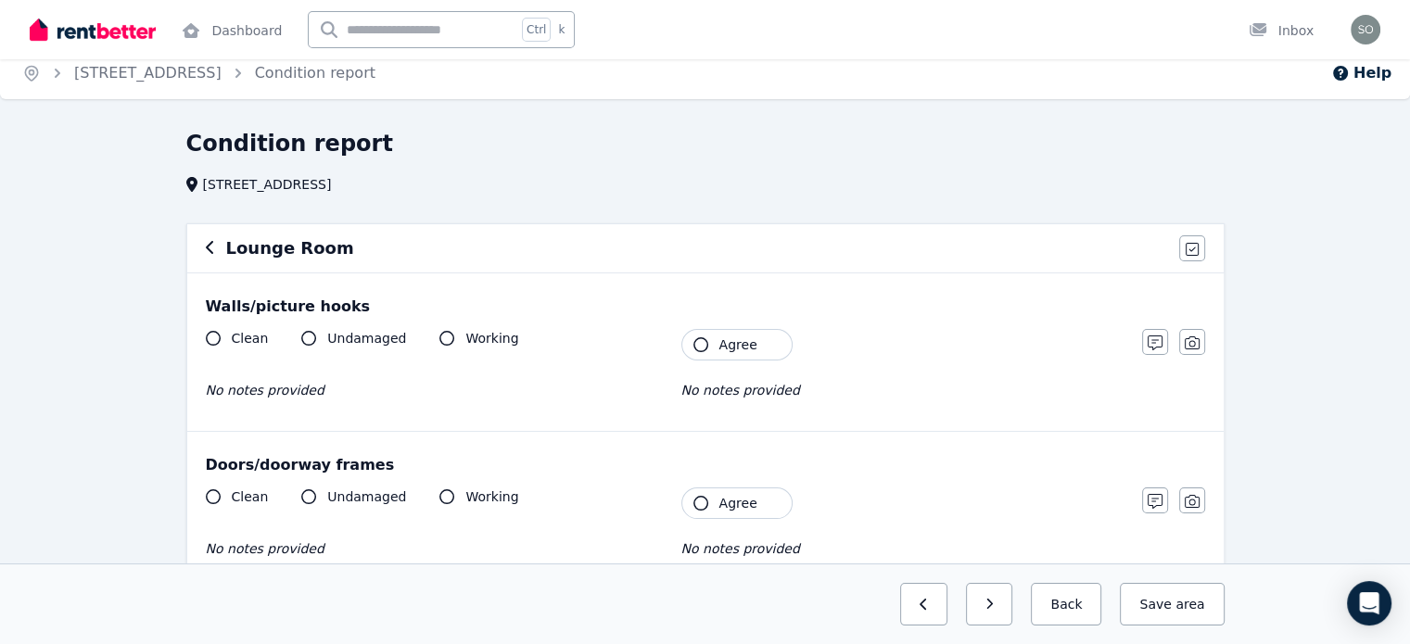
scroll to position [0, 0]
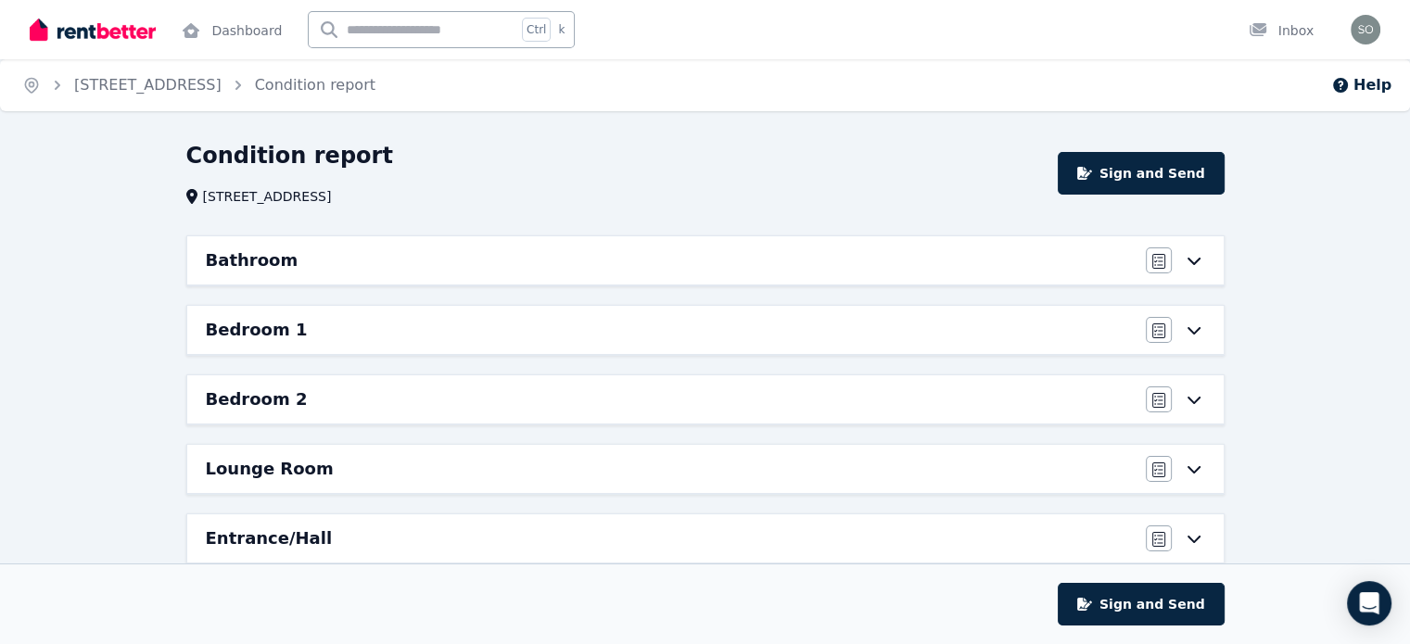
click at [1197, 259] on icon at bounding box center [1192, 261] width 13 height 7
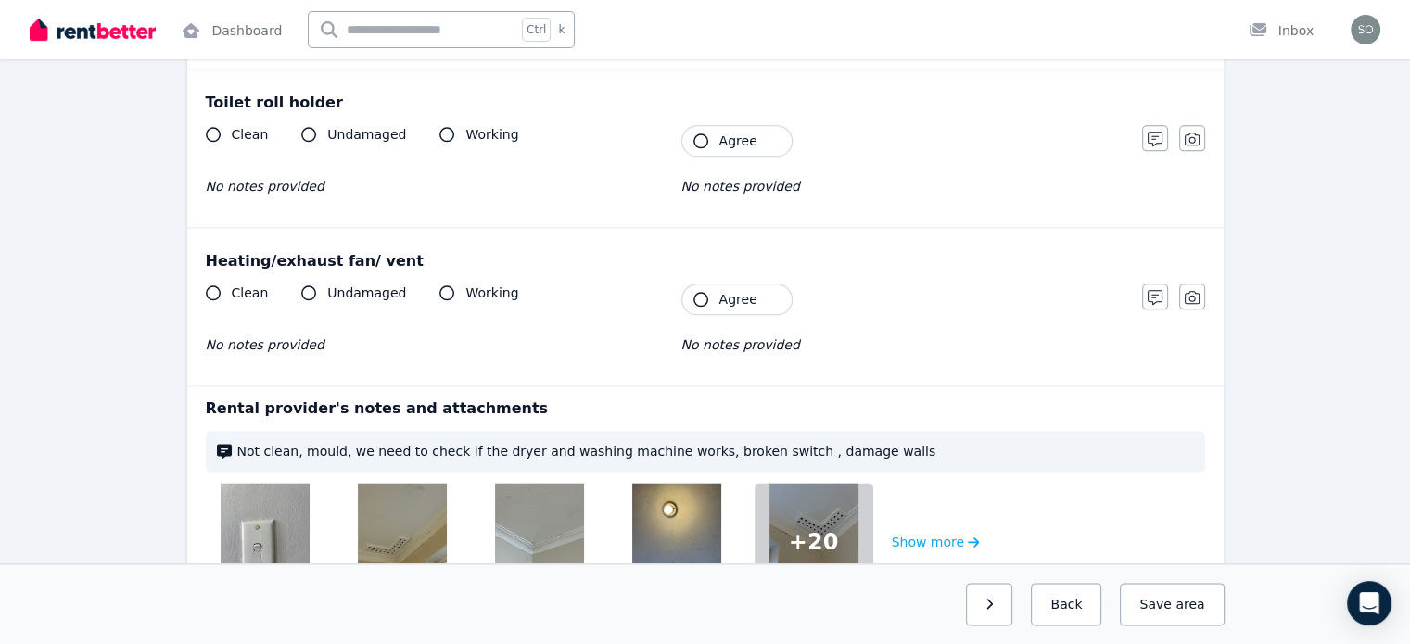
scroll to position [2444, 0]
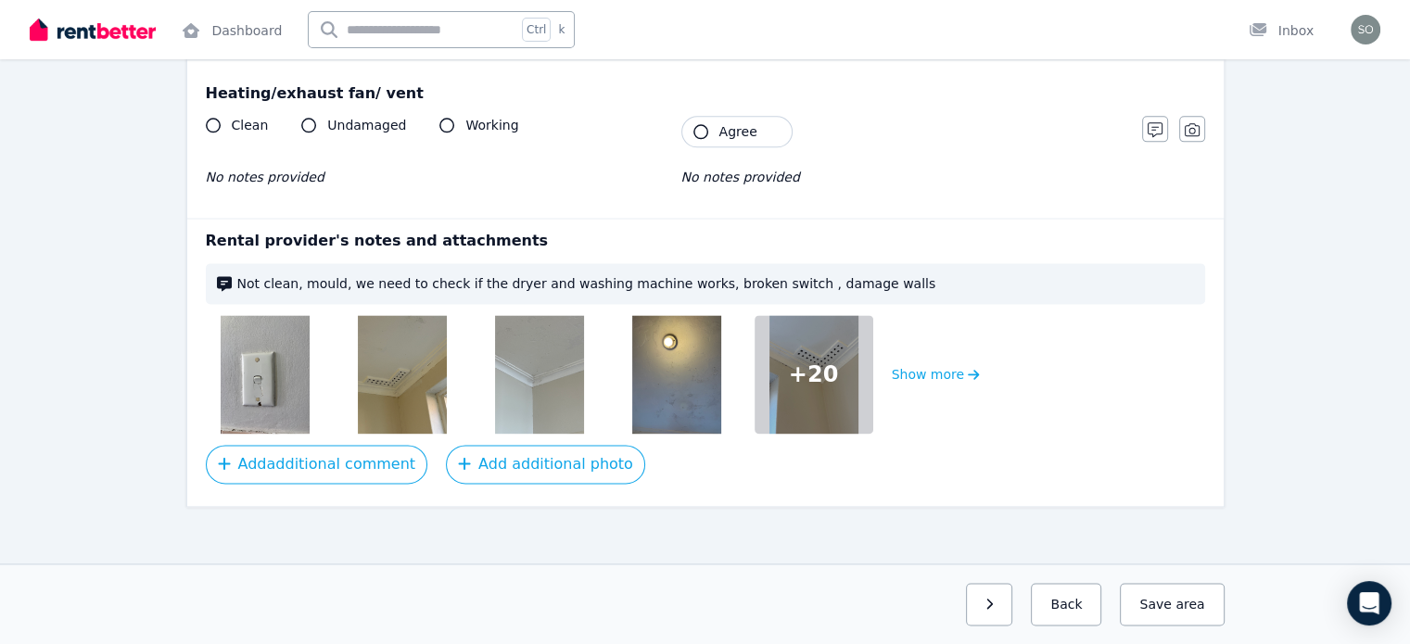
click at [289, 355] on img at bounding box center [265, 374] width 89 height 119
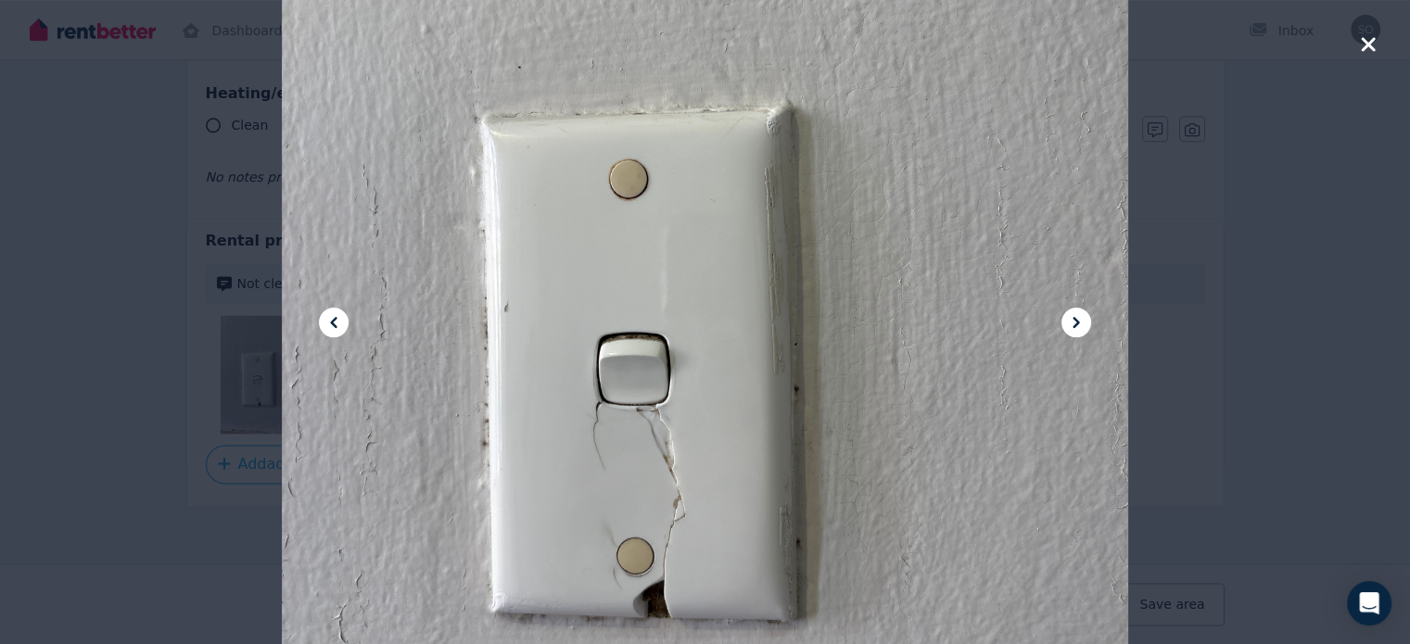
click at [1087, 323] on button at bounding box center [1076, 323] width 30 height 30
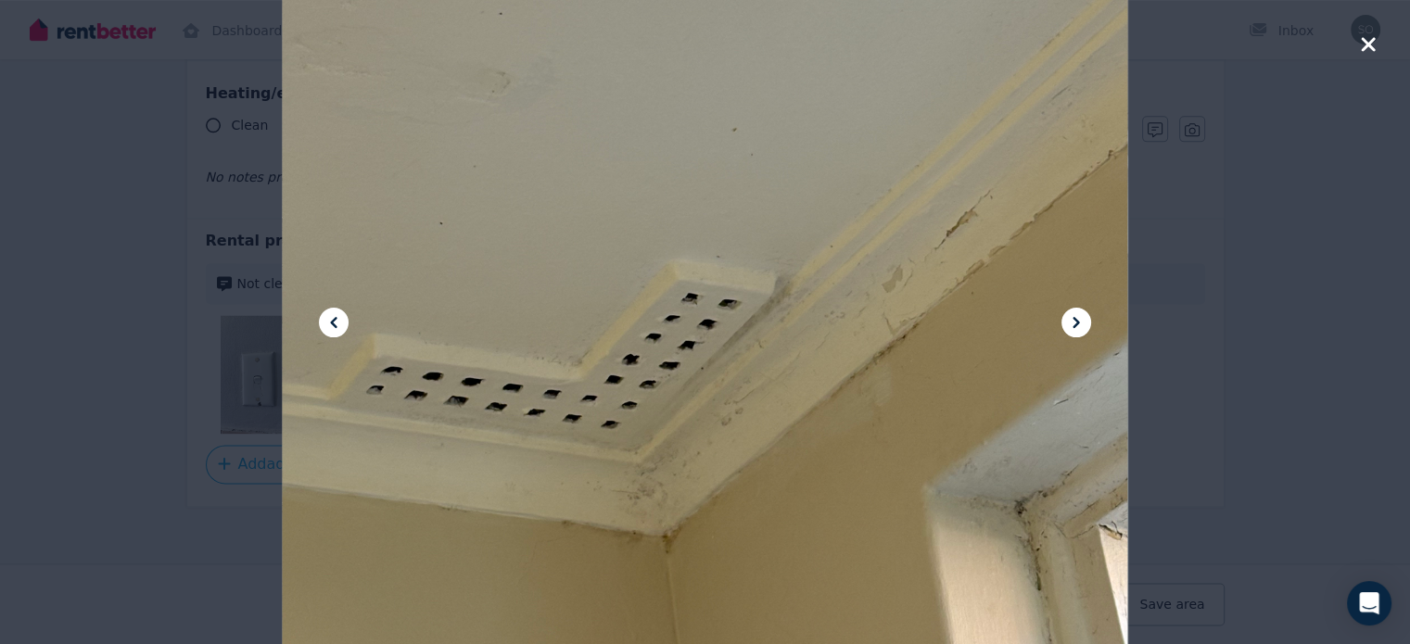
click at [1084, 322] on icon at bounding box center [1076, 322] width 22 height 22
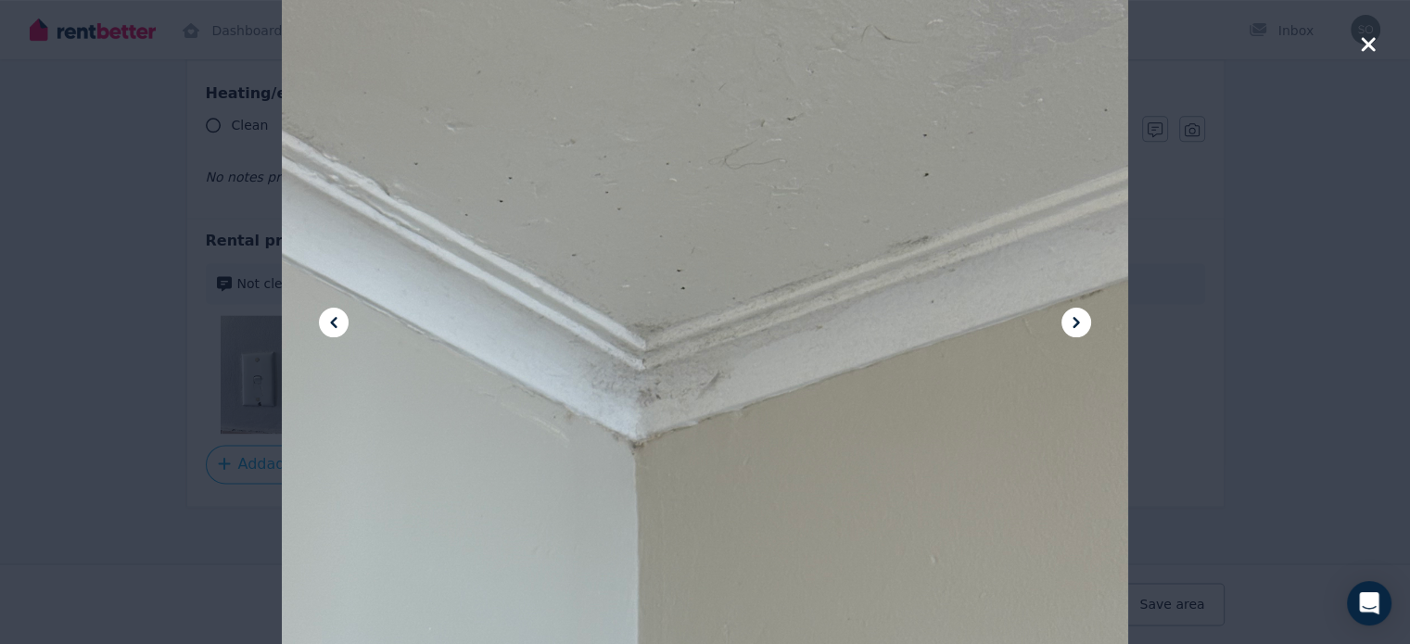
click at [1084, 322] on icon at bounding box center [1076, 322] width 22 height 22
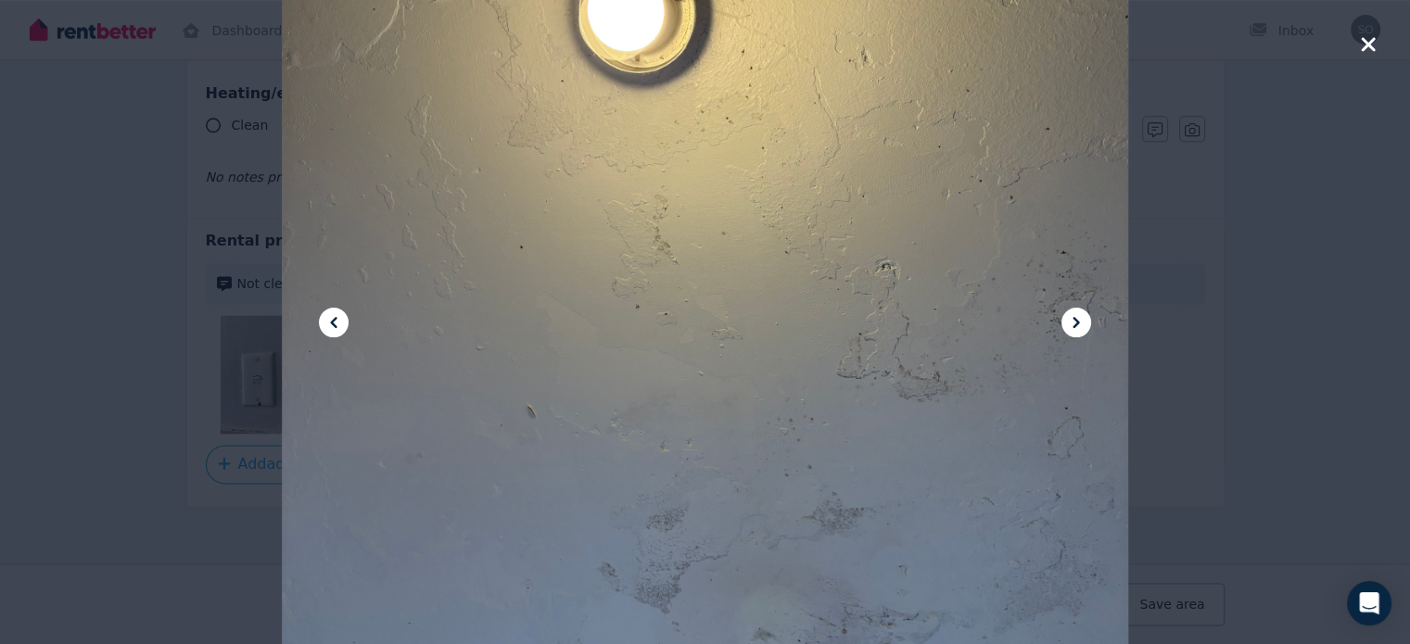
click at [1084, 322] on icon at bounding box center [1076, 322] width 22 height 22
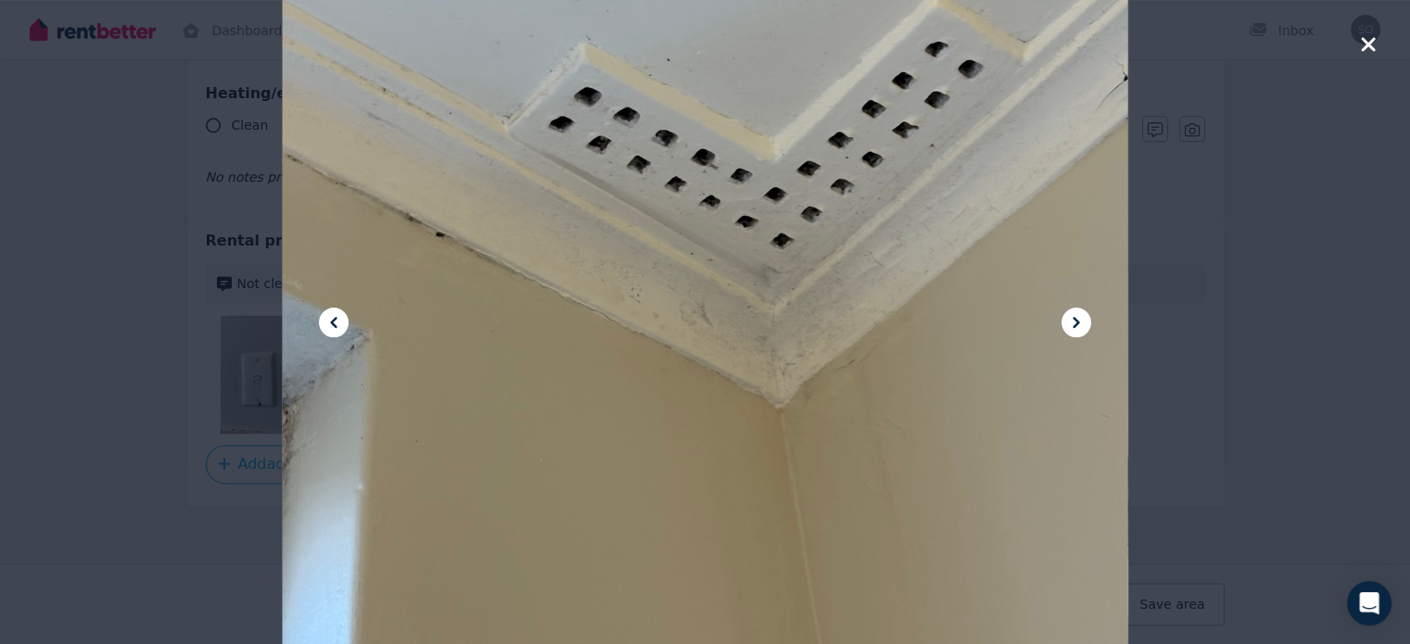
click at [1083, 322] on icon at bounding box center [1076, 322] width 22 height 22
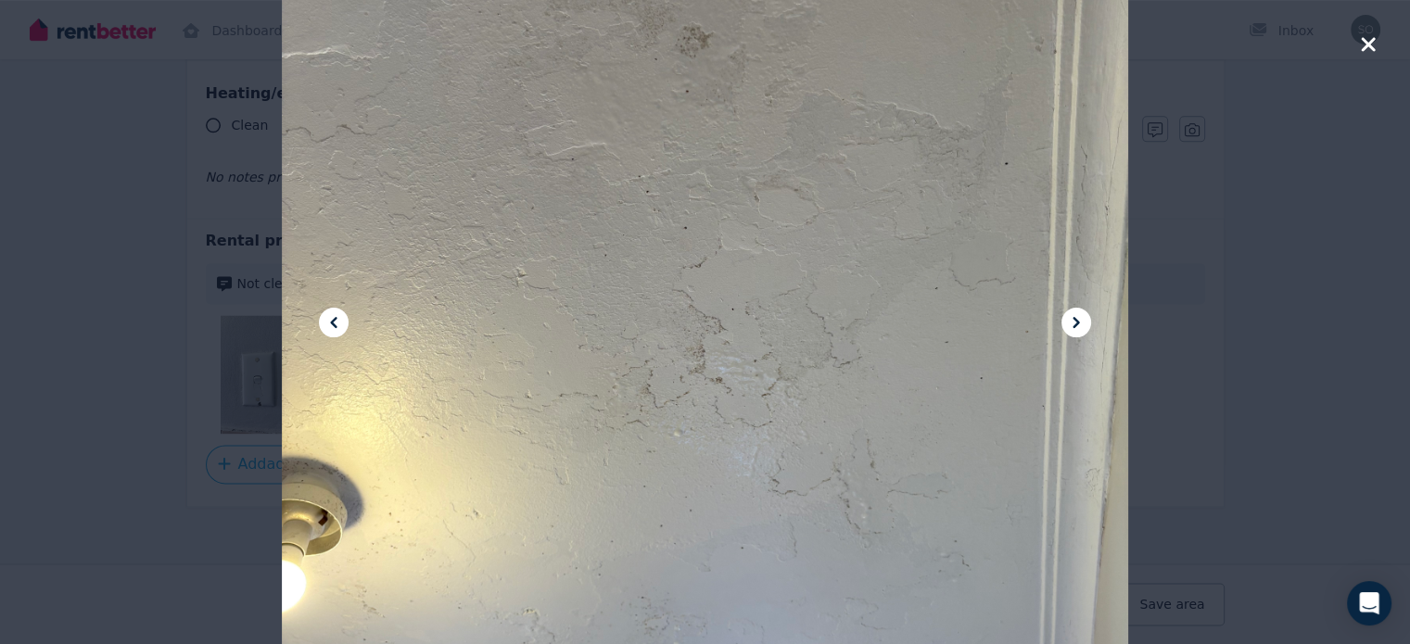
click at [1083, 322] on icon at bounding box center [1076, 322] width 22 height 22
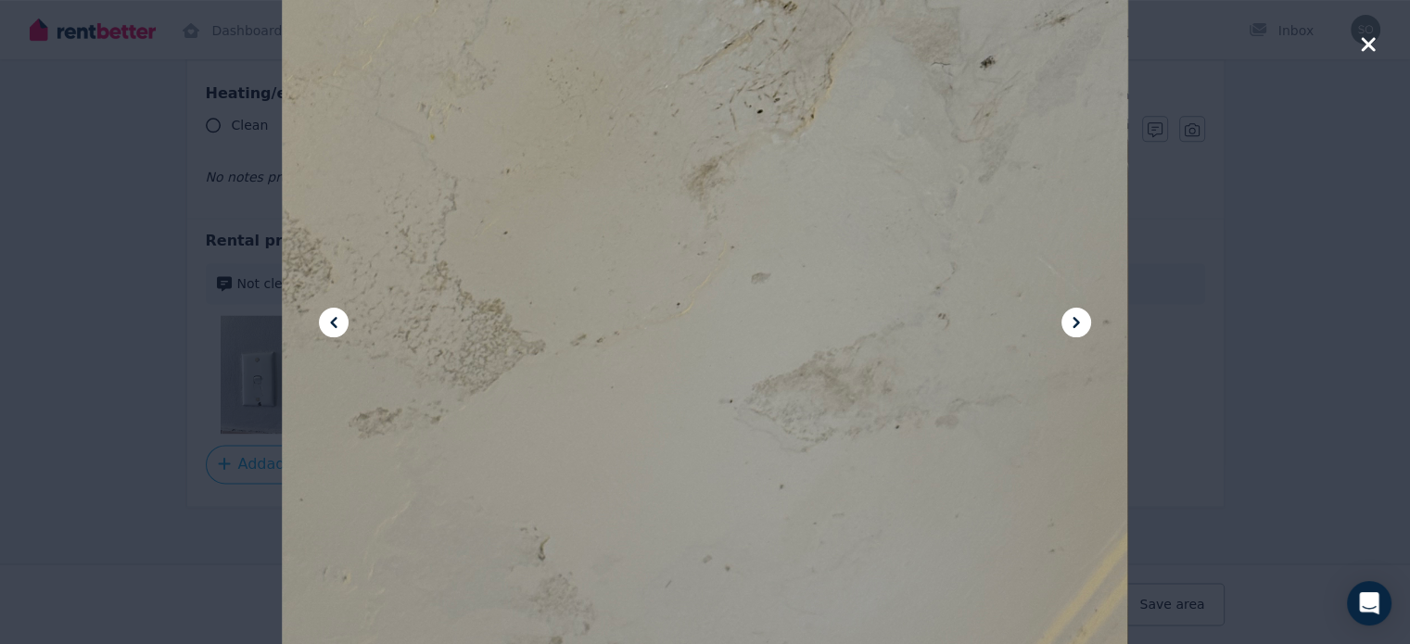
click at [1084, 323] on icon at bounding box center [1076, 322] width 22 height 22
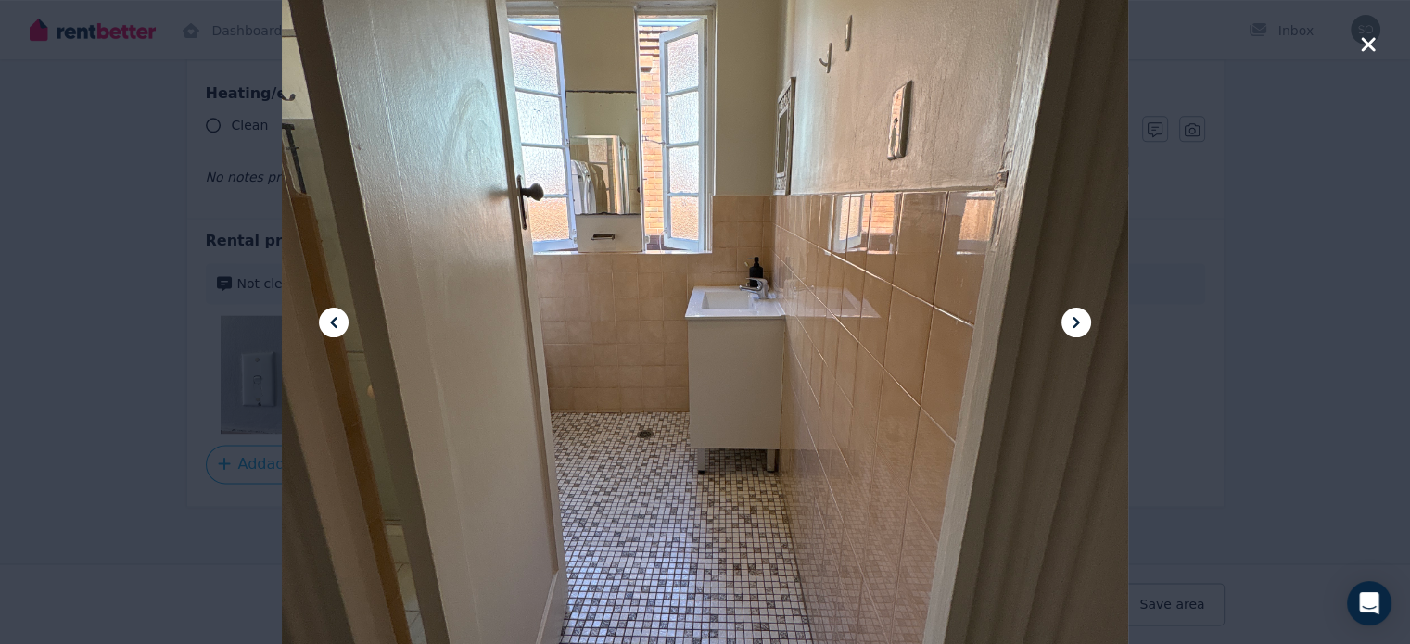
click at [1084, 323] on icon at bounding box center [1076, 322] width 22 height 22
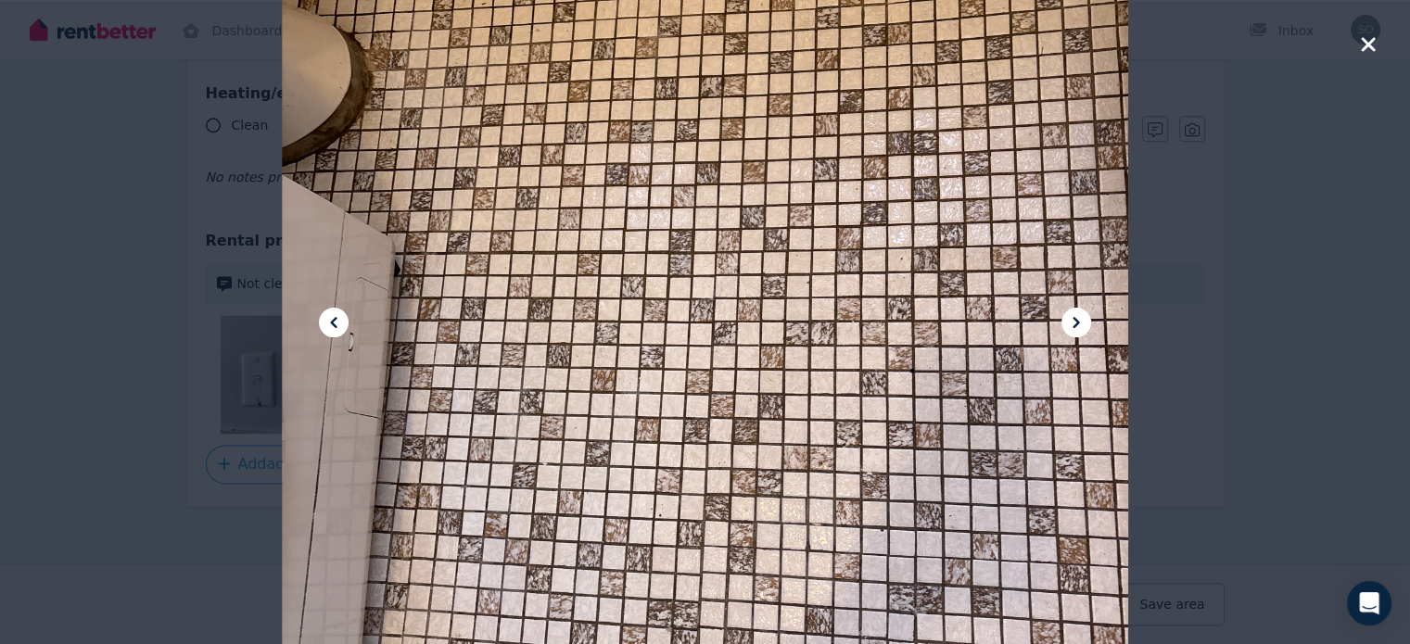
click at [1369, 45] on icon "button" at bounding box center [1368, 44] width 14 height 14
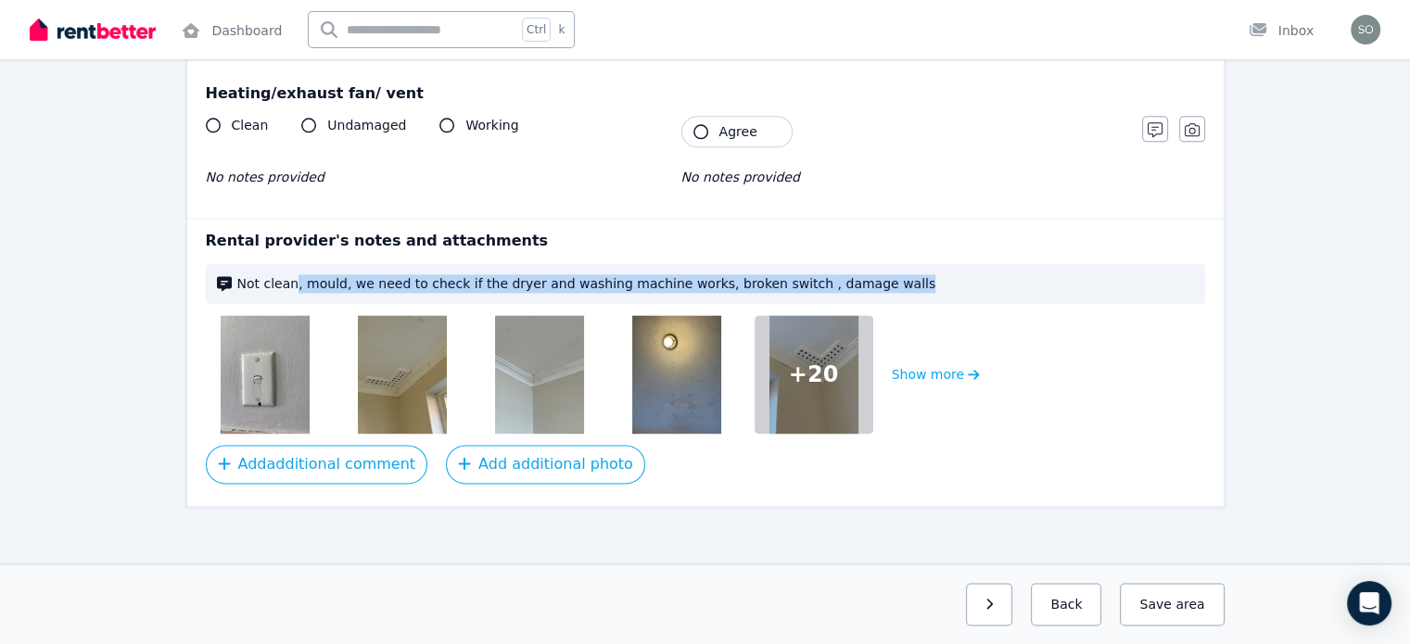
drag, startPoint x: 293, startPoint y: 274, endPoint x: 858, endPoint y: 290, distance: 565.6
click at [858, 290] on div "Not clean, mould, we need to check if the dryer and washing machine works, brok…" at bounding box center [705, 283] width 999 height 41
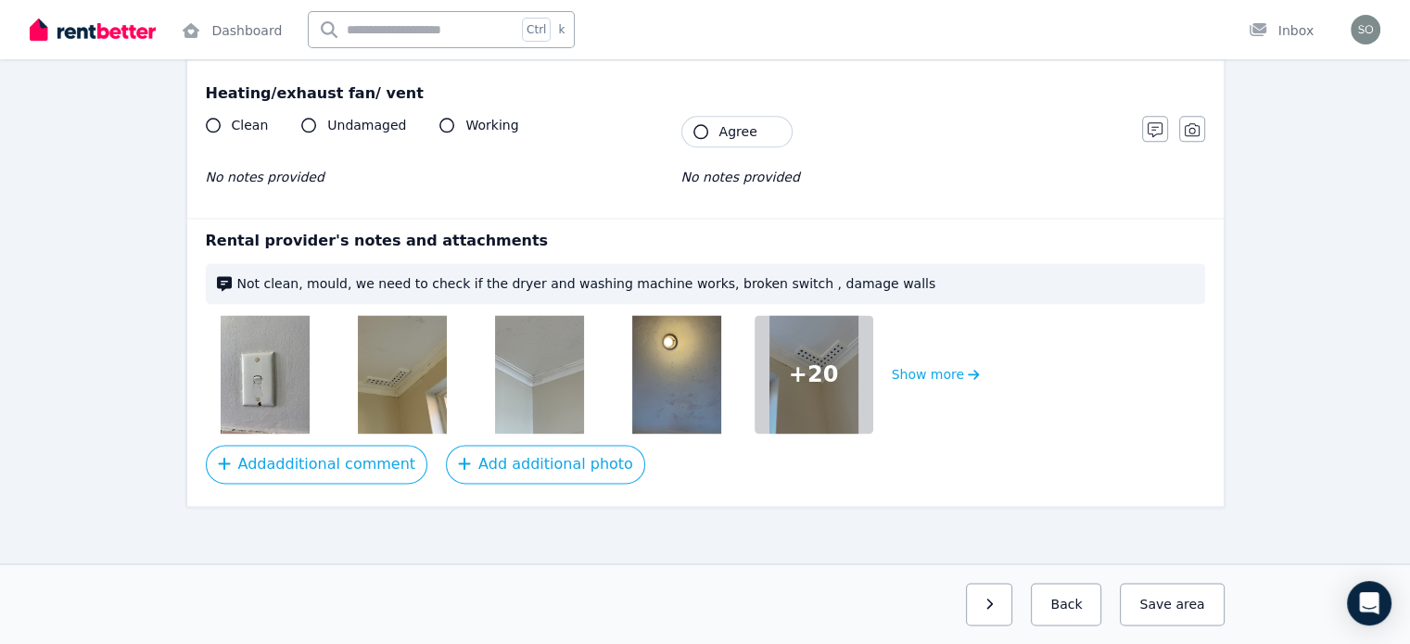
click at [1132, 383] on div "+ 20 Show more" at bounding box center [705, 374] width 999 height 119
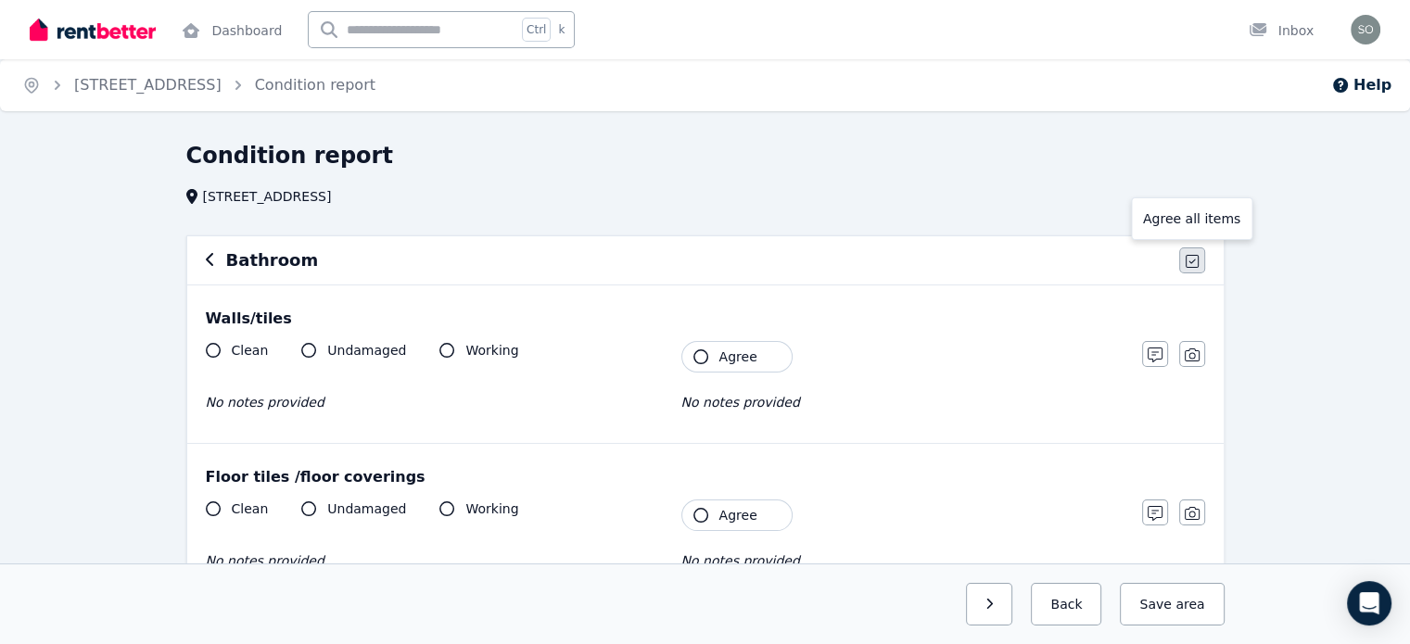
scroll to position [0, 0]
click at [211, 254] on icon "button" at bounding box center [210, 259] width 9 height 15
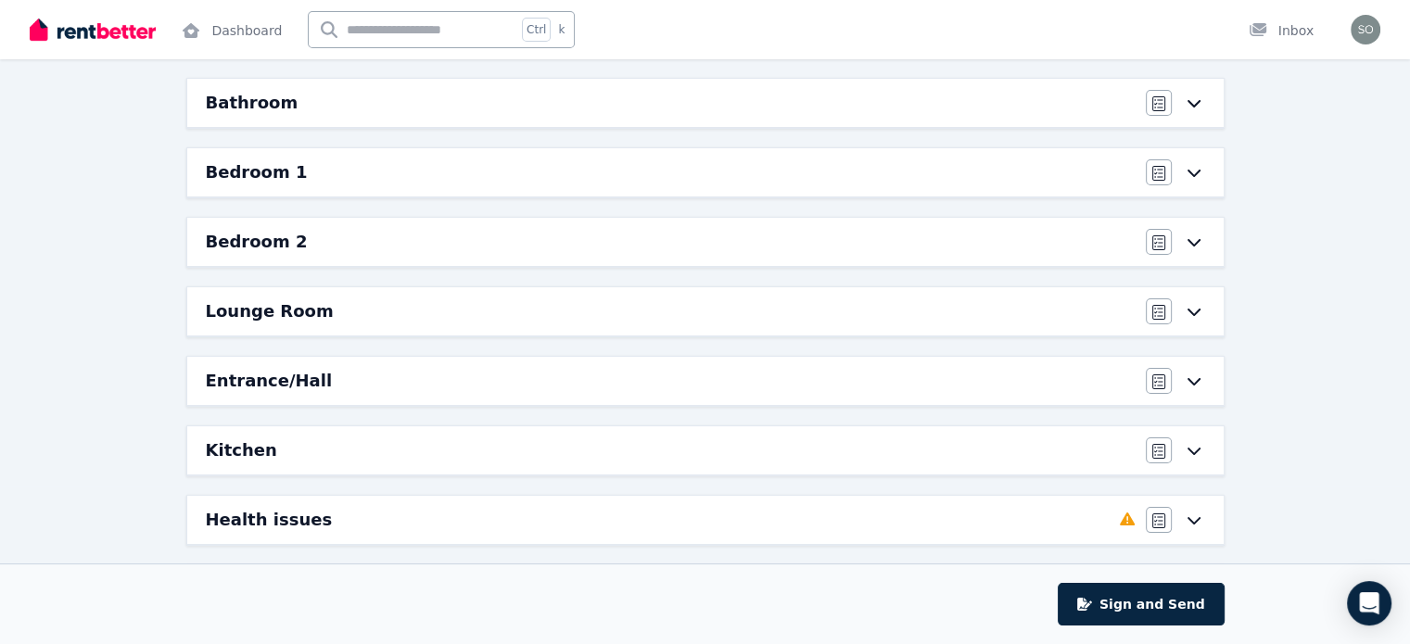
scroll to position [185, 0]
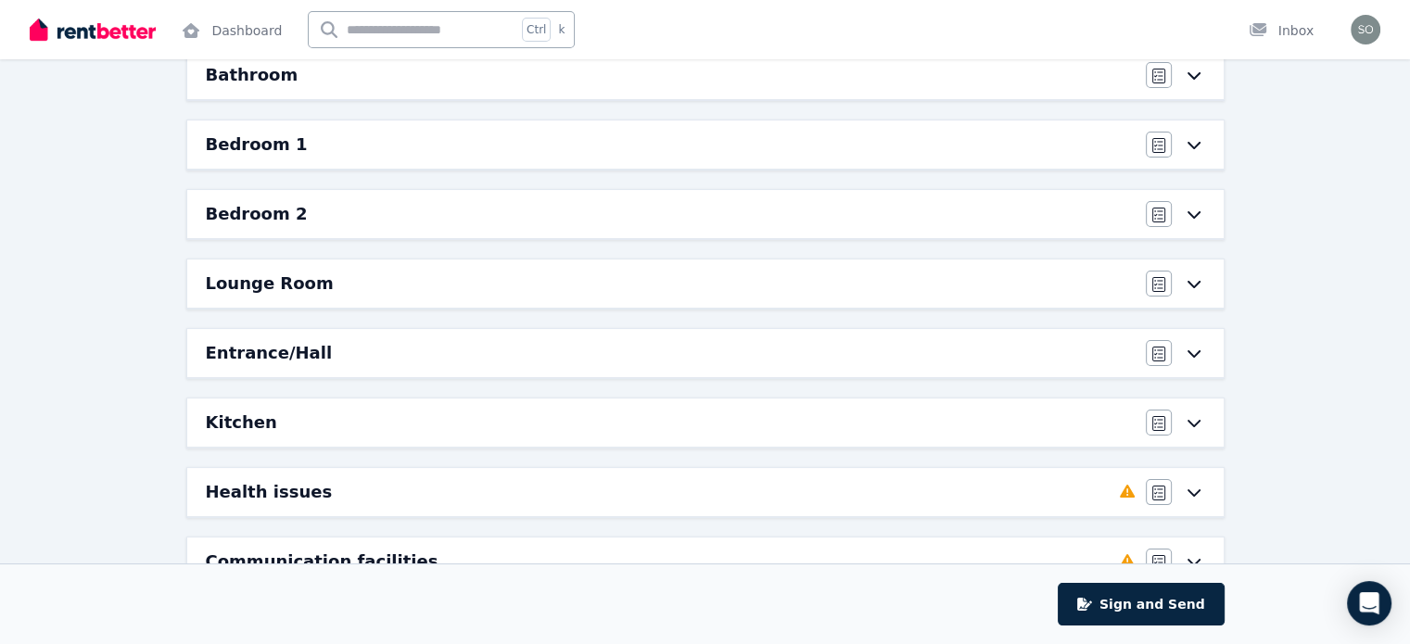
click at [268, 222] on h6 "Bedroom 2" at bounding box center [257, 214] width 102 height 26
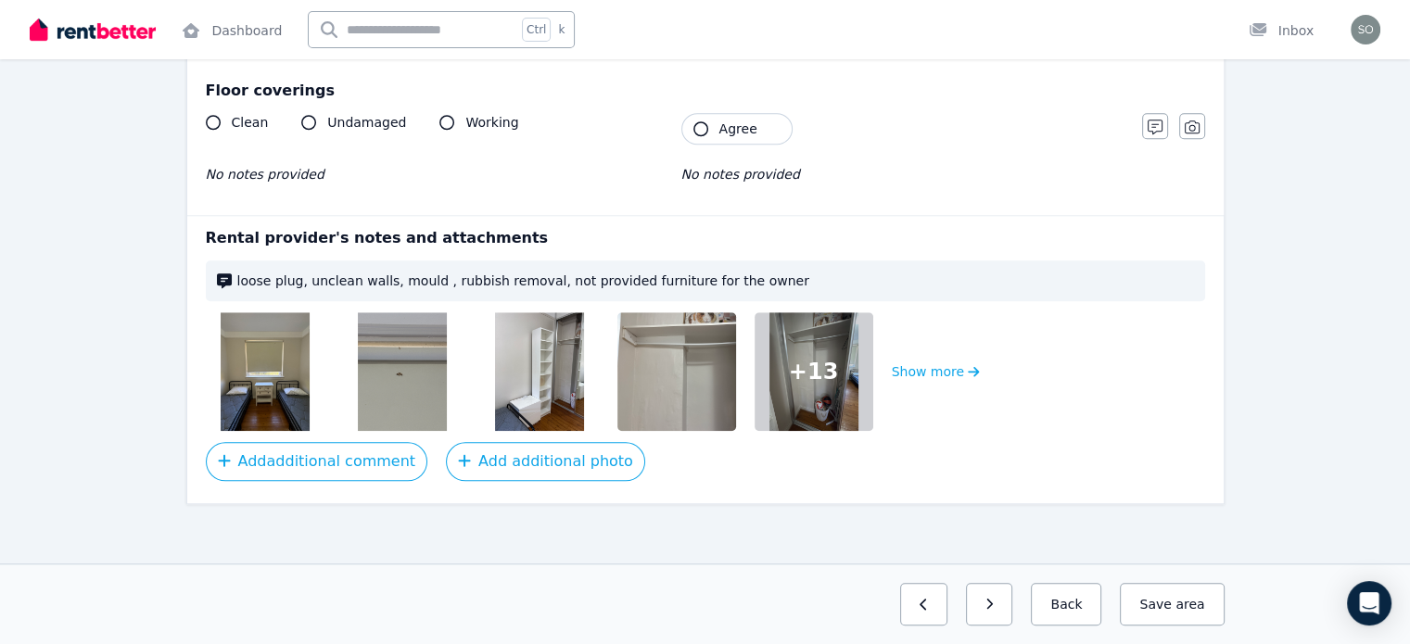
scroll to position [1497, 0]
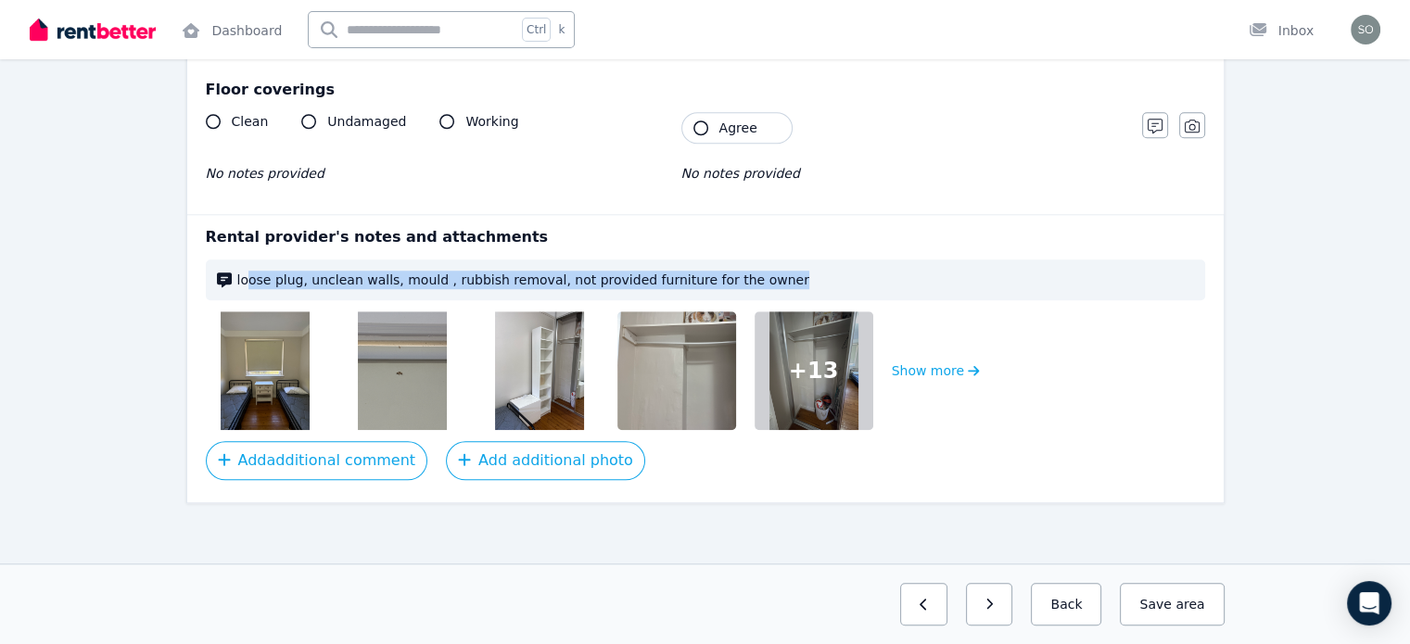
drag, startPoint x: 245, startPoint y: 277, endPoint x: 799, endPoint y: 333, distance: 557.0
click at [764, 294] on div "loose plug, unclean walls, mould , rubbish removal, not provided furniture for …" at bounding box center [705, 279] width 999 height 41
click at [544, 389] on img at bounding box center [539, 370] width 89 height 119
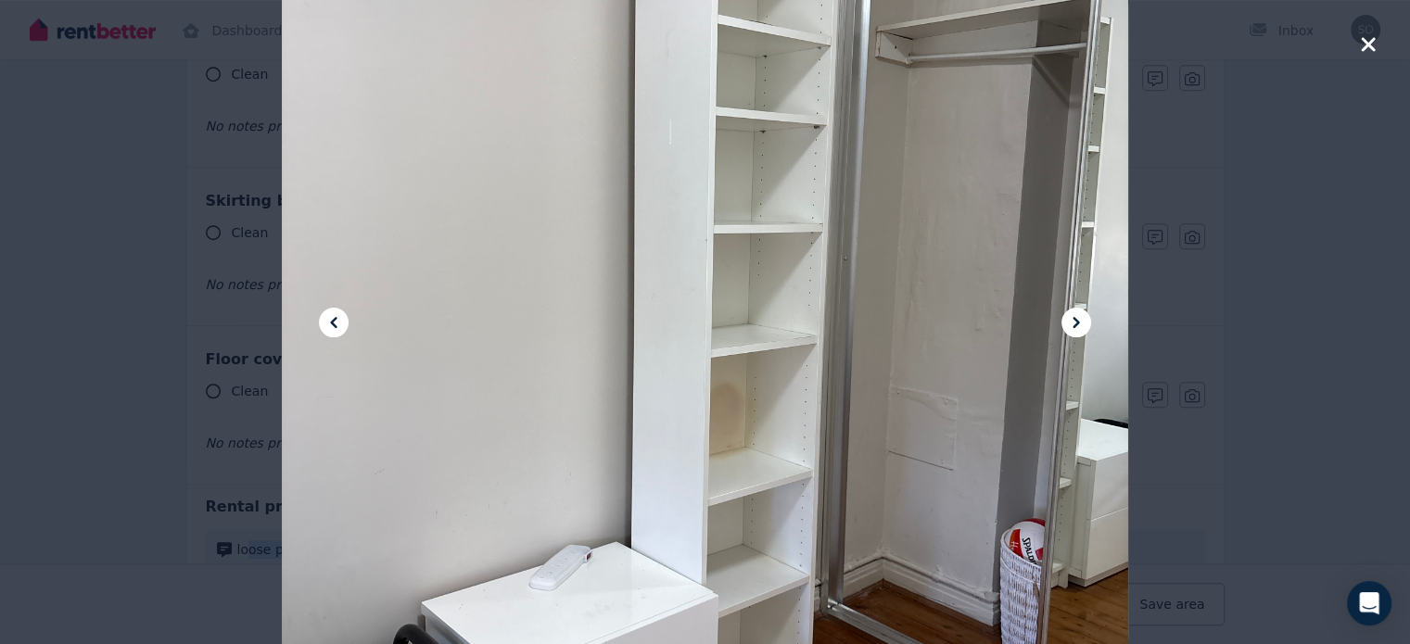
scroll to position [1126, 0]
click at [1365, 46] on icon "button" at bounding box center [1368, 44] width 14 height 14
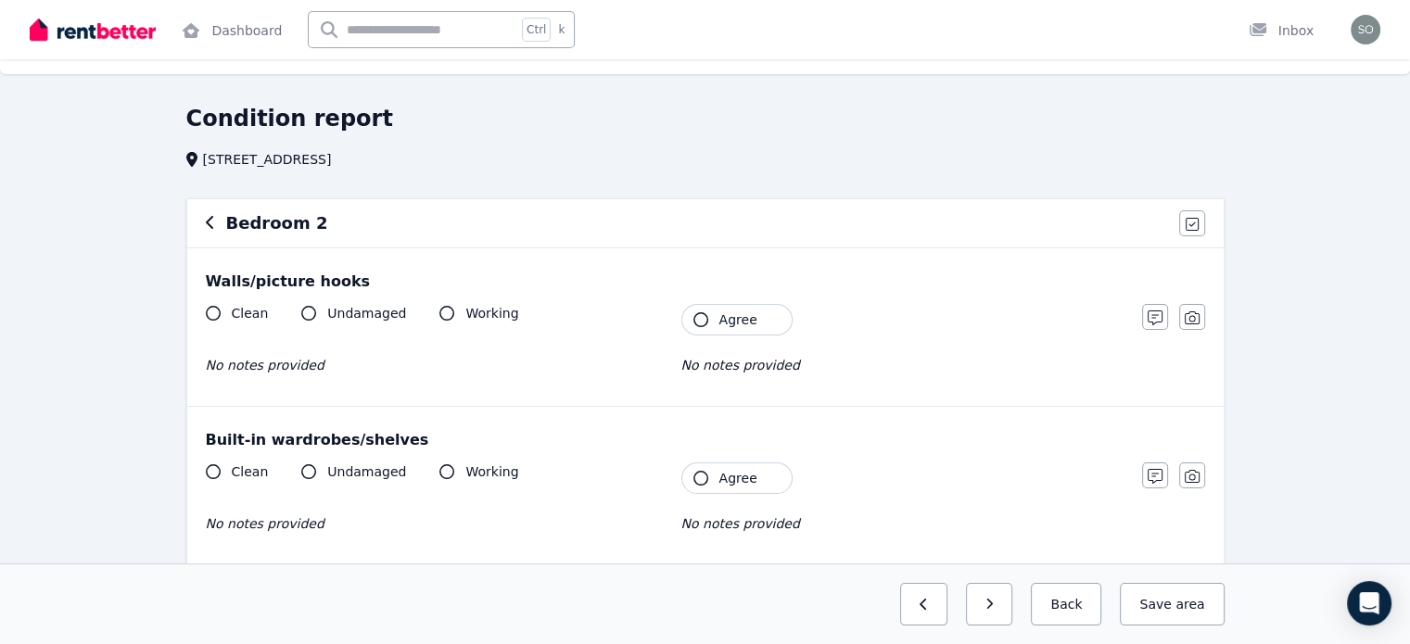
scroll to position [0, 0]
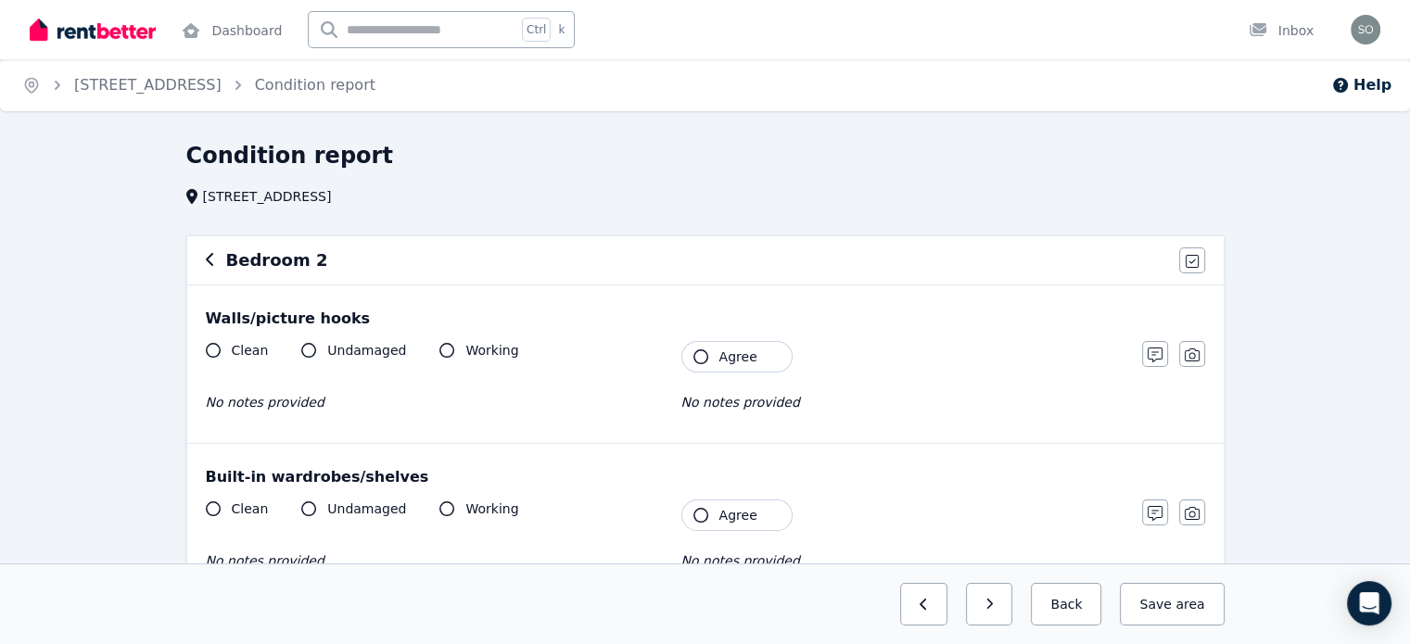
click at [208, 257] on icon "button" at bounding box center [210, 259] width 9 height 15
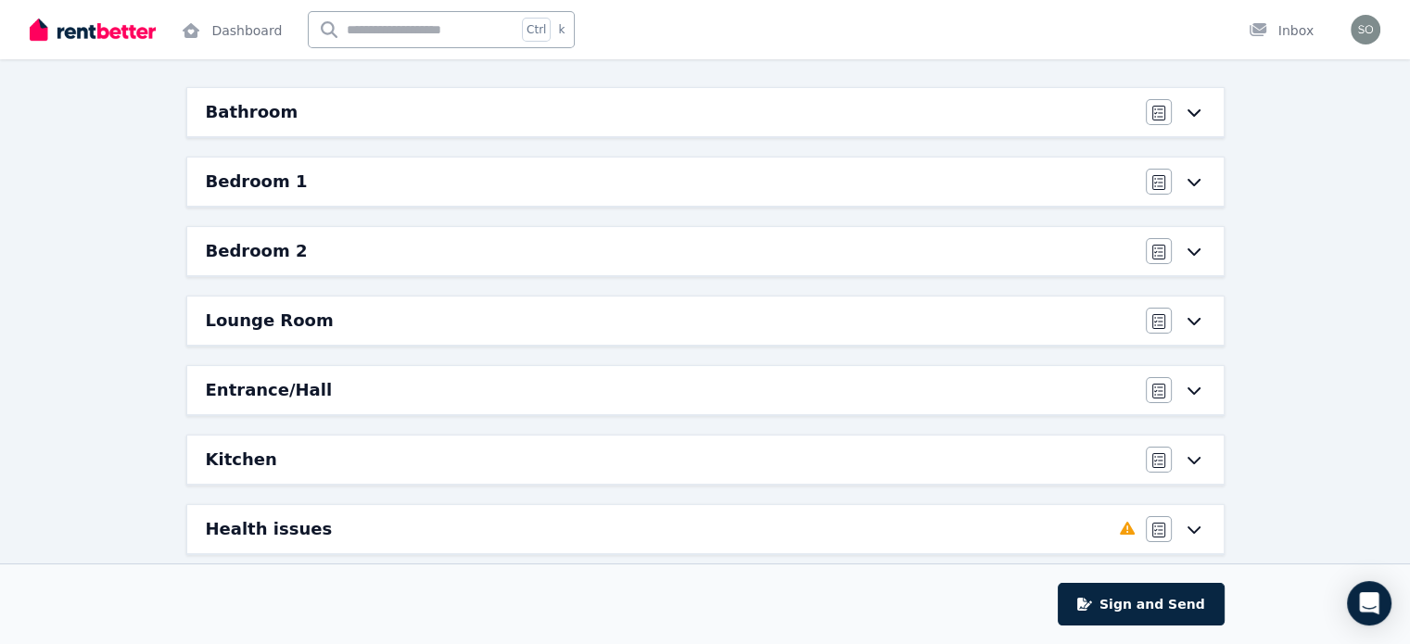
scroll to position [185, 0]
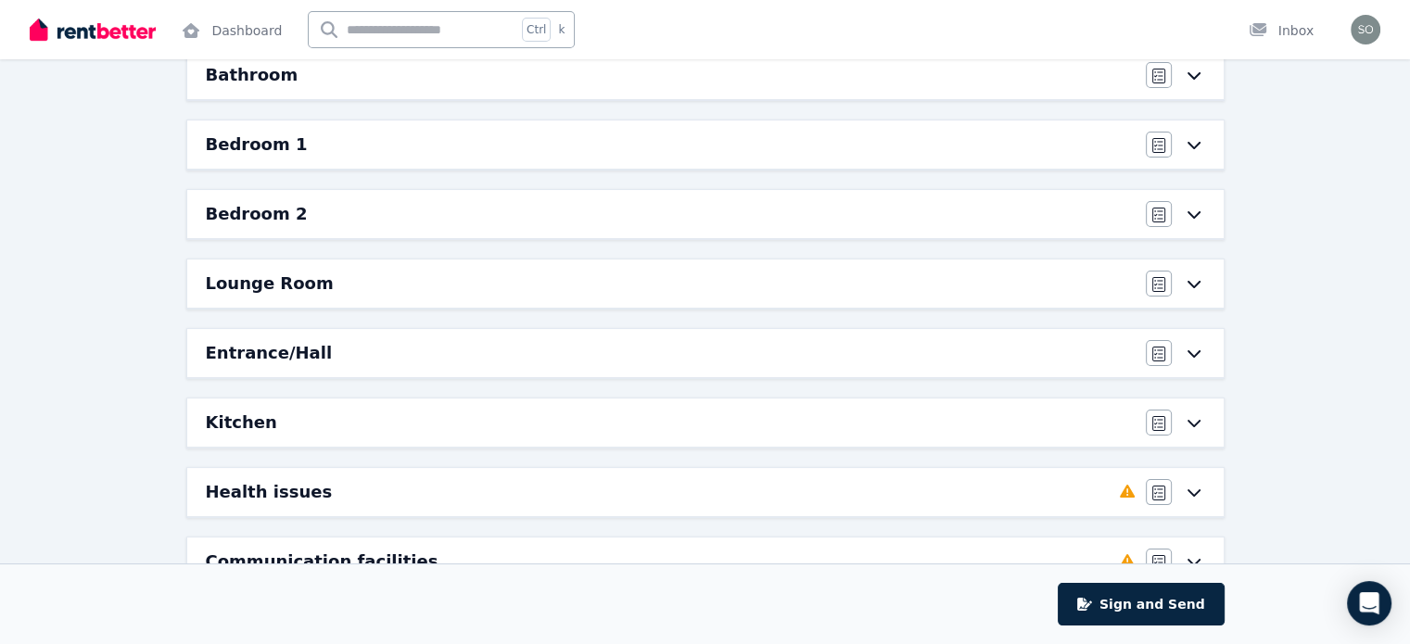
click at [313, 272] on h6 "Lounge Room" at bounding box center [270, 284] width 128 height 26
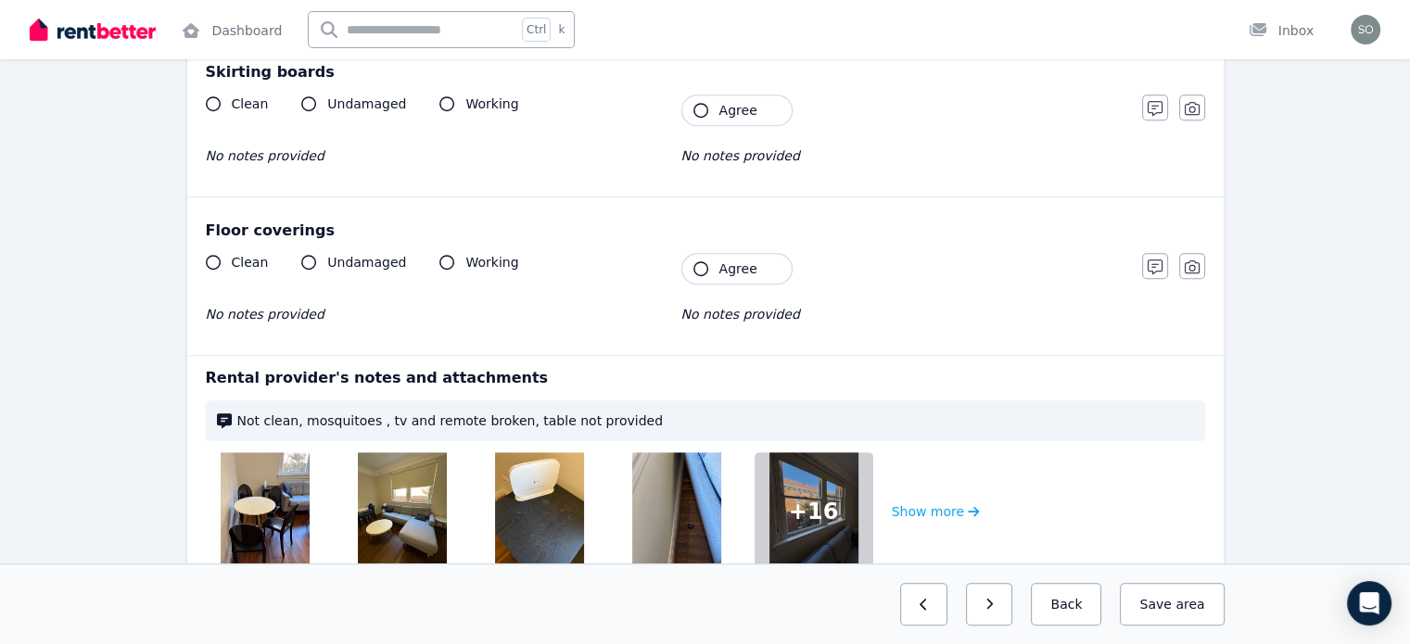
scroll to position [1338, 0]
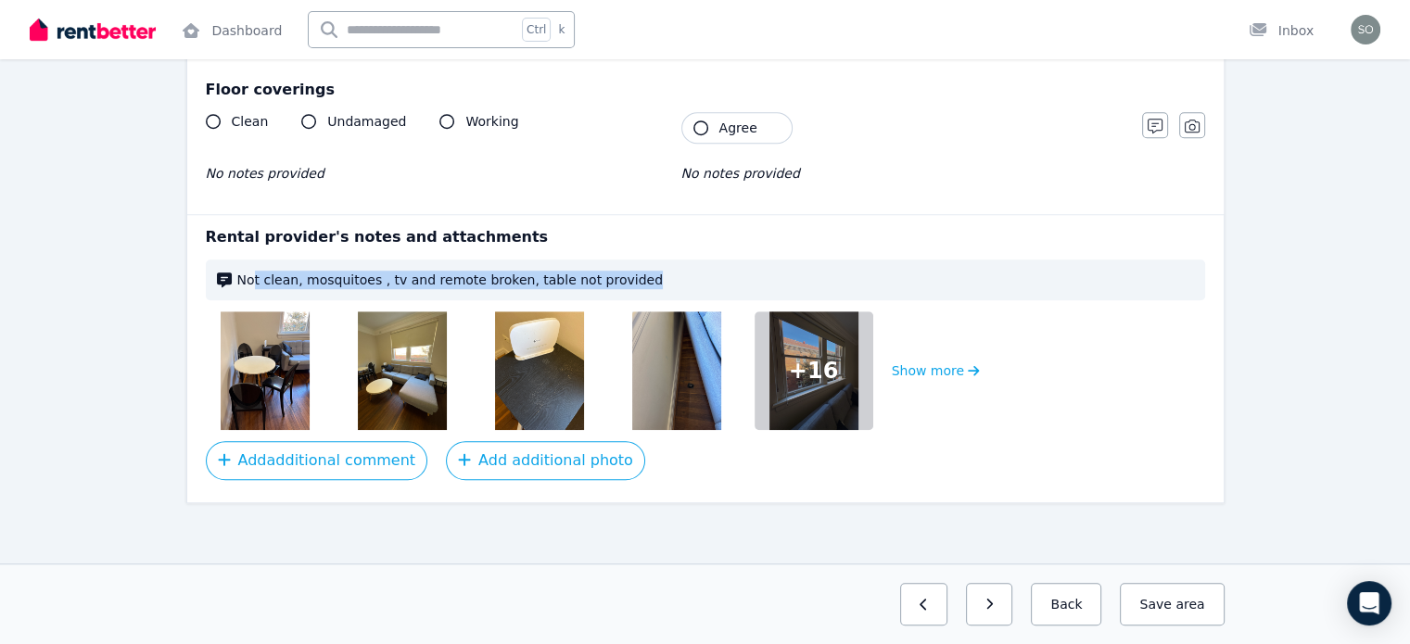
drag, startPoint x: 254, startPoint y: 277, endPoint x: 630, endPoint y: 286, distance: 376.4
click at [630, 286] on div "Not clean, mosquitoes , tv and remote broken, table not provided" at bounding box center [705, 279] width 999 height 41
click at [643, 271] on span "Not clean, mosquitoes , tv and remote broken, table not provided" at bounding box center [715, 280] width 956 height 19
click at [953, 365] on button "Show more" at bounding box center [936, 370] width 88 height 119
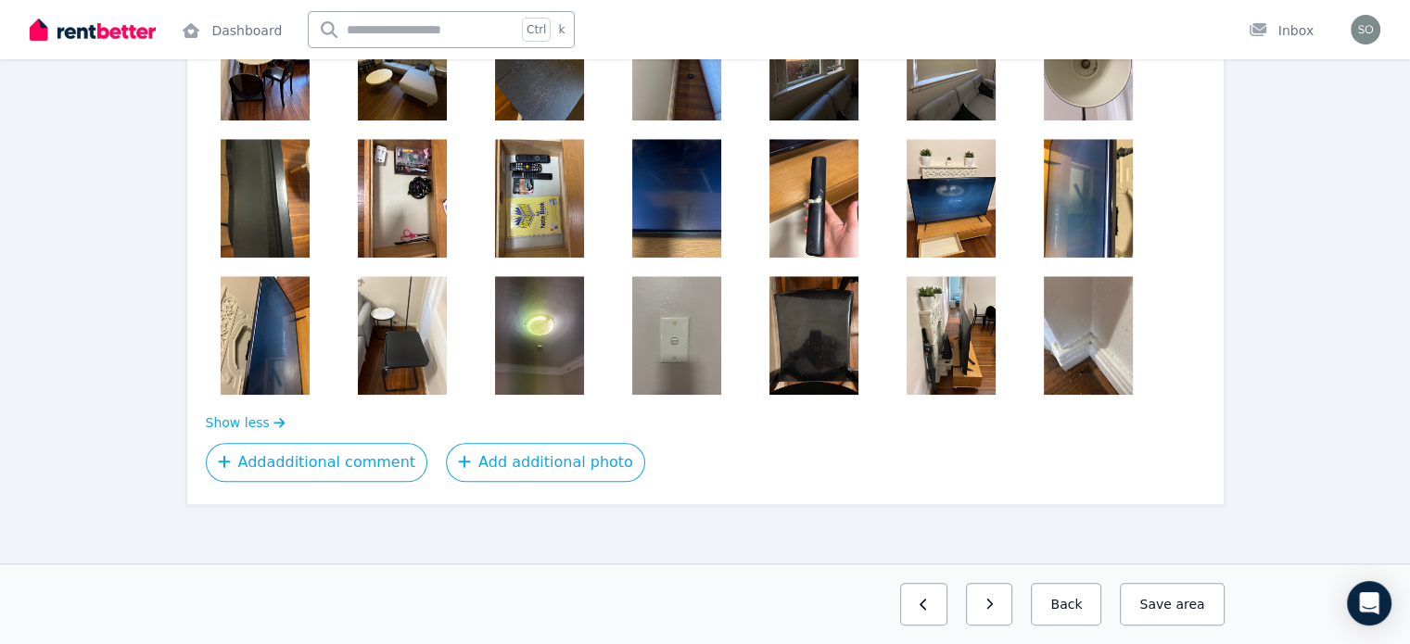
scroll to position [1650, 0]
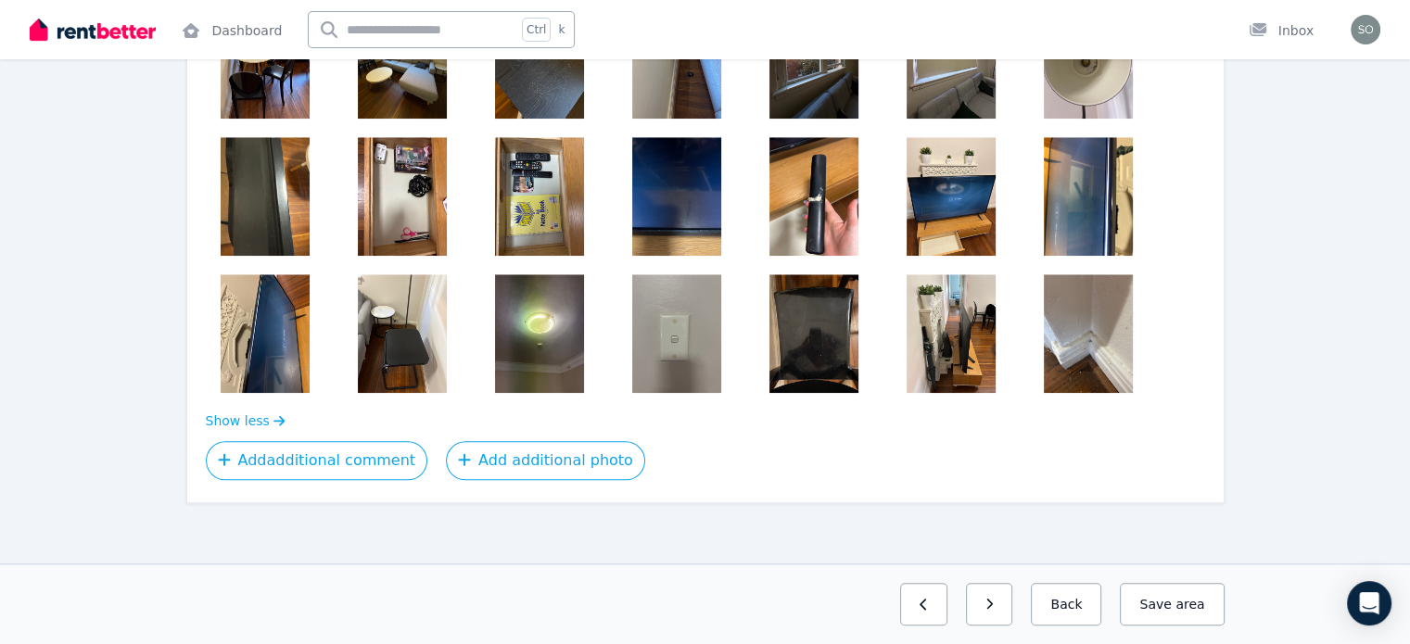
click at [660, 196] on img at bounding box center [676, 196] width 89 height 119
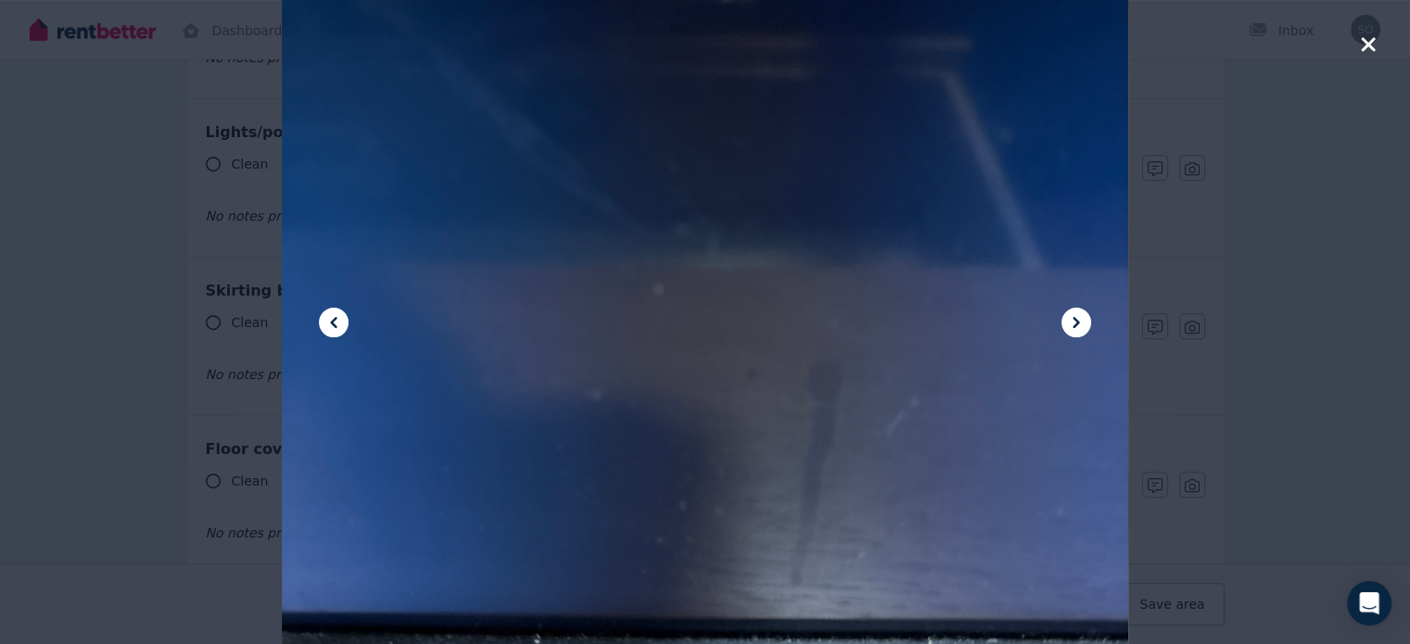
scroll to position [981, 0]
click at [1375, 47] on icon "button" at bounding box center [1368, 44] width 17 height 22
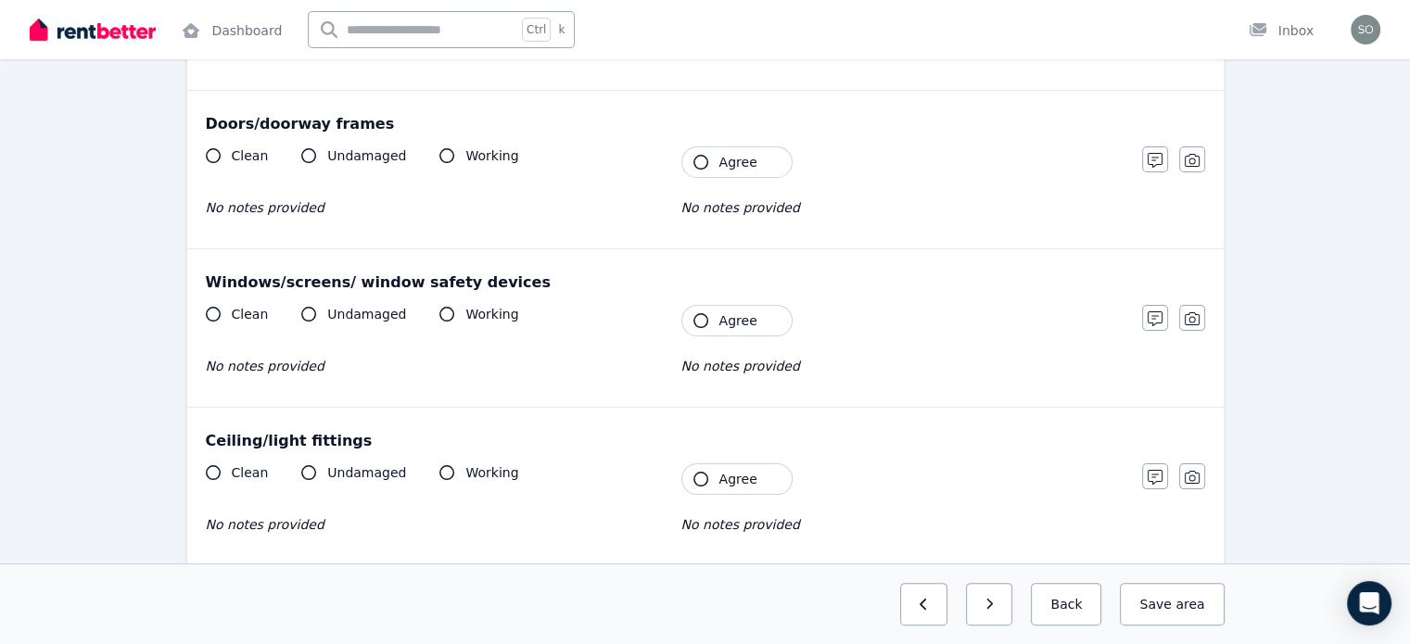
scroll to position [0, 0]
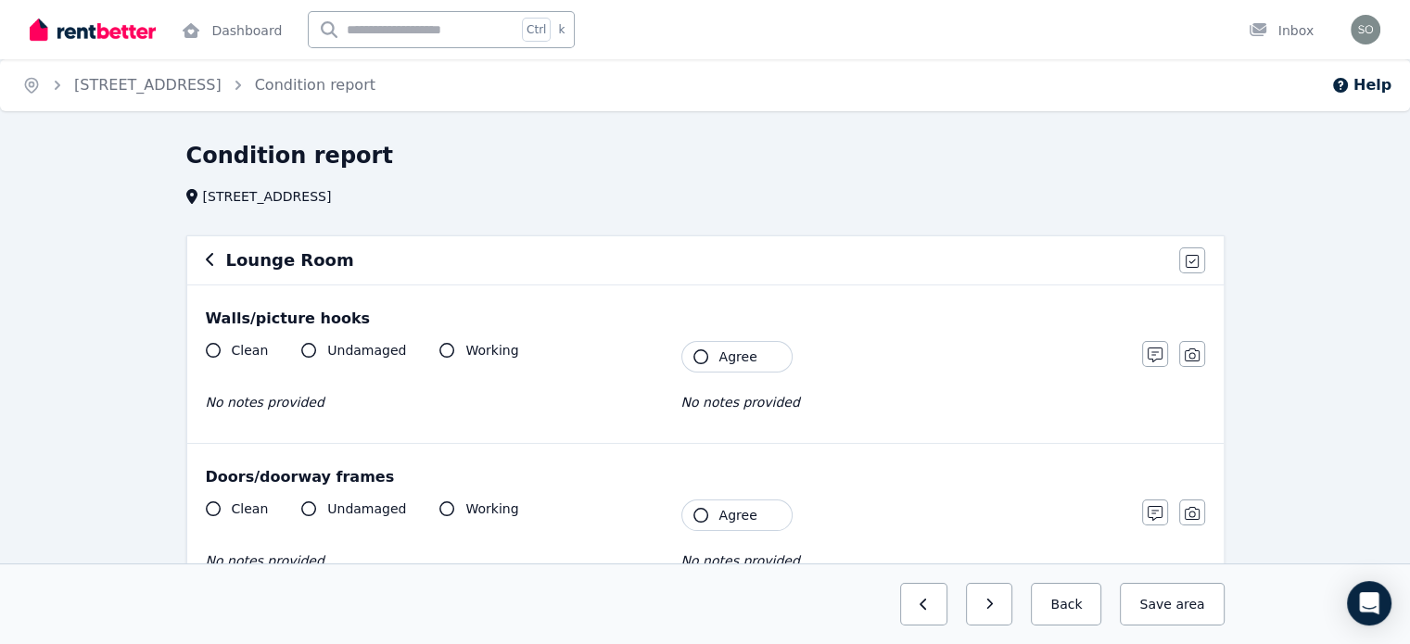
click at [206, 259] on icon "button" at bounding box center [210, 259] width 9 height 15
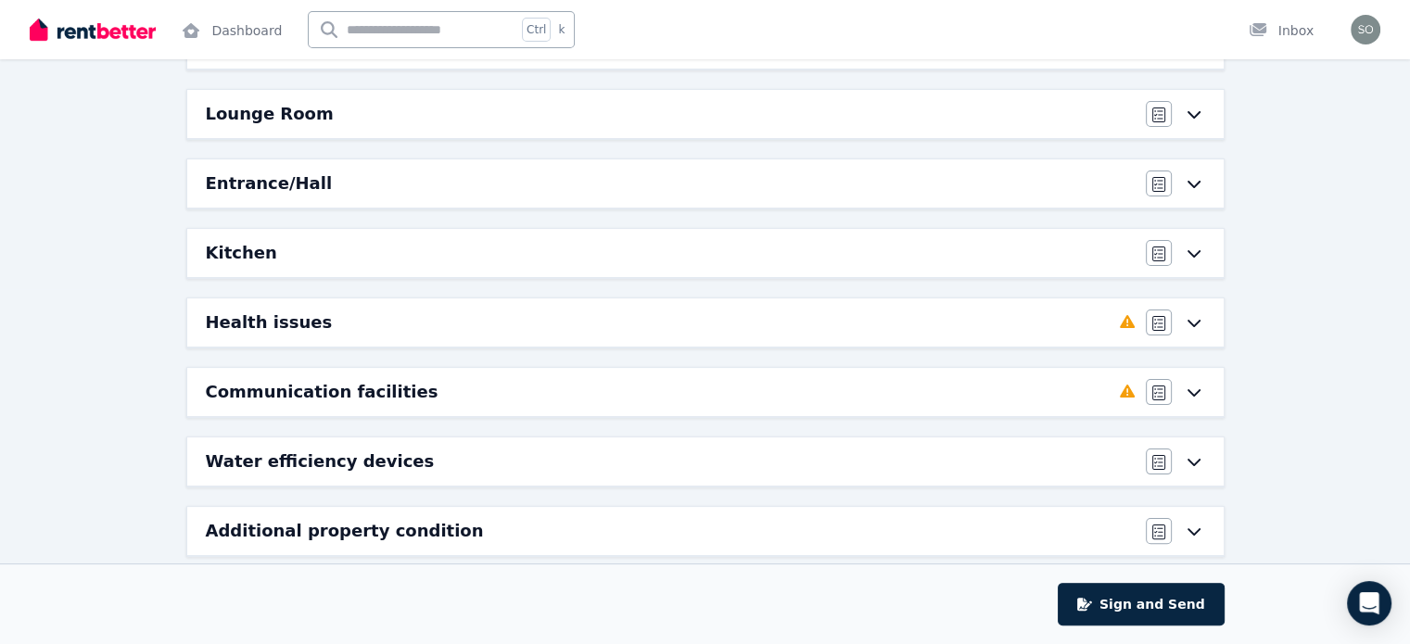
scroll to position [375, 0]
